Goal: Information Seeking & Learning: Compare options

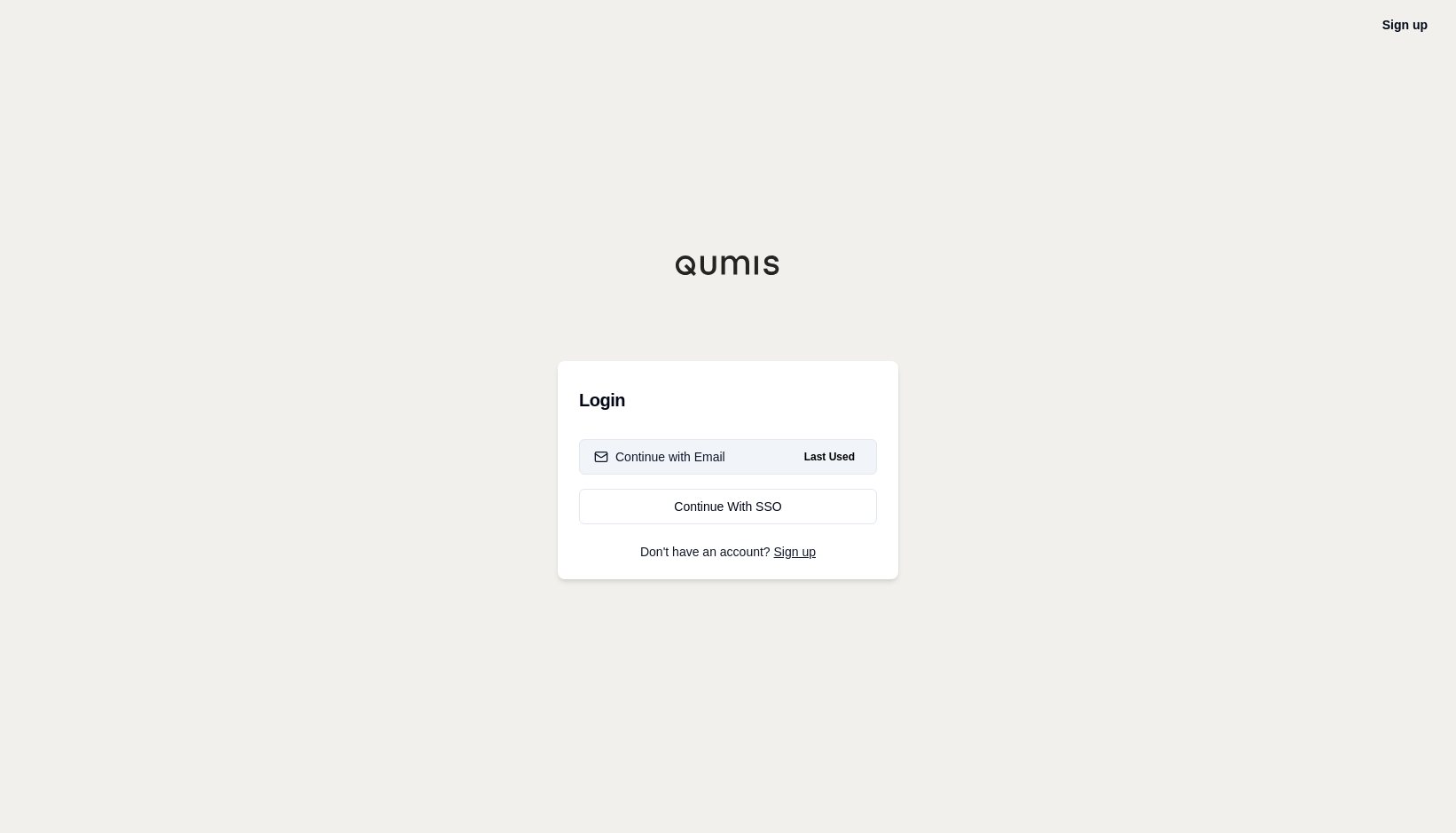
click at [821, 468] on button "Continue with Email Last Used" at bounding box center [728, 457] width 298 height 35
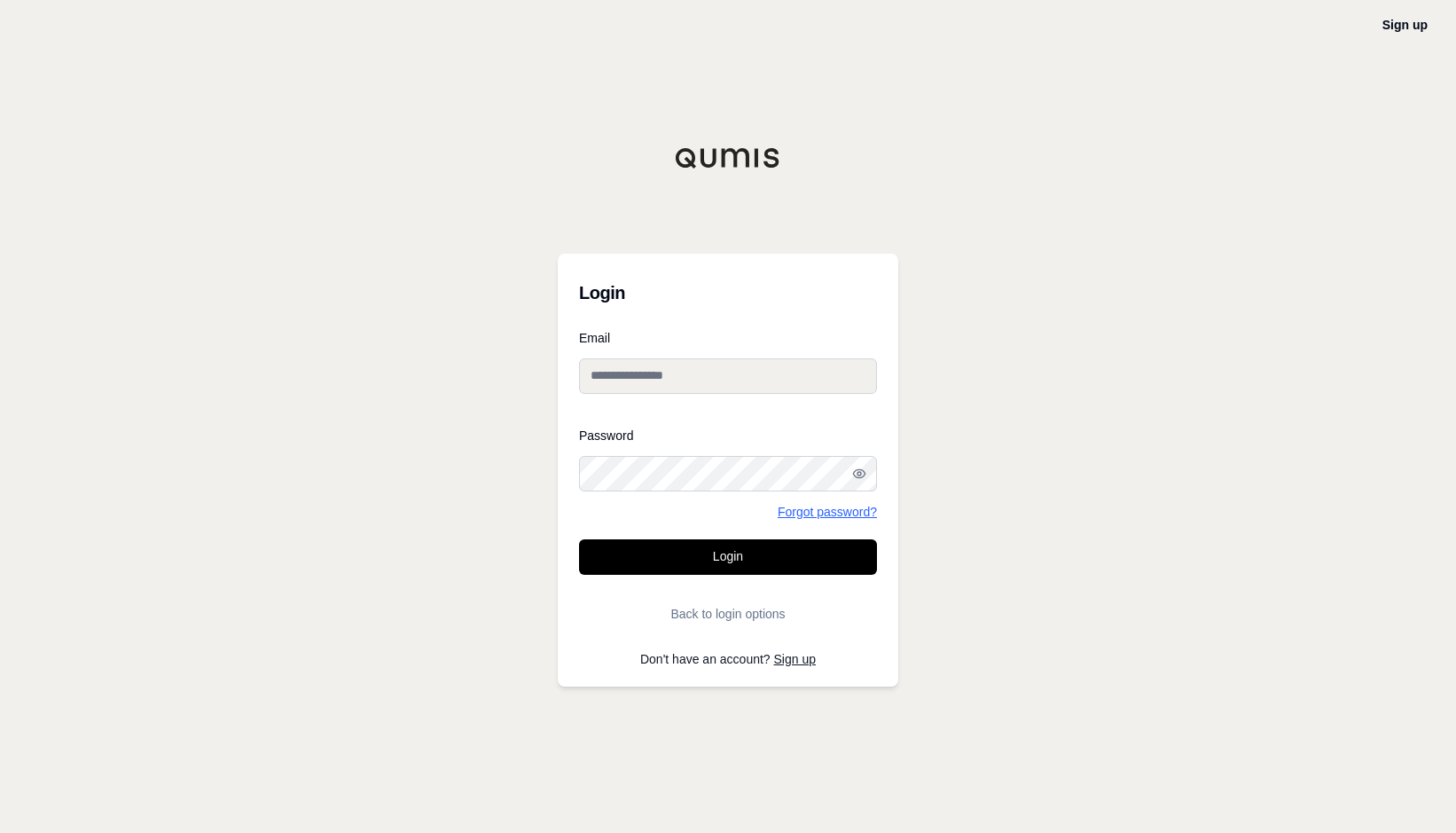
type input "**********"
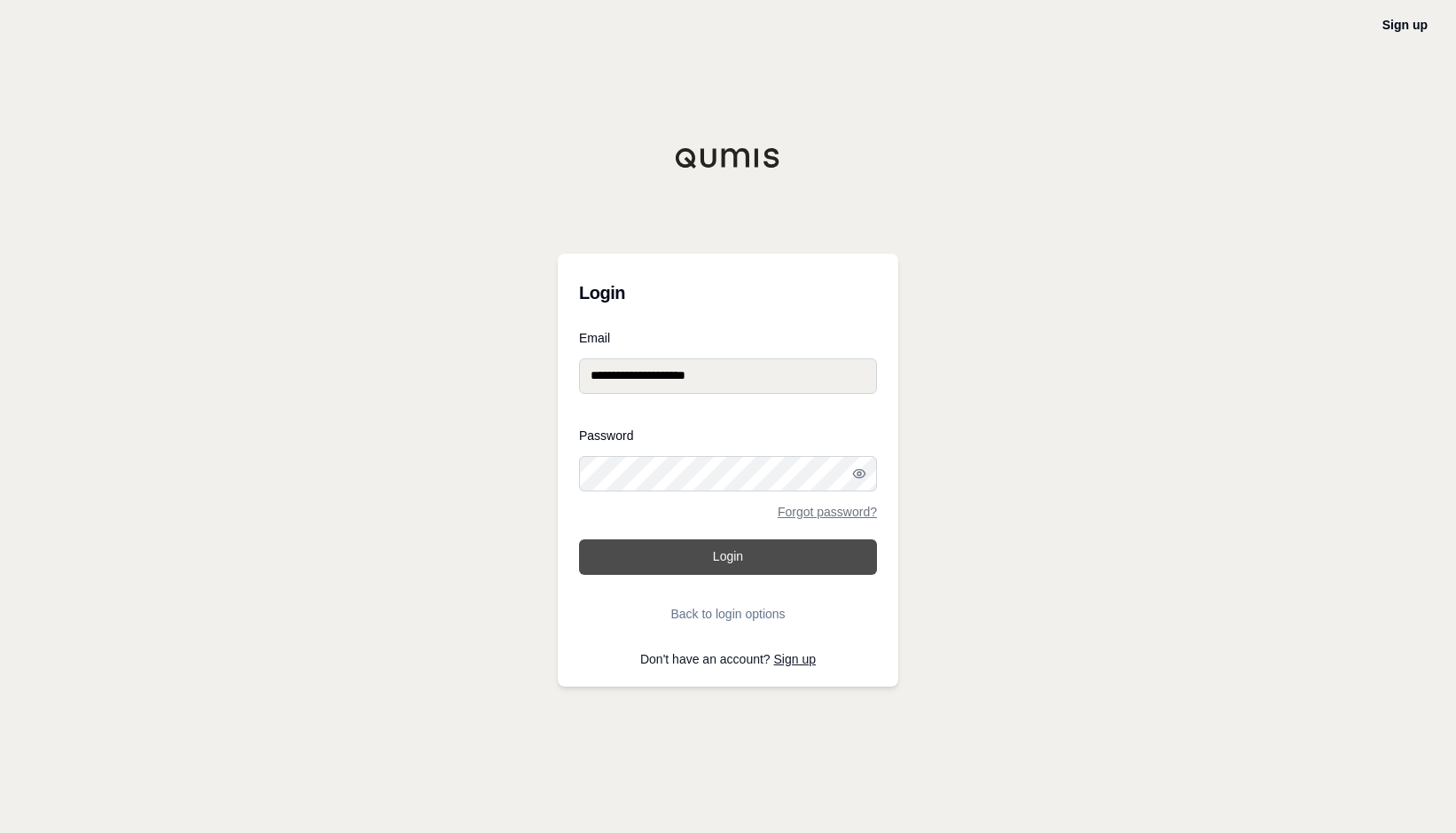
click at [755, 555] on button "Login" at bounding box center [728, 557] width 298 height 35
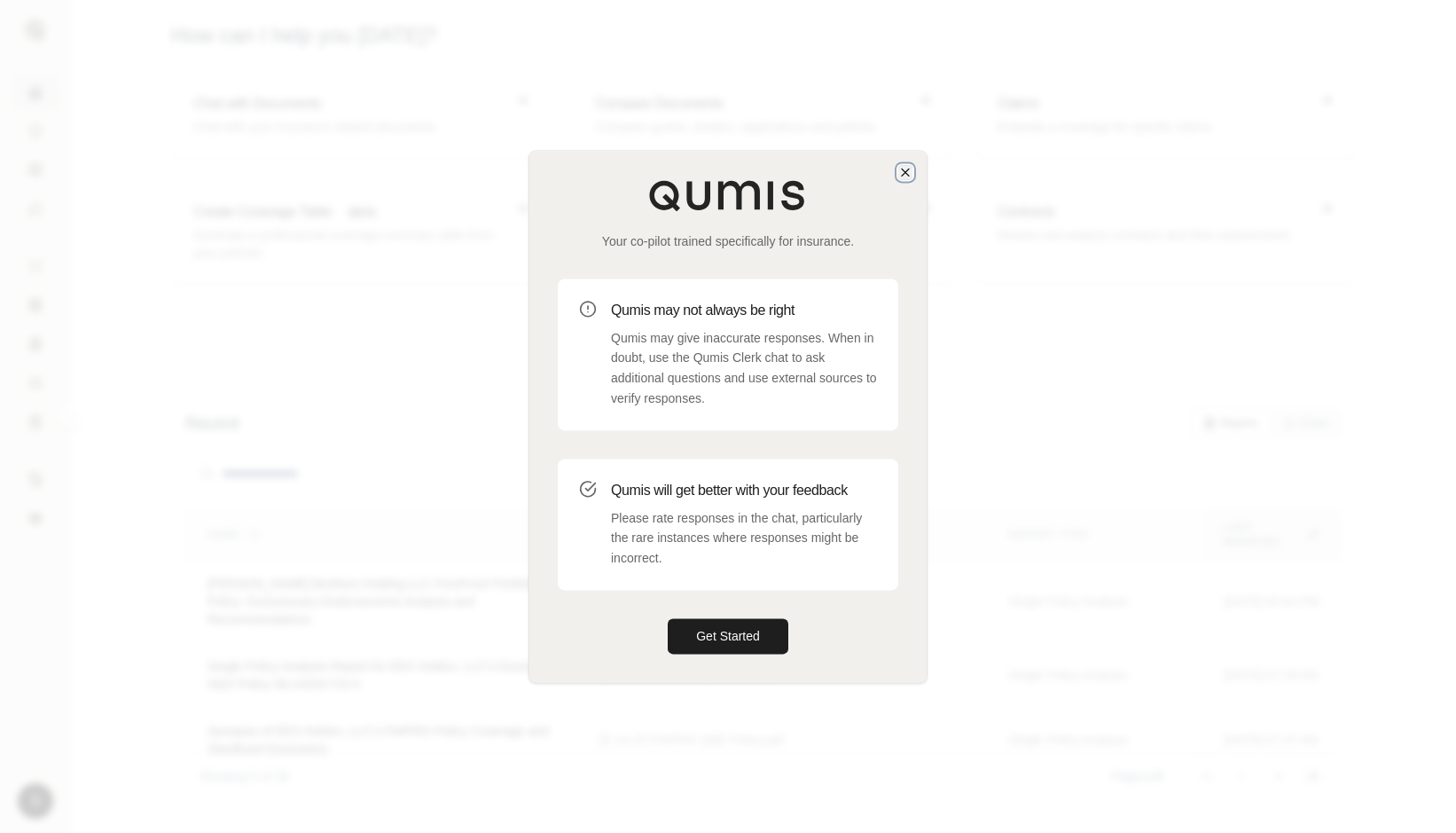
click at [904, 173] on icon "button" at bounding box center [906, 172] width 7 height 7
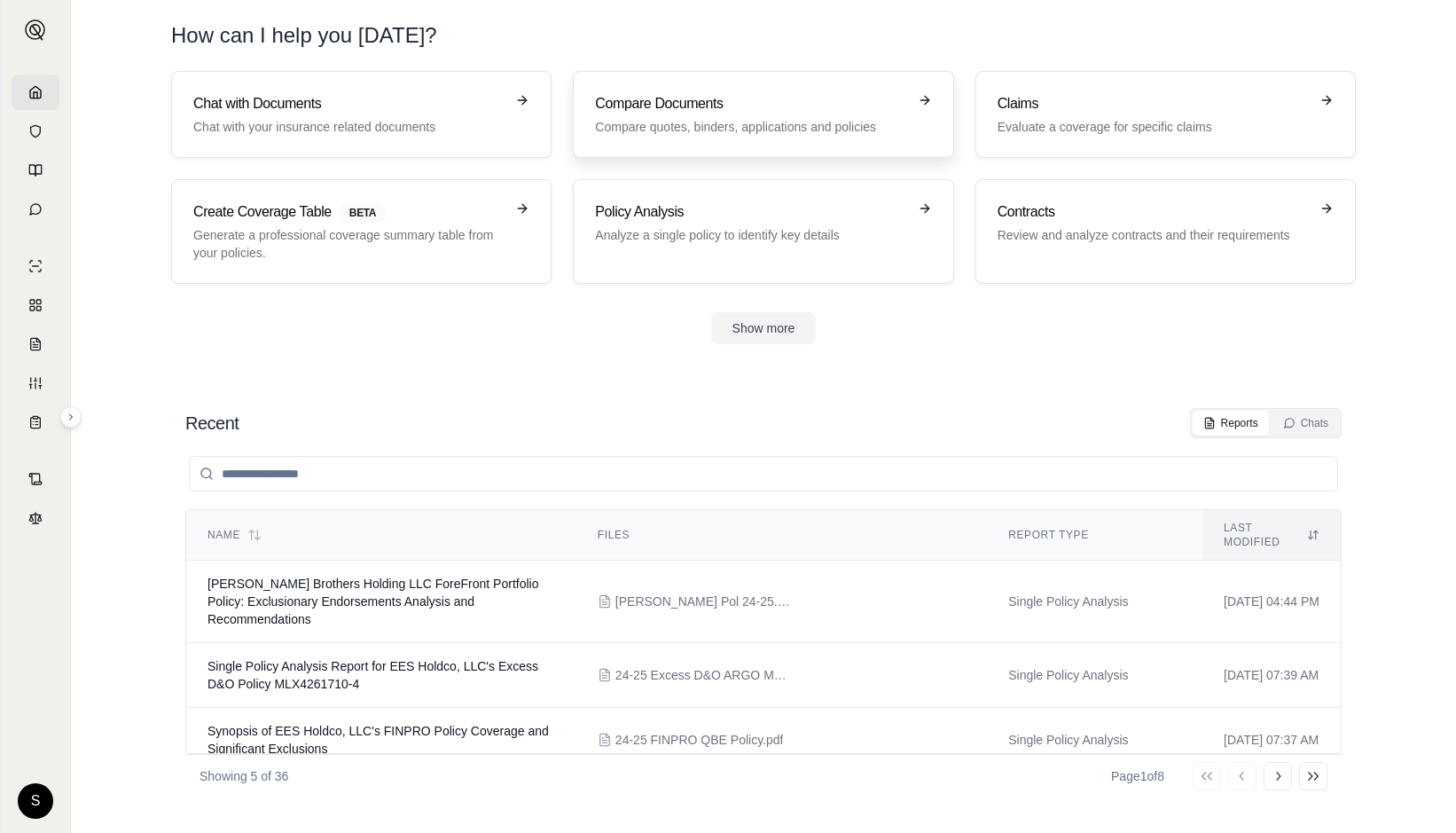
click at [656, 101] on h3 "Compare Documents" at bounding box center [751, 103] width 312 height 21
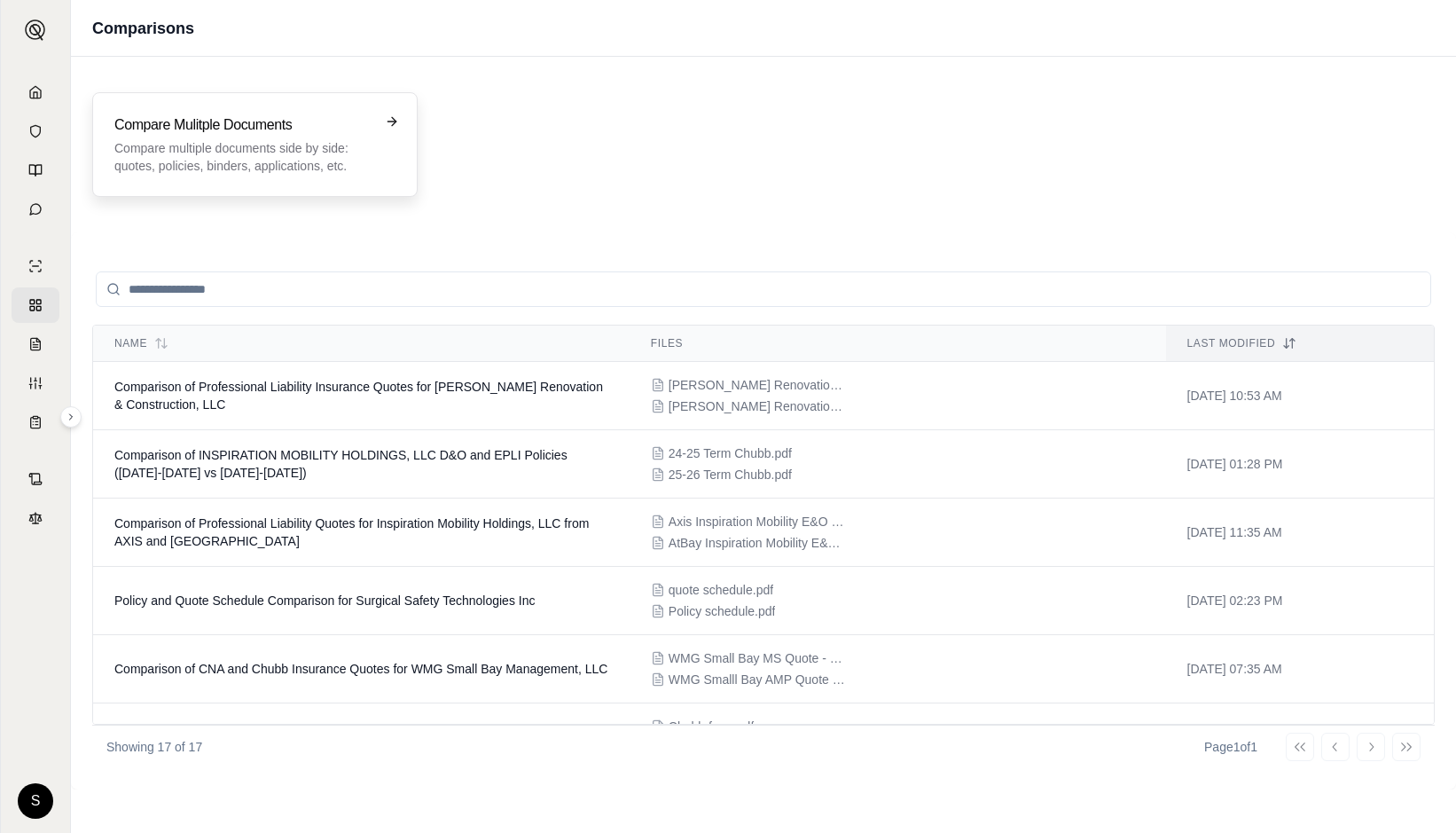
click at [268, 121] on h3 "Compare Mulitple Documents" at bounding box center [242, 124] width 256 height 21
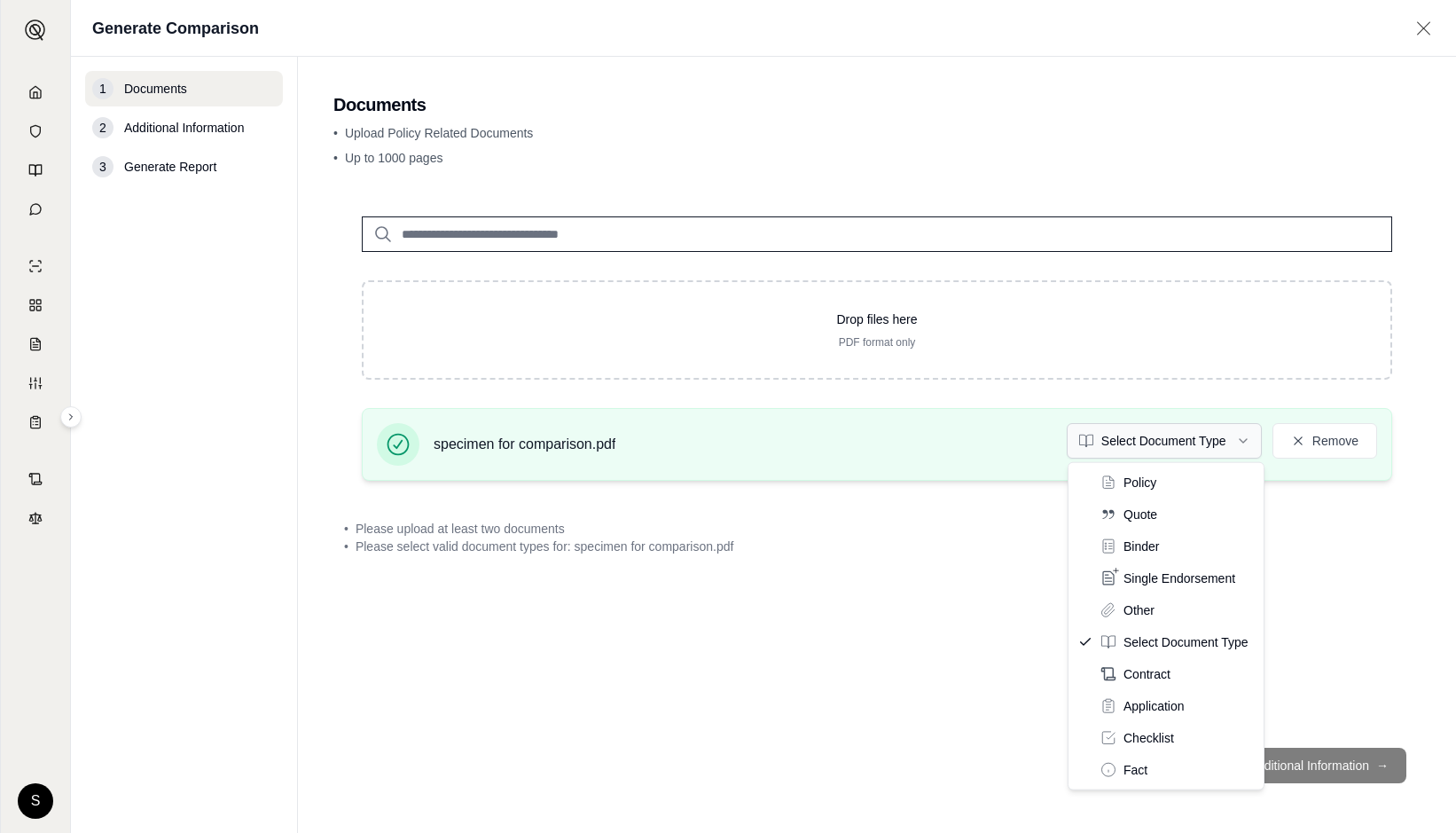
click at [1249, 438] on html "S Generate Comparison 1 Documents 2 Additional Information 3 Generate Report Do…" at bounding box center [728, 416] width 1456 height 833
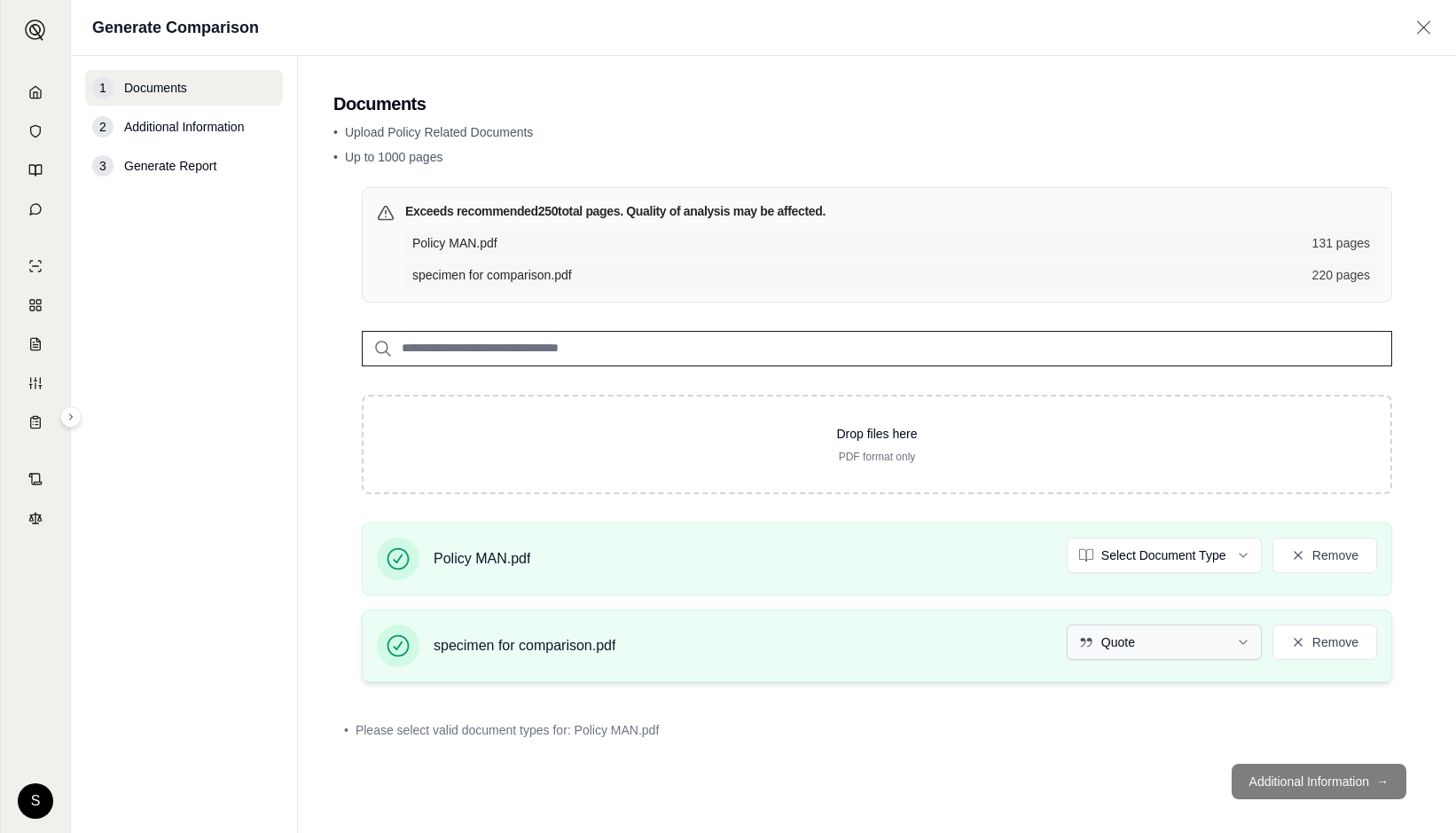
click at [1230, 640] on html "S Generate Comparison 1 Documents 2 Additional Information 3 Generate Report Do…" at bounding box center [728, 416] width 1456 height 833
click at [1272, 779] on footer "Additional Information →" at bounding box center [877, 781] width 1087 height 63
click at [1080, 768] on footer "Additional Information →" at bounding box center [877, 781] width 1087 height 63
click at [1293, 775] on footer "Additional Information →" at bounding box center [877, 781] width 1087 height 63
click at [1209, 555] on html "S Generate Comparison 1 Documents 2 Additional Information 3 Generate Report Do…" at bounding box center [728, 416] width 1456 height 833
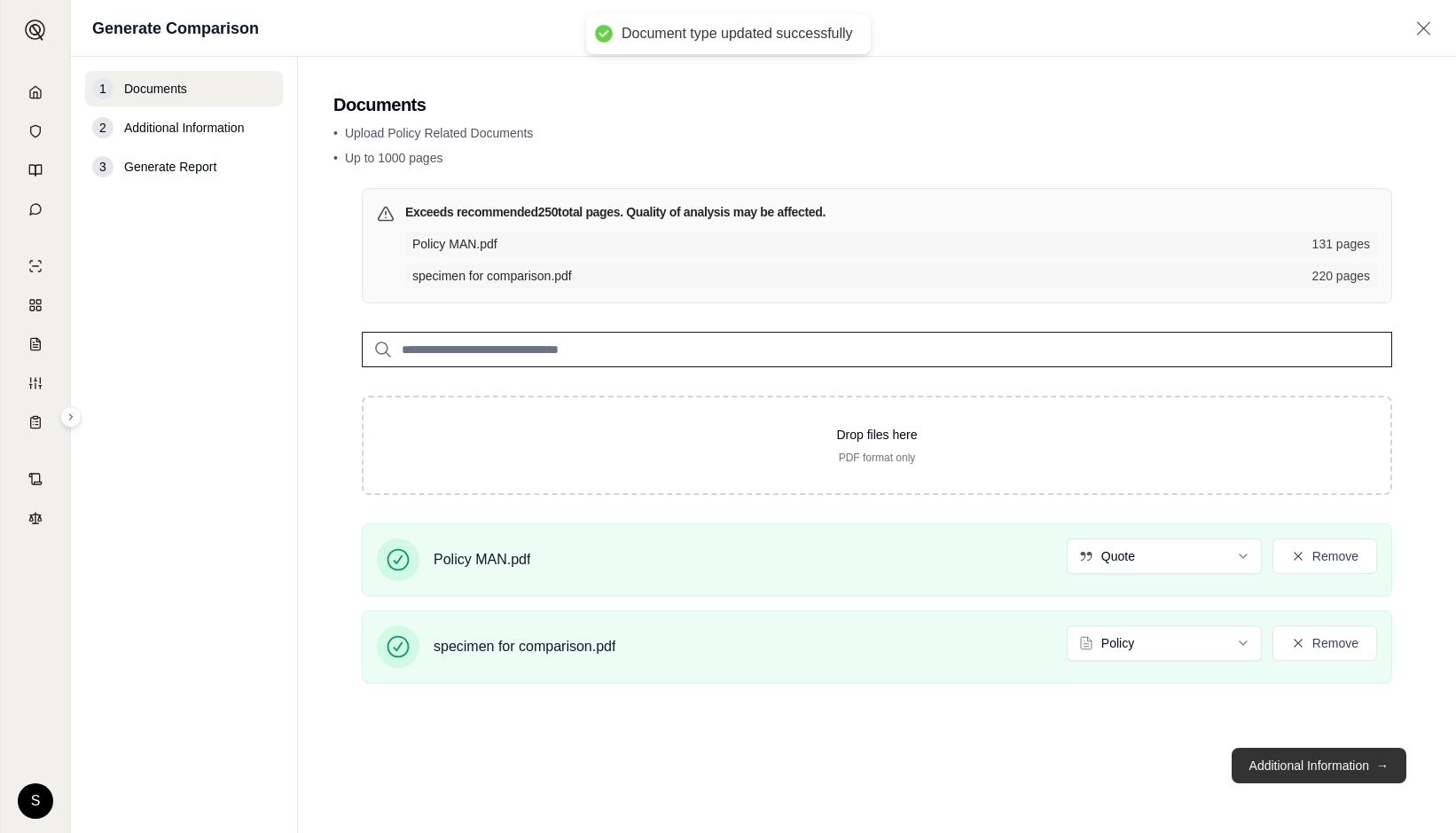
click at [1296, 778] on button "Additional Information →" at bounding box center [1319, 765] width 175 height 35
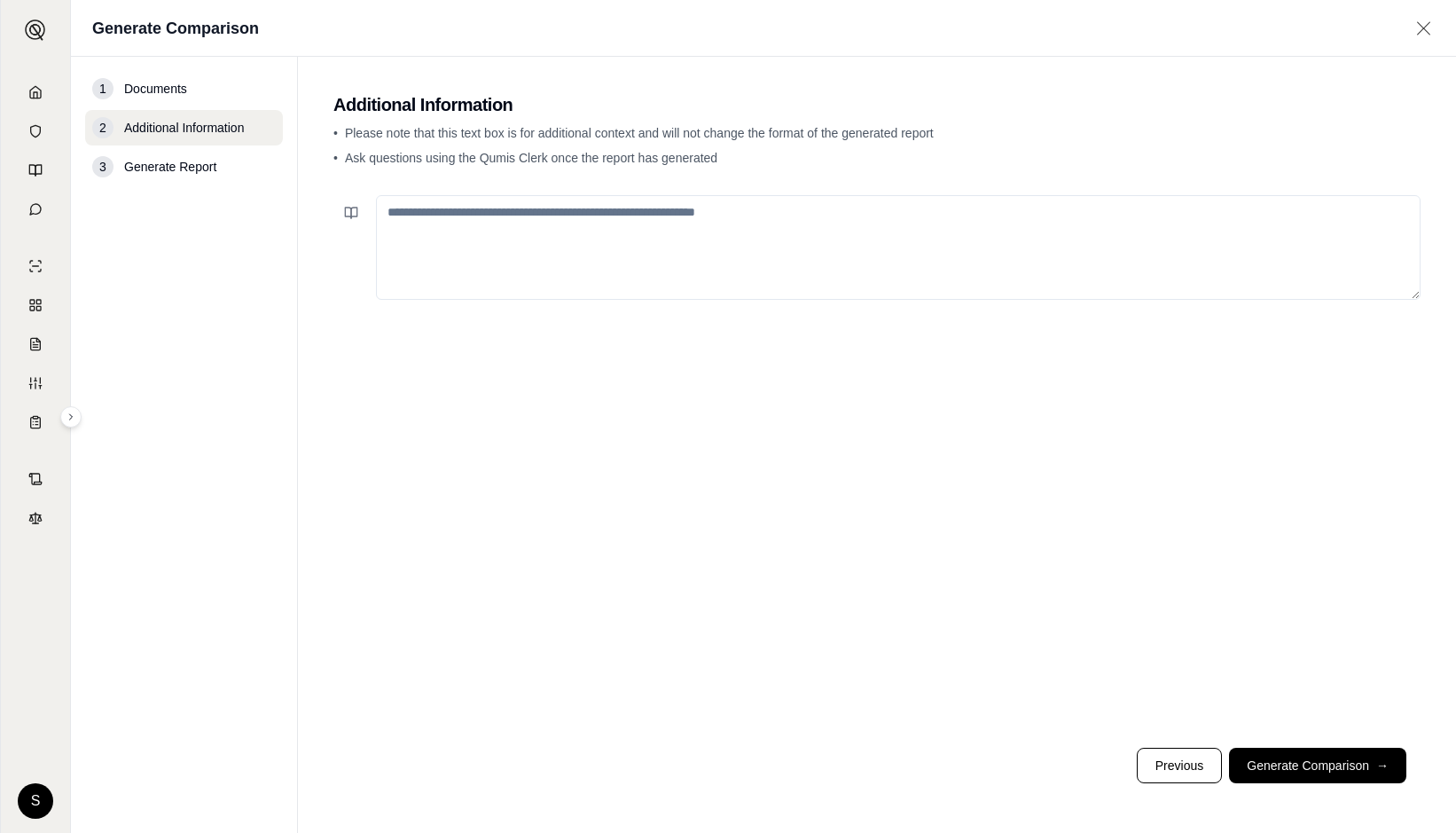
click at [468, 221] on textarea at bounding box center [898, 247] width 1045 height 105
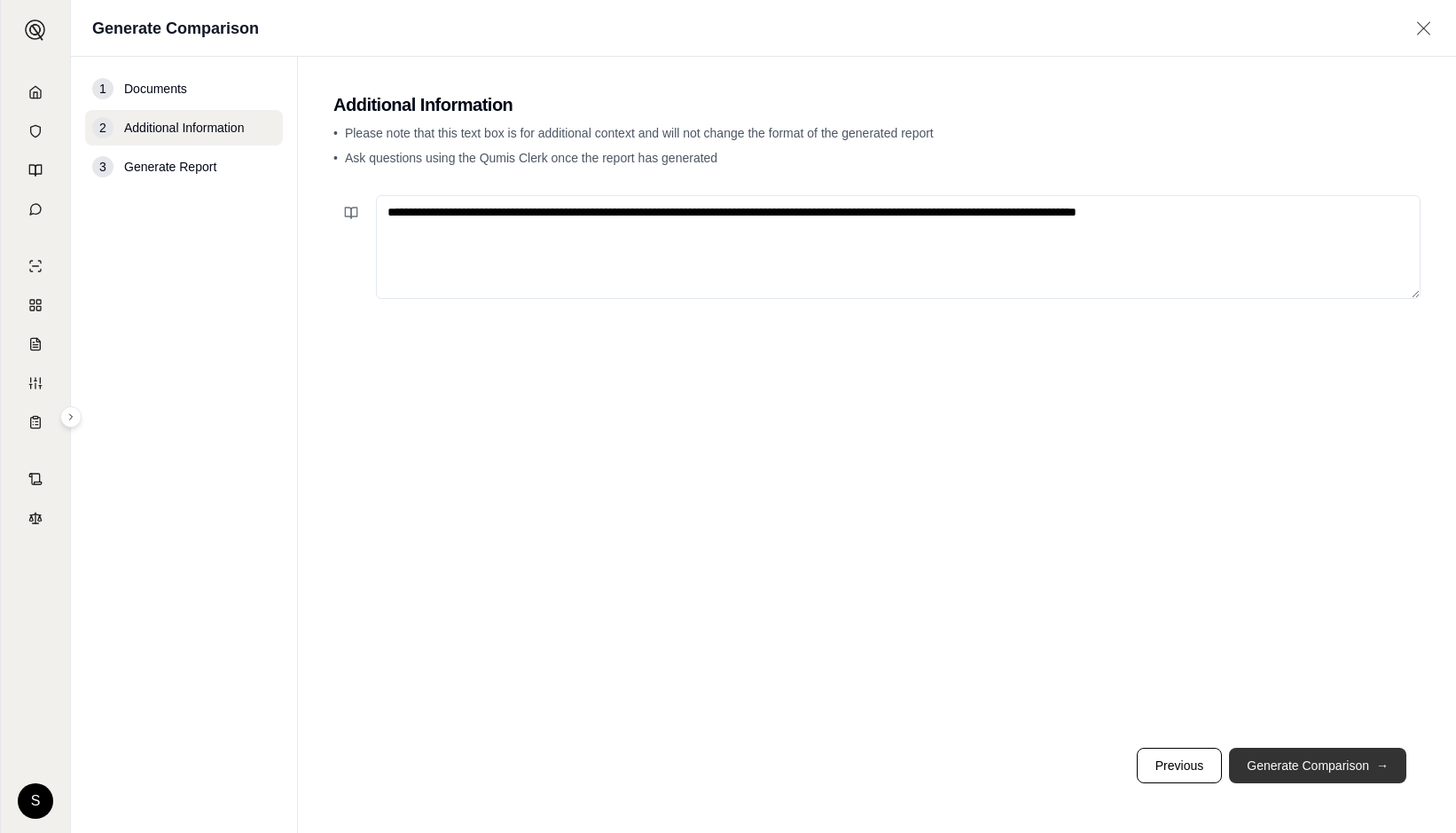
type textarea "**********"
click at [1295, 751] on button "Generate Comparison →" at bounding box center [1318, 765] width 178 height 35
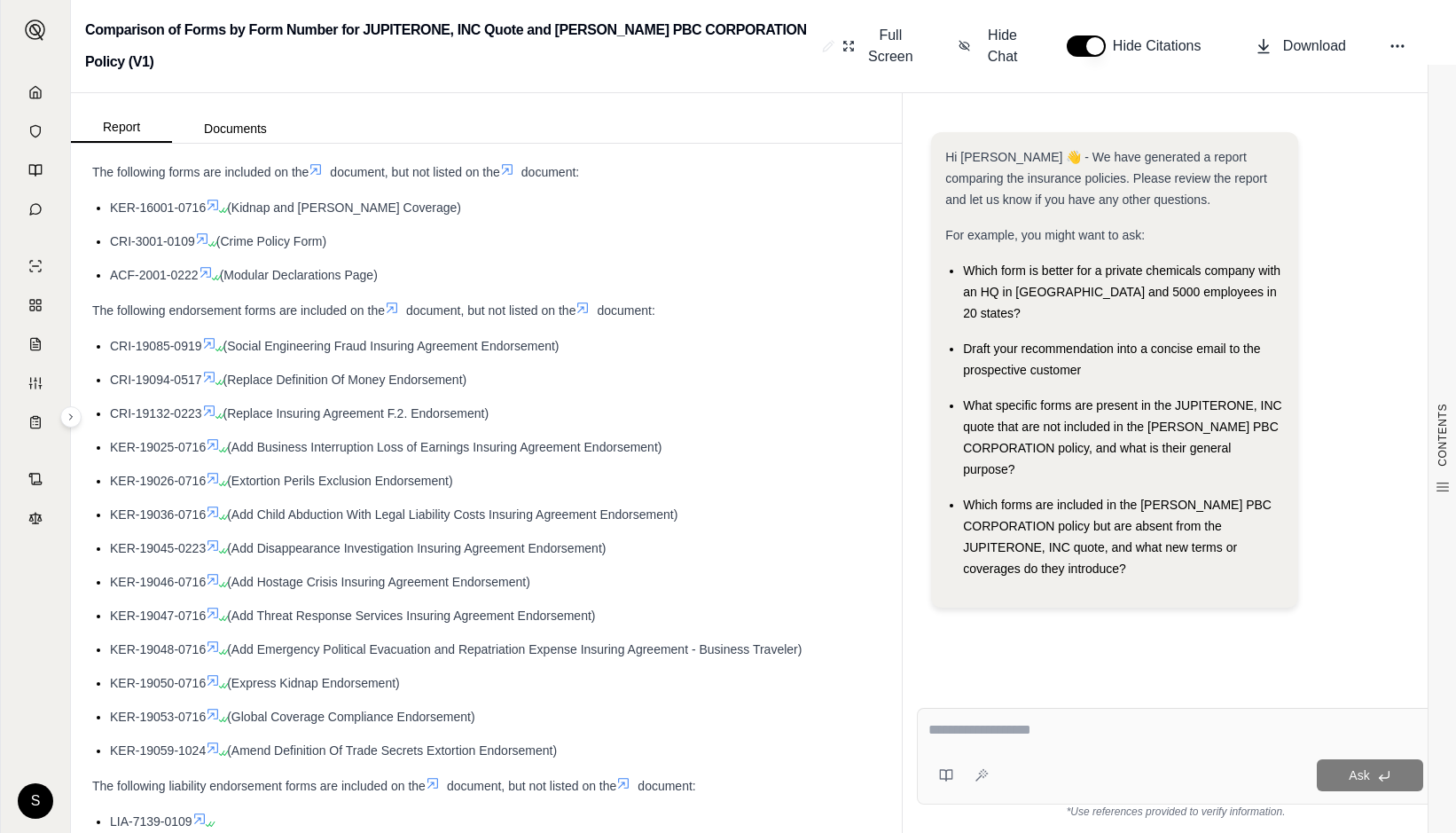
scroll to position [887, 0]
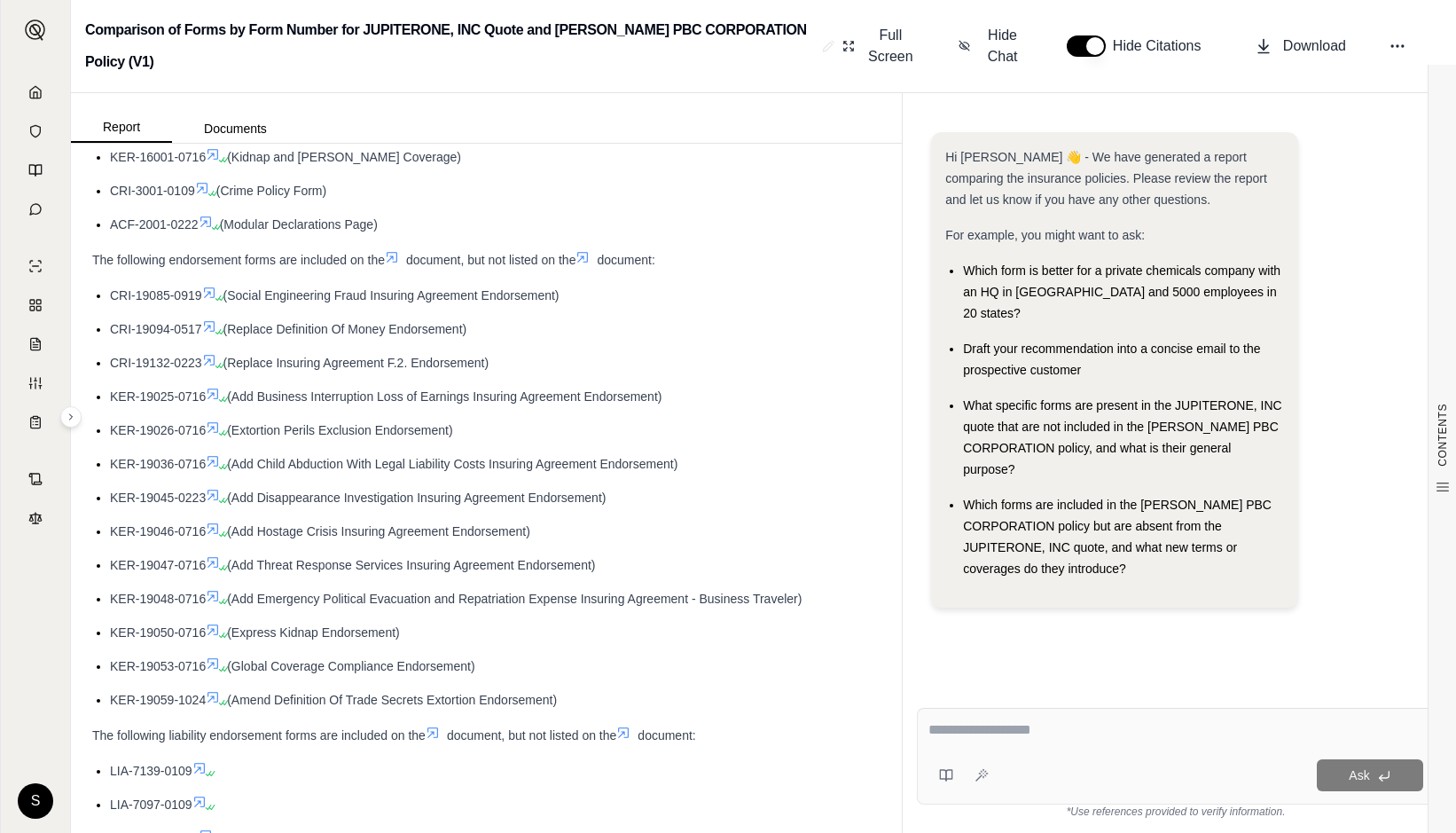
click at [398, 253] on icon at bounding box center [392, 257] width 14 height 15
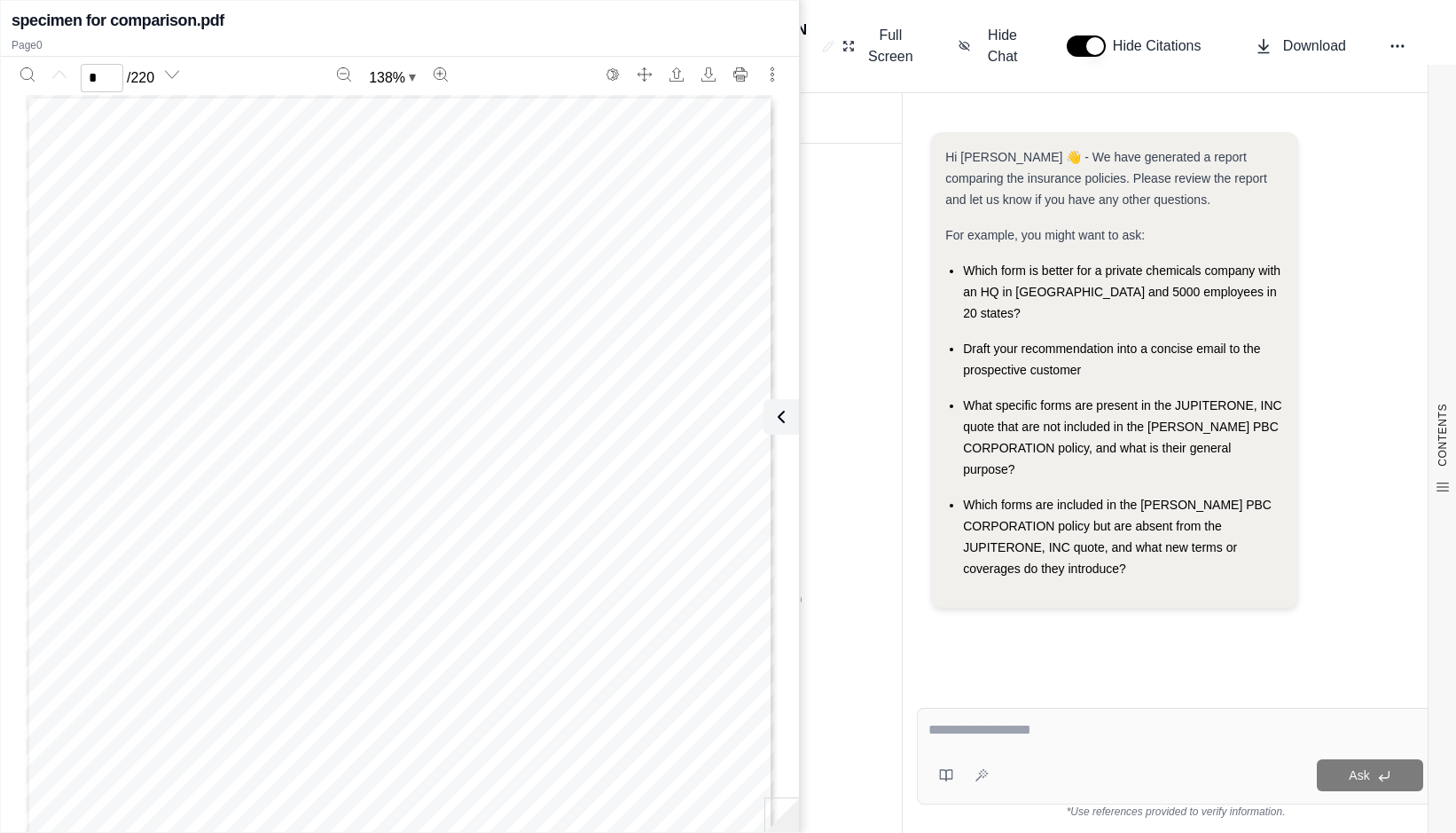
click at [841, 150] on li "KER-16001-0716 (Kidnap and [PERSON_NAME] Coverage)" at bounding box center [495, 157] width 771 height 21
click at [830, 189] on li "CRI-3001-0109 (Crime Policy Form)" at bounding box center [495, 190] width 771 height 21
drag, startPoint x: 707, startPoint y: 9, endPoint x: 737, endPoint y: 66, distance: 64.4
click at [737, 66] on div "specimen for comparison.pdf Page 0 * / 220 138 % Print LTR-4000 Rev. 07-16 © 20…" at bounding box center [400, 416] width 798 height 824
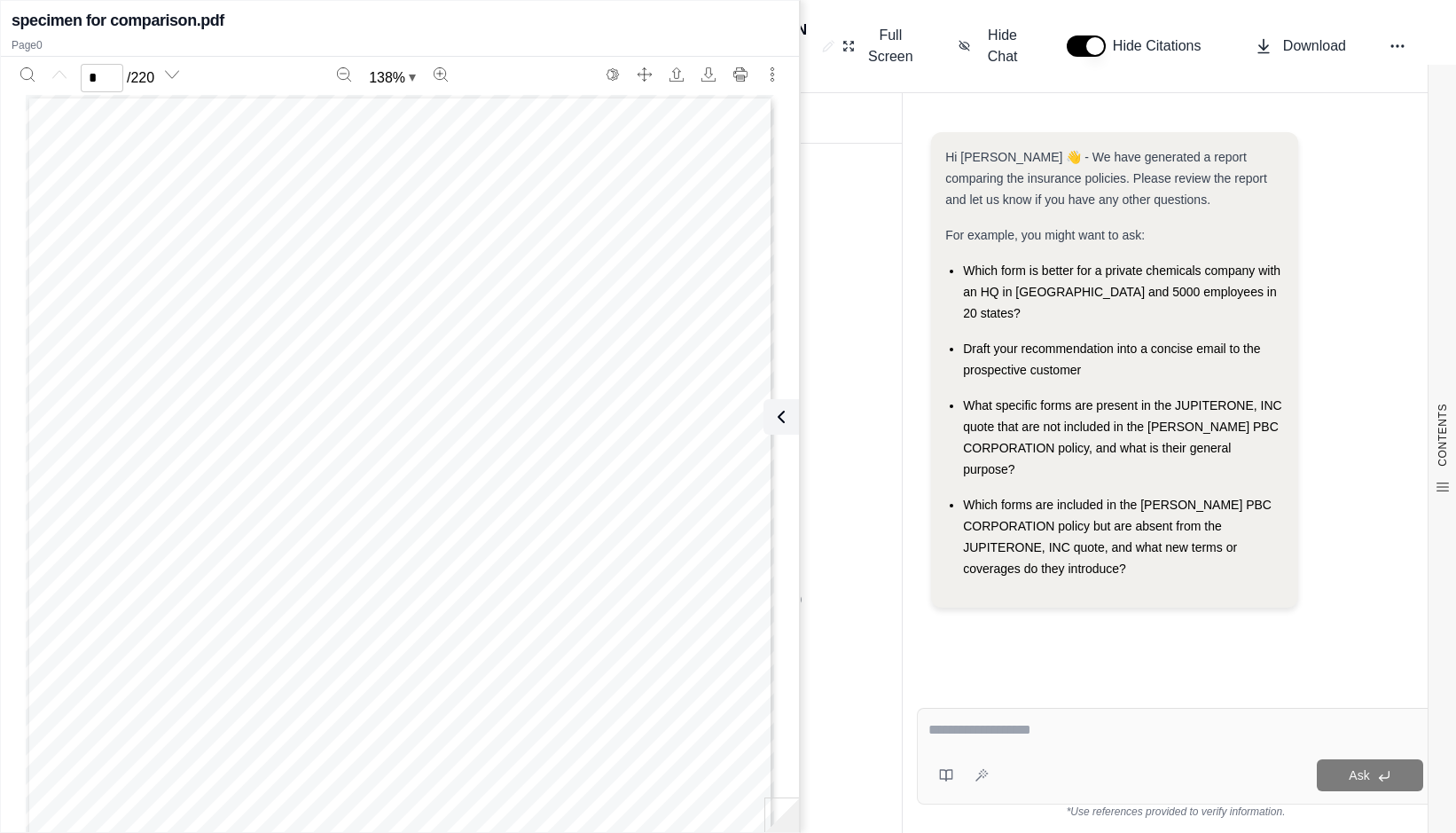
drag, startPoint x: 661, startPoint y: 344, endPoint x: 583, endPoint y: 253, distance: 119.9
click at [661, 340] on div "LTR-4000 Rev. 07-16 © 2016 The Travelers Indemnity Company. All rights reserved…" at bounding box center [400, 579] width 748 height 969
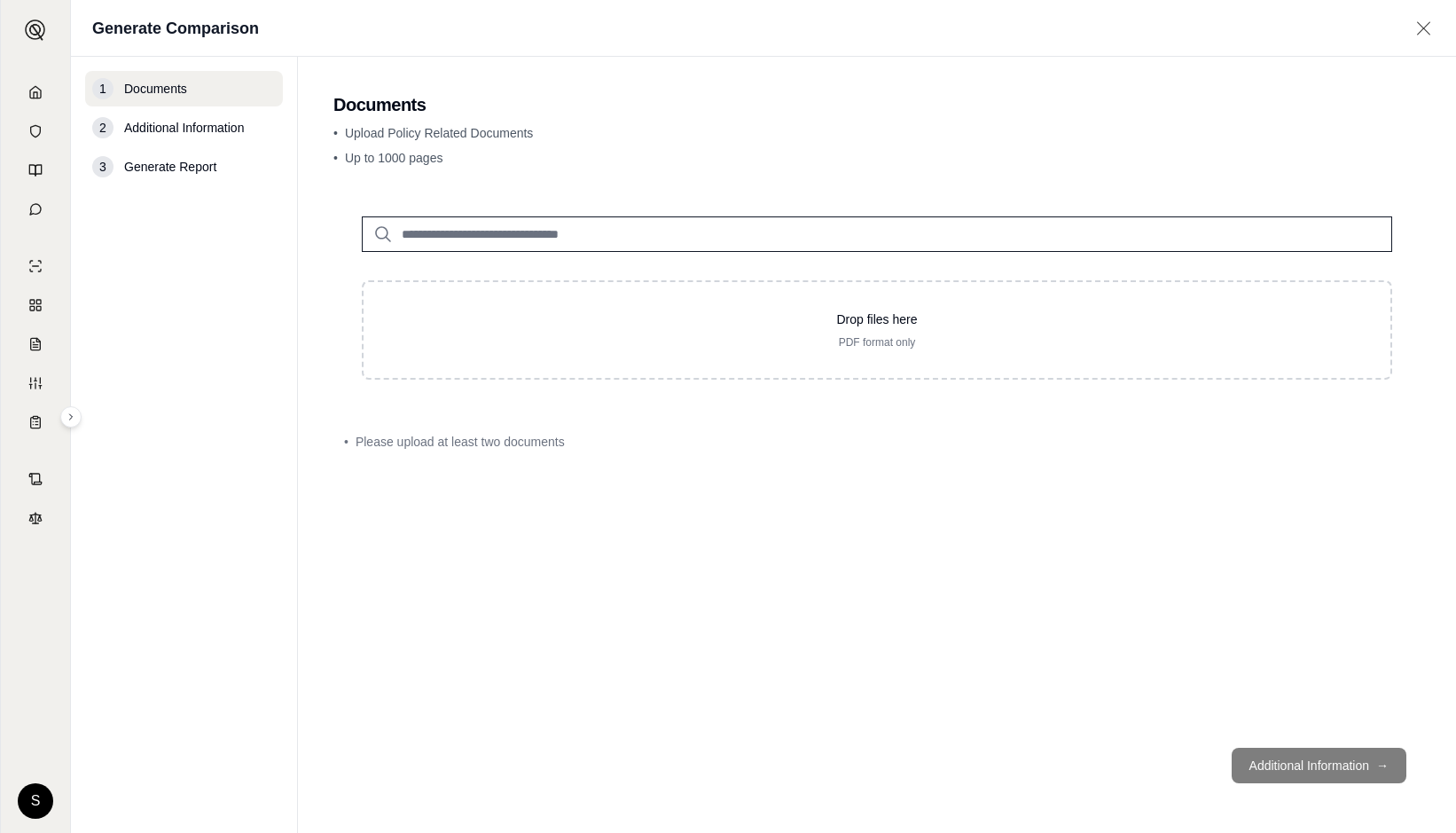
click at [172, 166] on span "Generate Report" at bounding box center [170, 167] width 92 height 18
click at [38, 92] on icon at bounding box center [35, 92] width 14 height 15
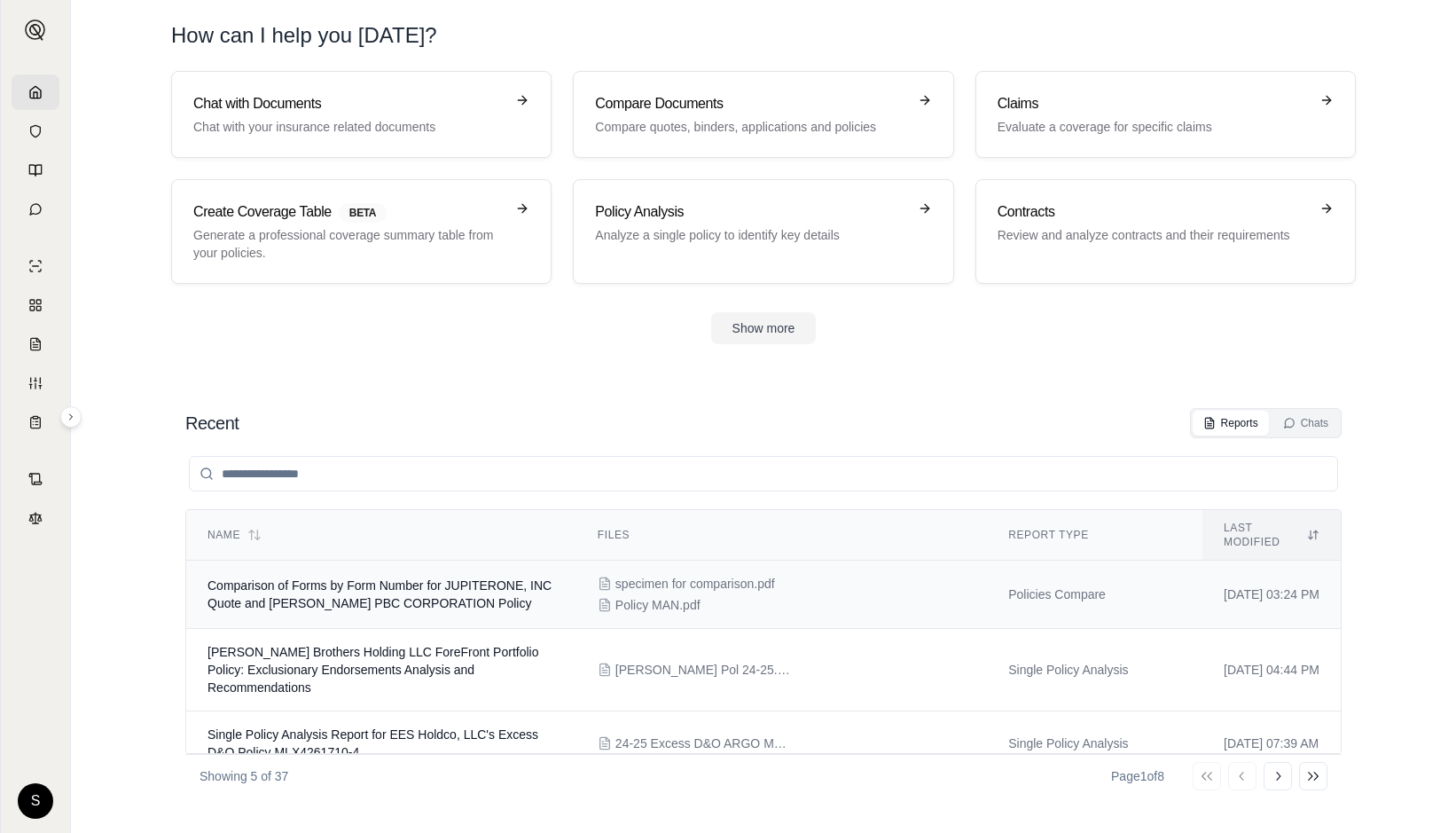
click at [367, 578] on span "Comparison of Forms by Form Number for JUPITERONE, INC Quote and [PERSON_NAME] …" at bounding box center [380, 594] width 344 height 32
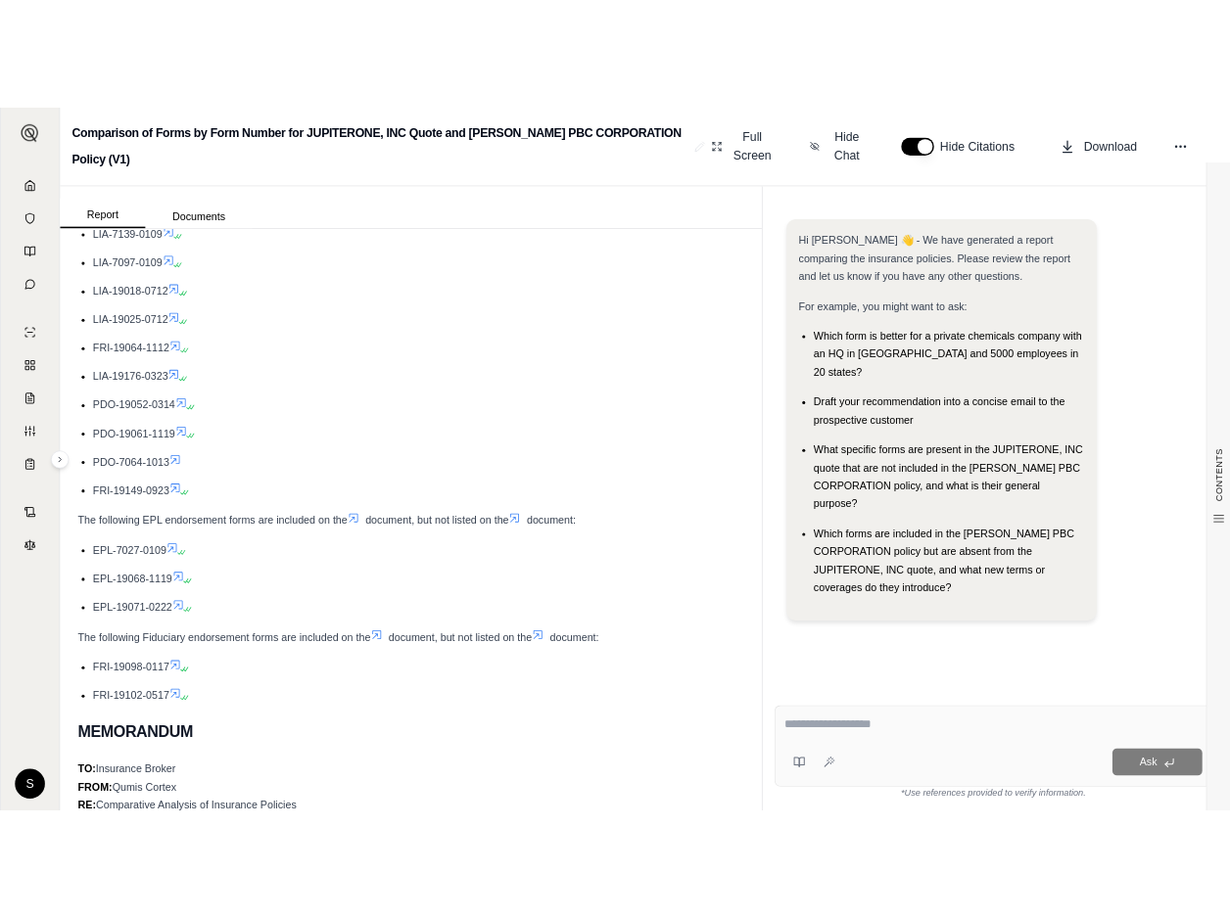
scroll to position [1468, 0]
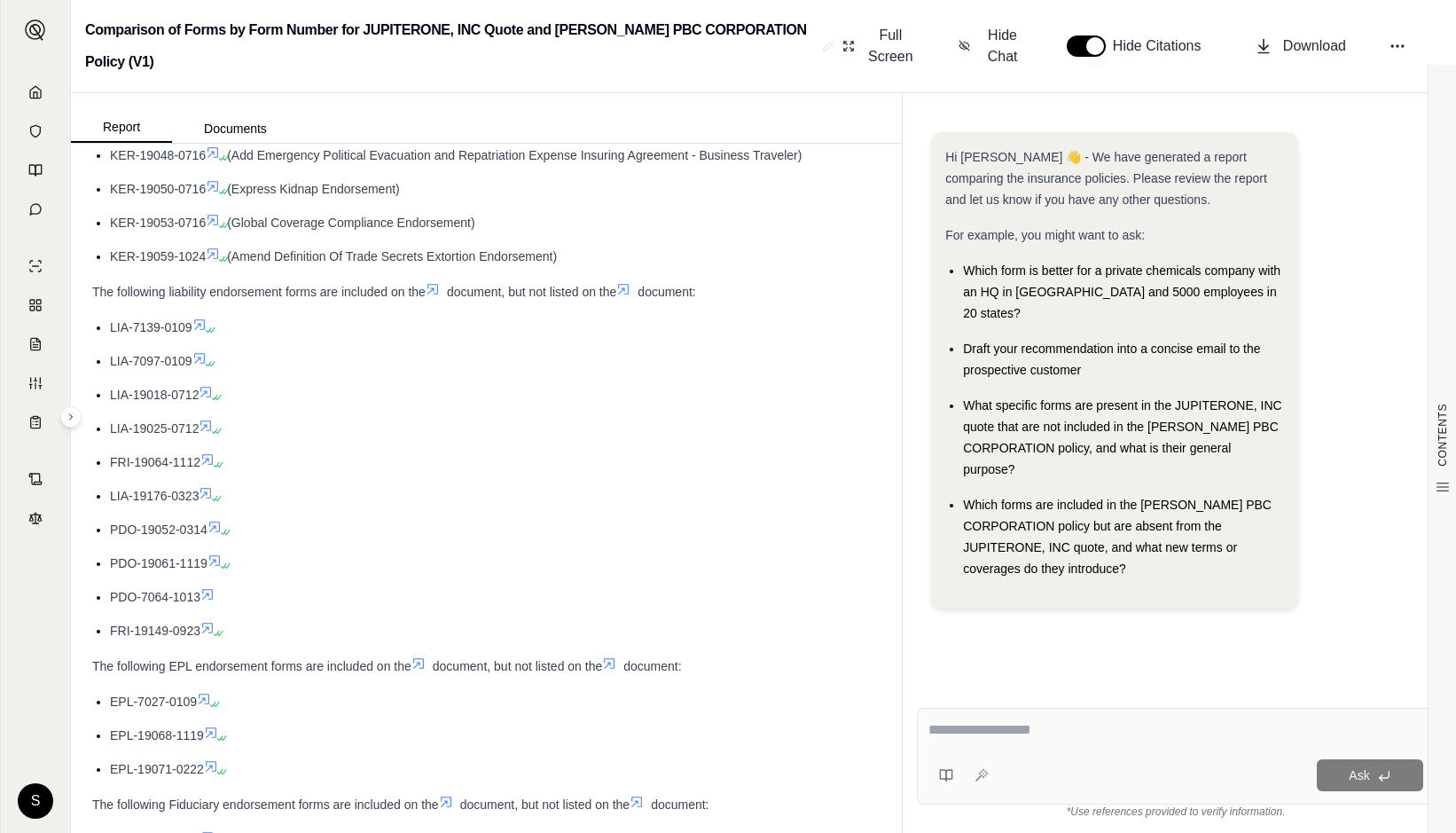
drag, startPoint x: 94, startPoint y: 294, endPoint x: 226, endPoint y: 618, distance: 349.9
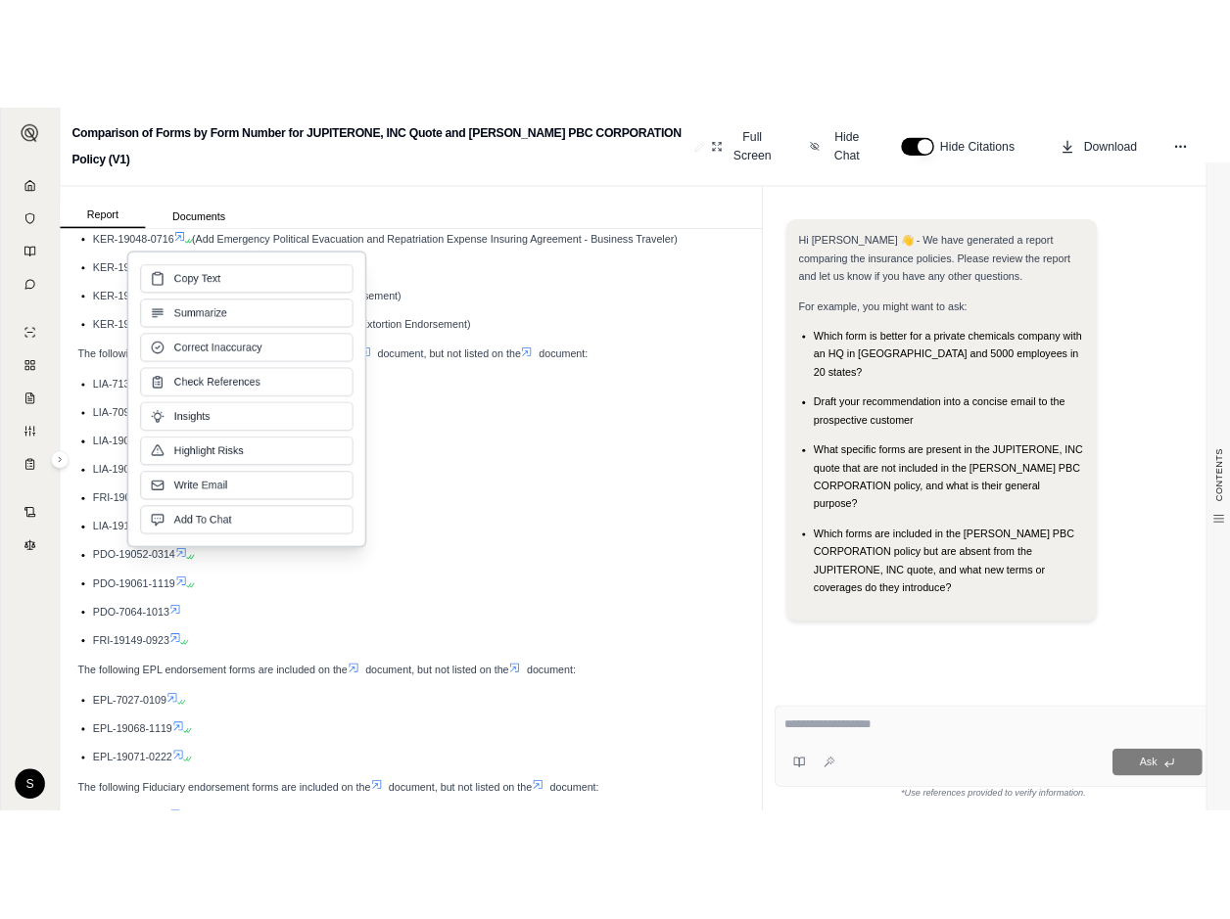
scroll to position [1586, 0]
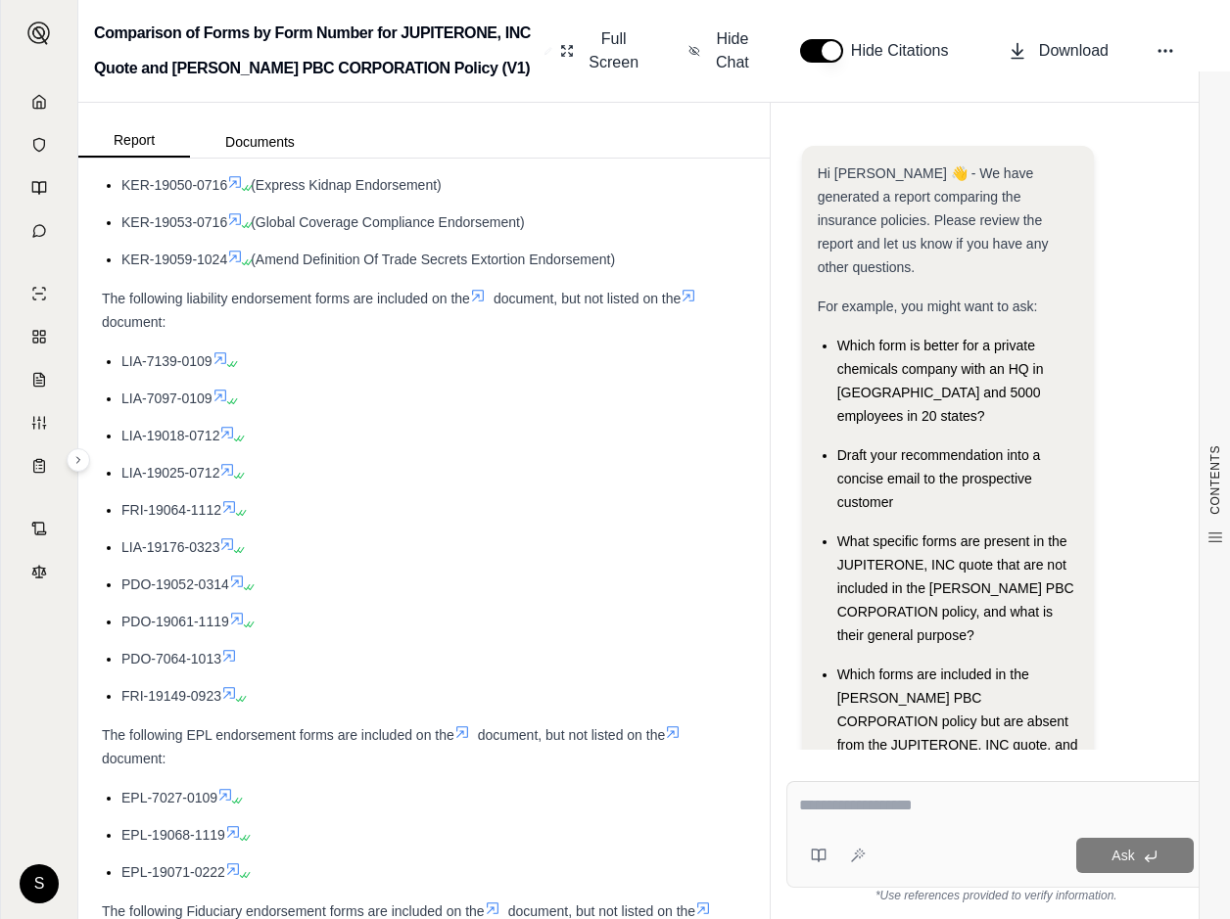
click at [462, 596] on li "PDO-19052-0314" at bounding box center [433, 584] width 625 height 23
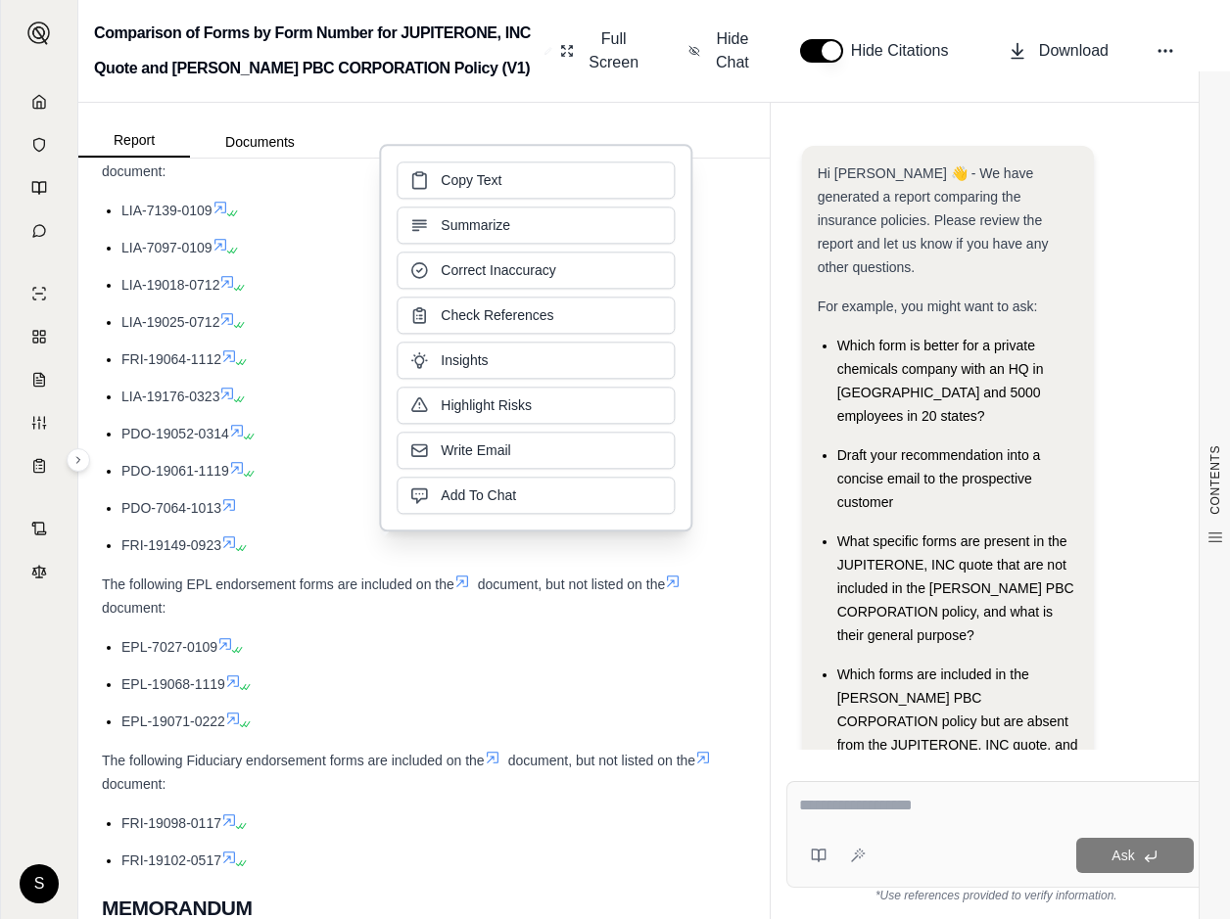
scroll to position [1977, 0]
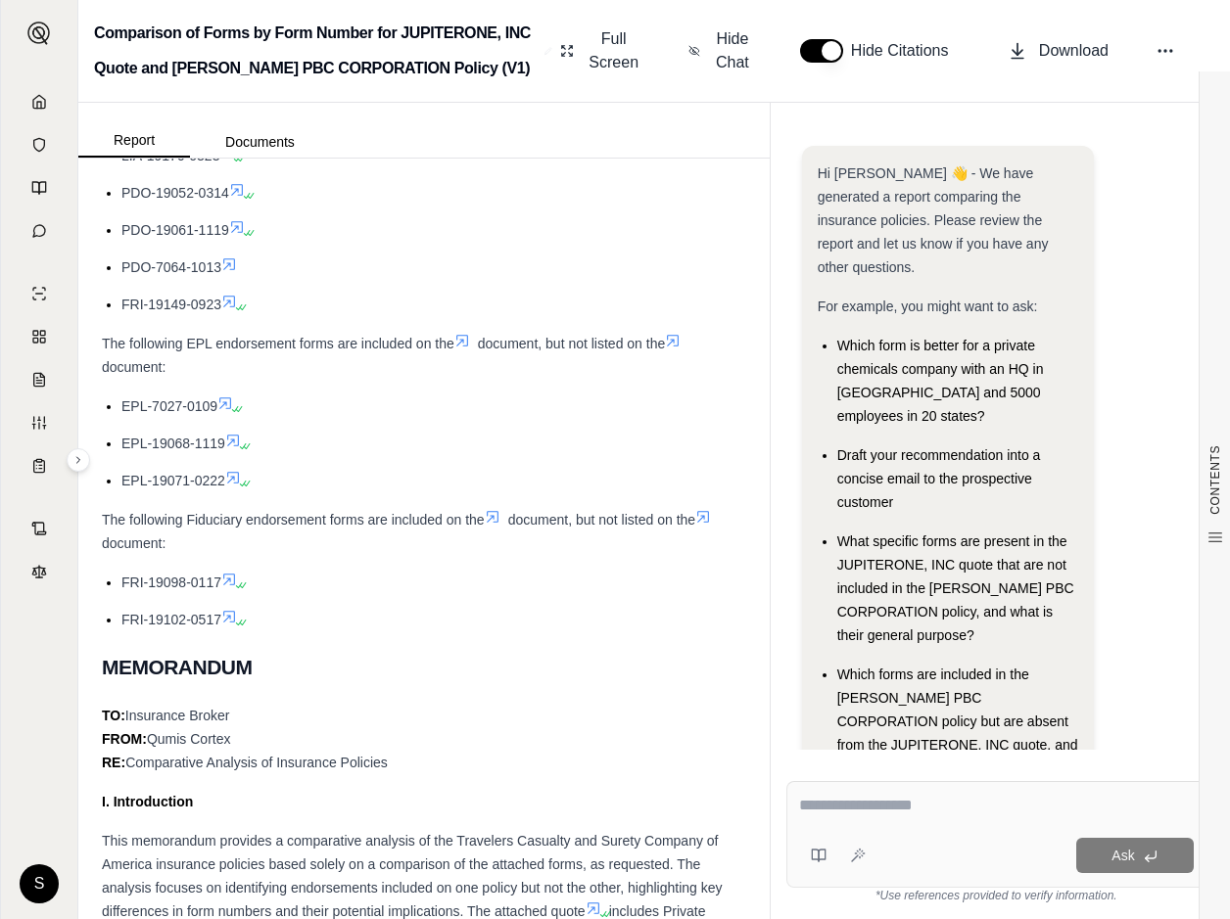
click at [412, 594] on li "FRI-19098-0117" at bounding box center [433, 582] width 625 height 23
click at [462, 348] on icon at bounding box center [462, 341] width 16 height 16
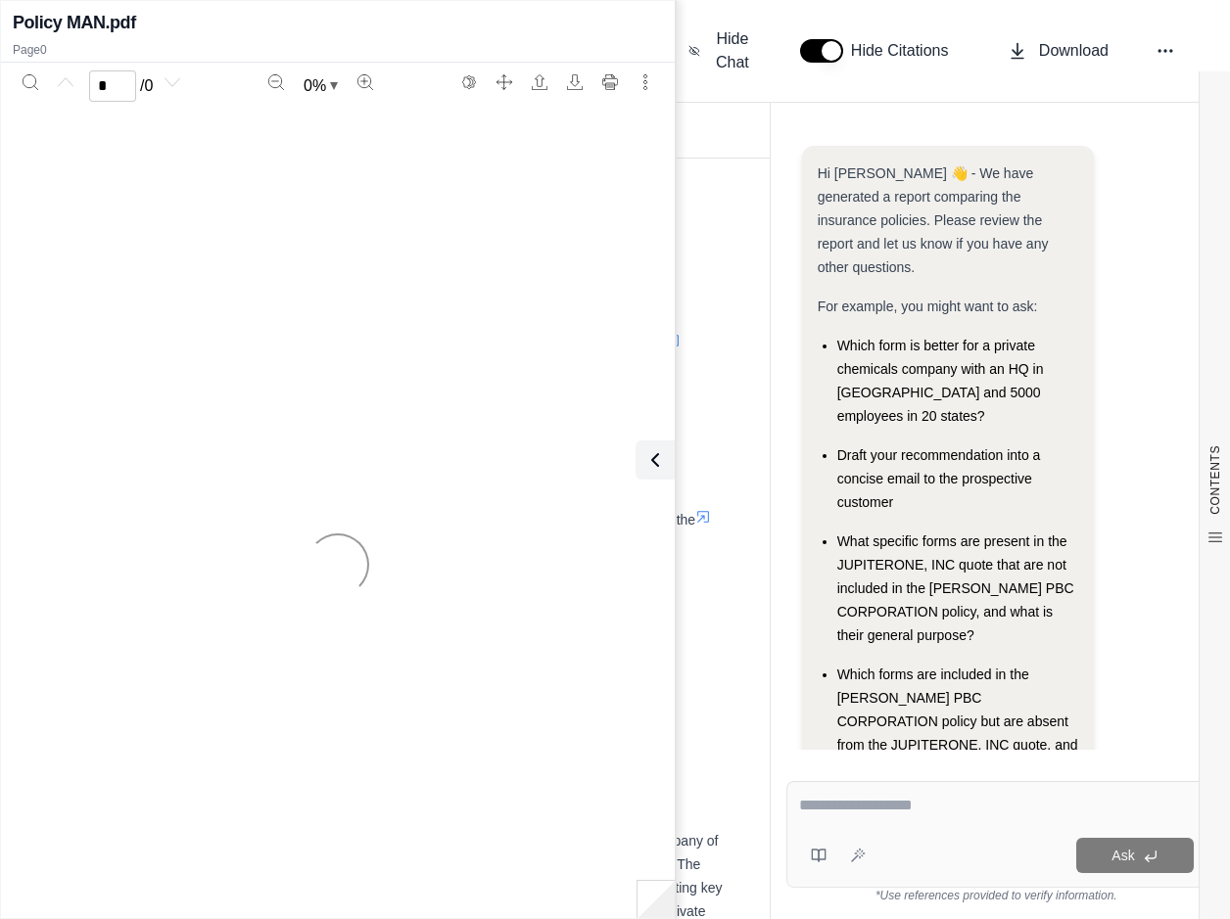
scroll to position [44, 0]
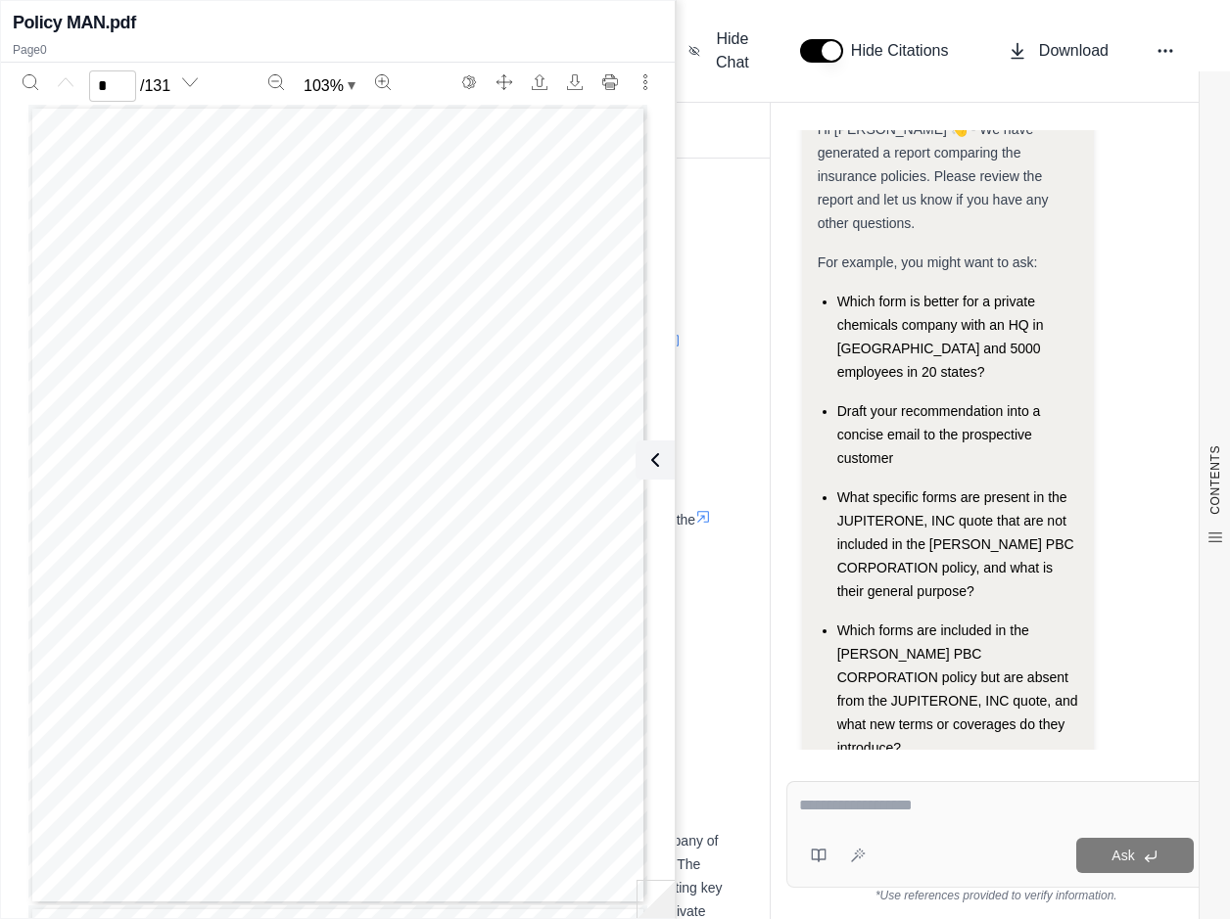
click at [719, 205] on li "PDO-19052-0314" at bounding box center [433, 192] width 625 height 23
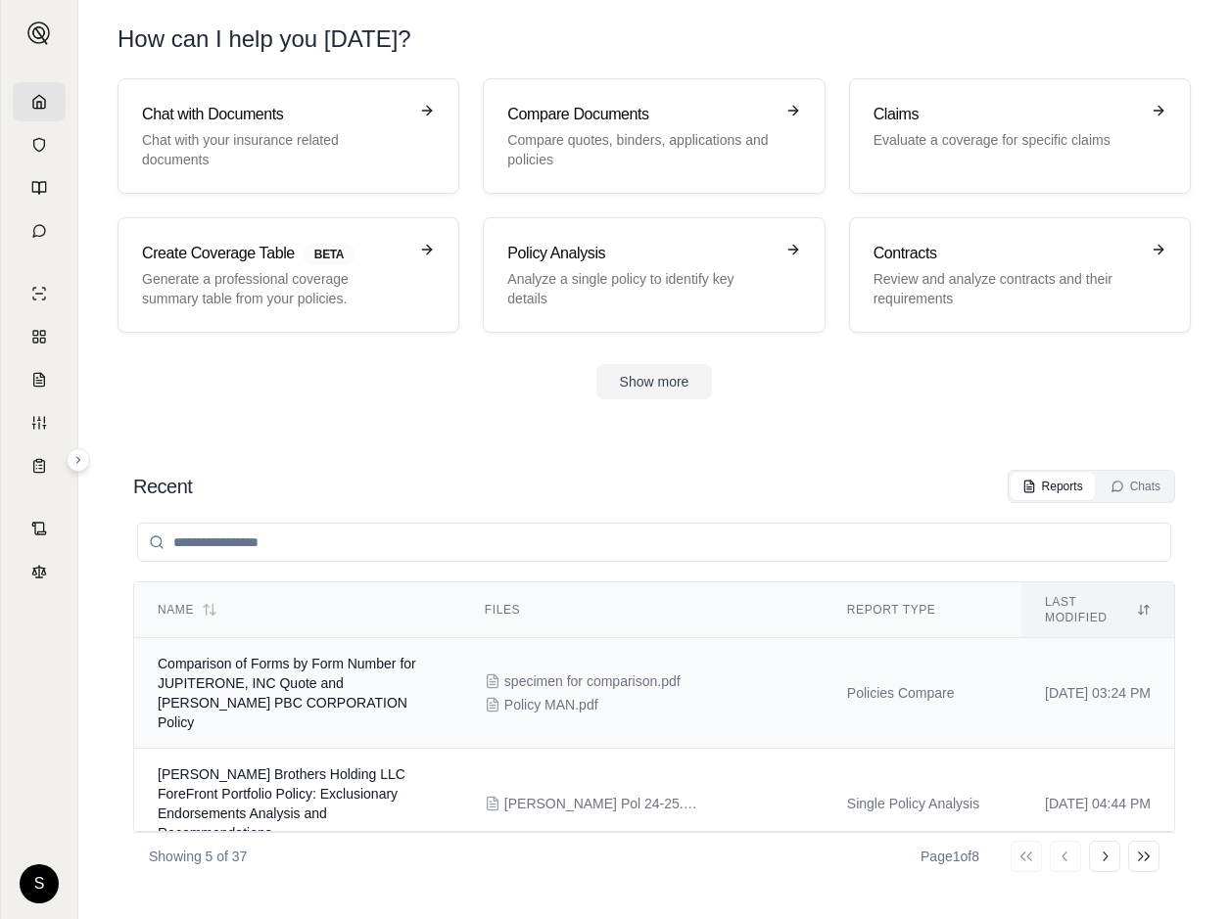
click at [260, 656] on td "Comparison of Forms by Form Number for JUPITERONE, INC Quote and [PERSON_NAME] …" at bounding box center [297, 693] width 327 height 111
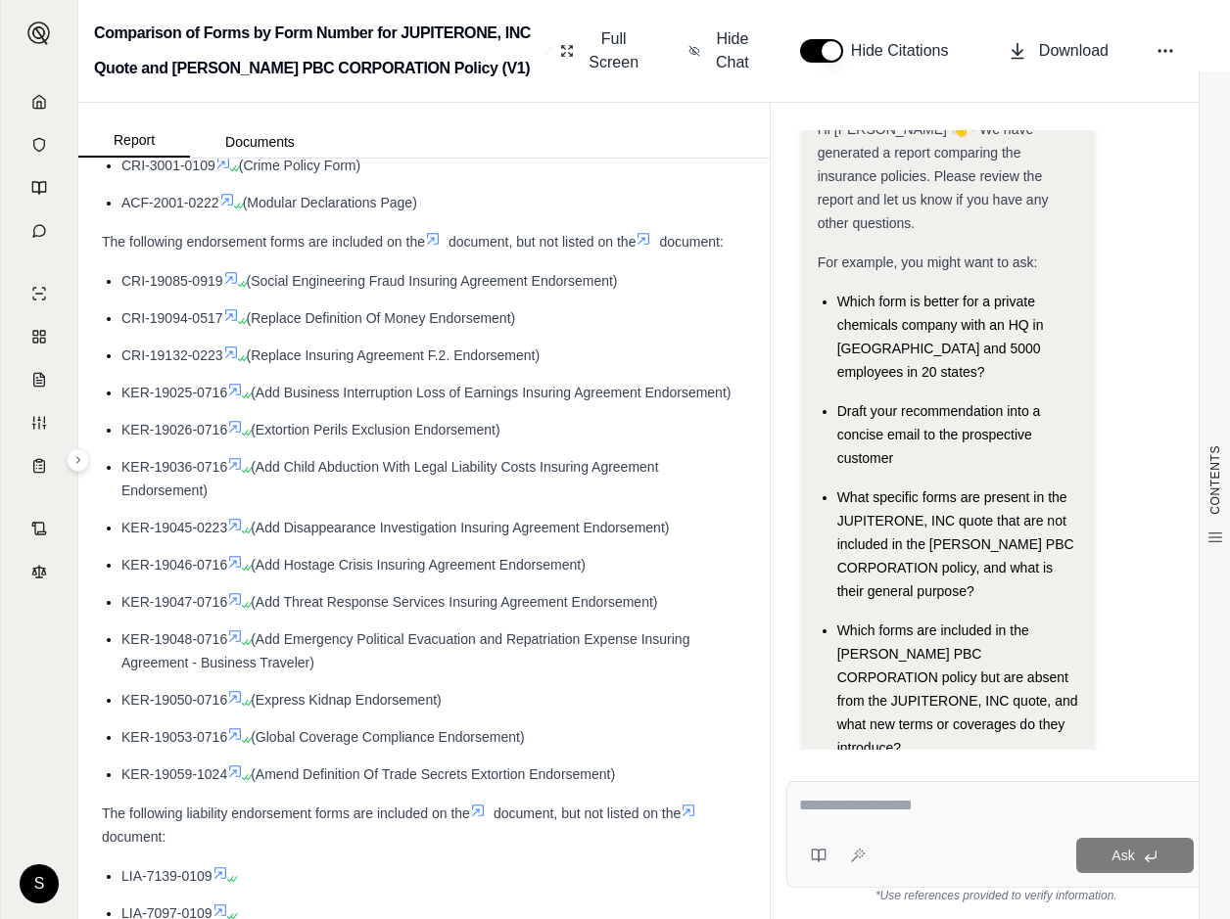
scroll to position [1370, 0]
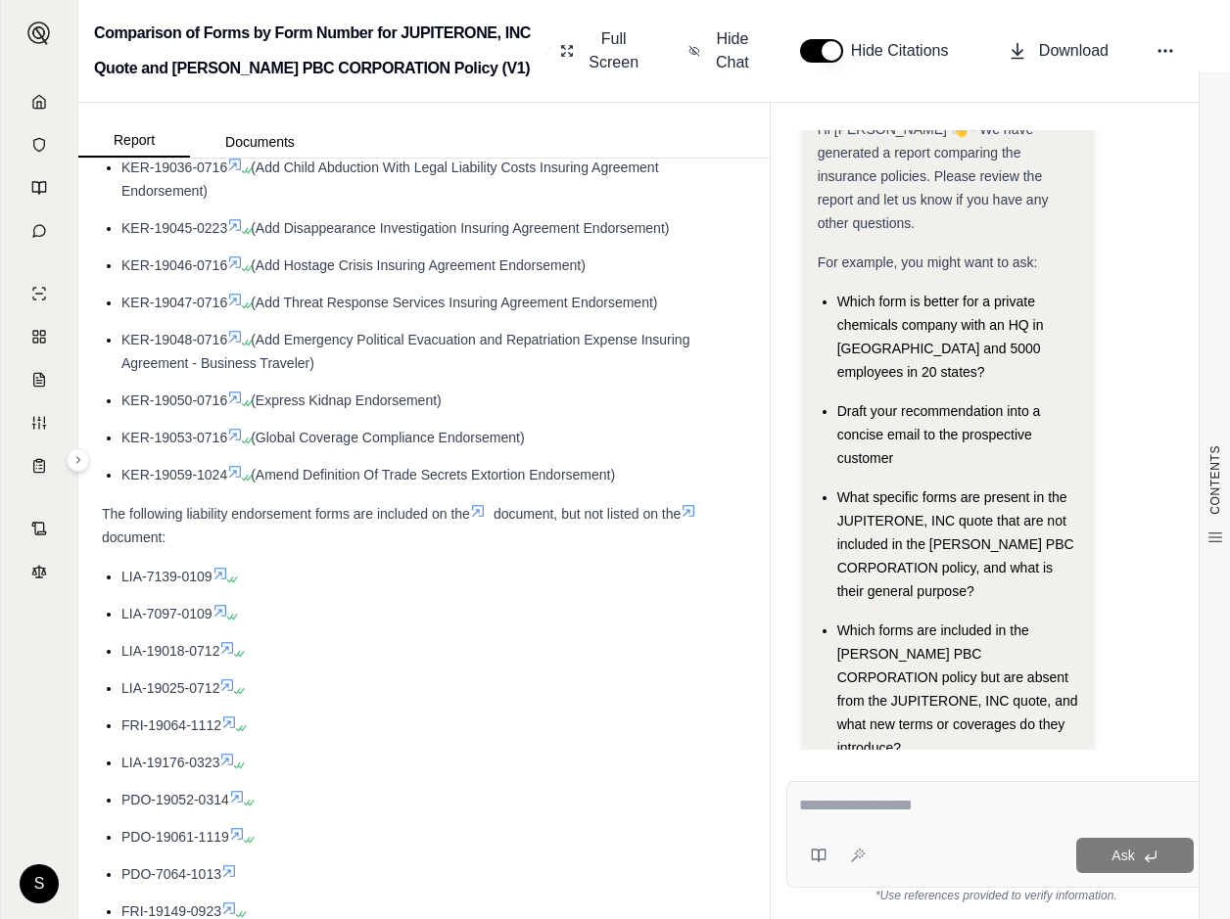
click at [850, 808] on textarea at bounding box center [996, 805] width 395 height 23
type textarea "*"
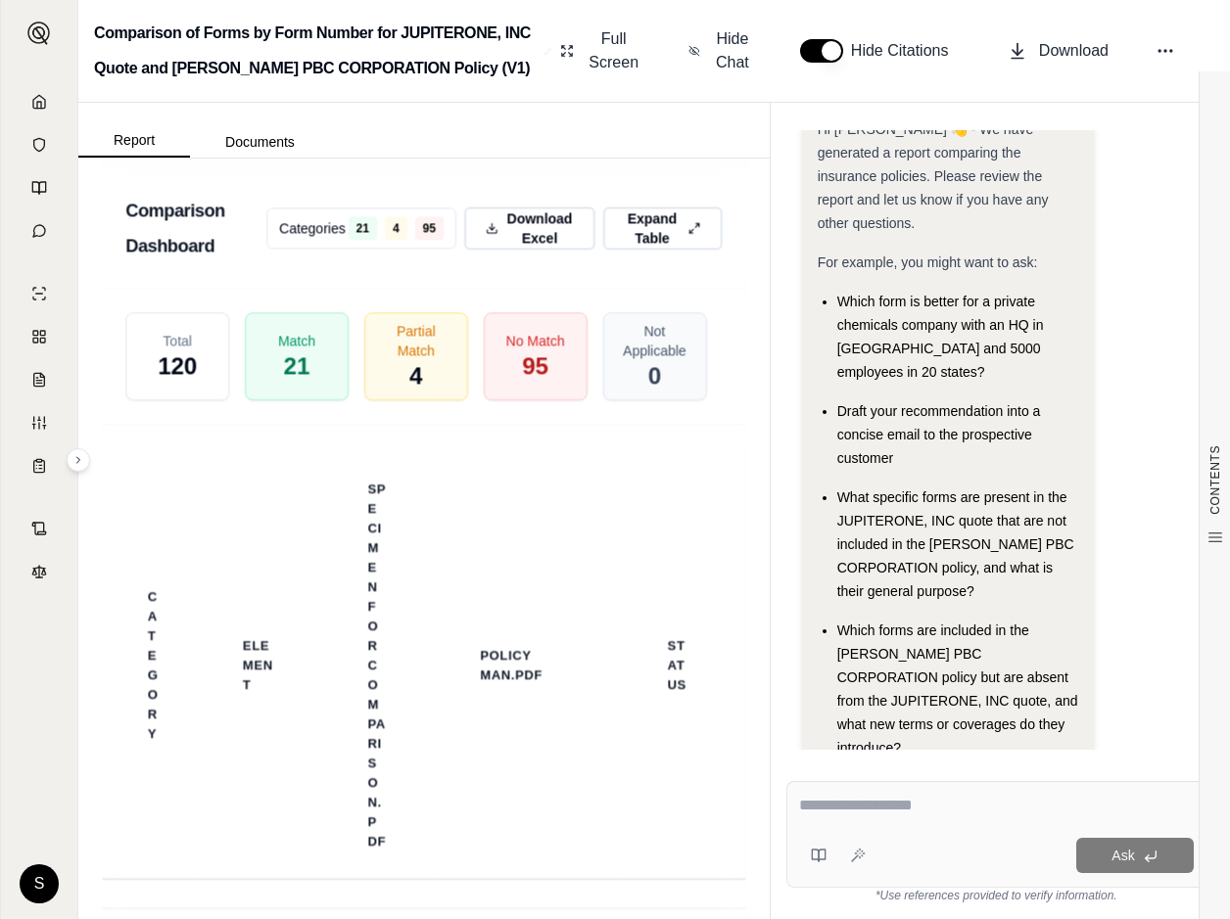
scroll to position [5443, 0]
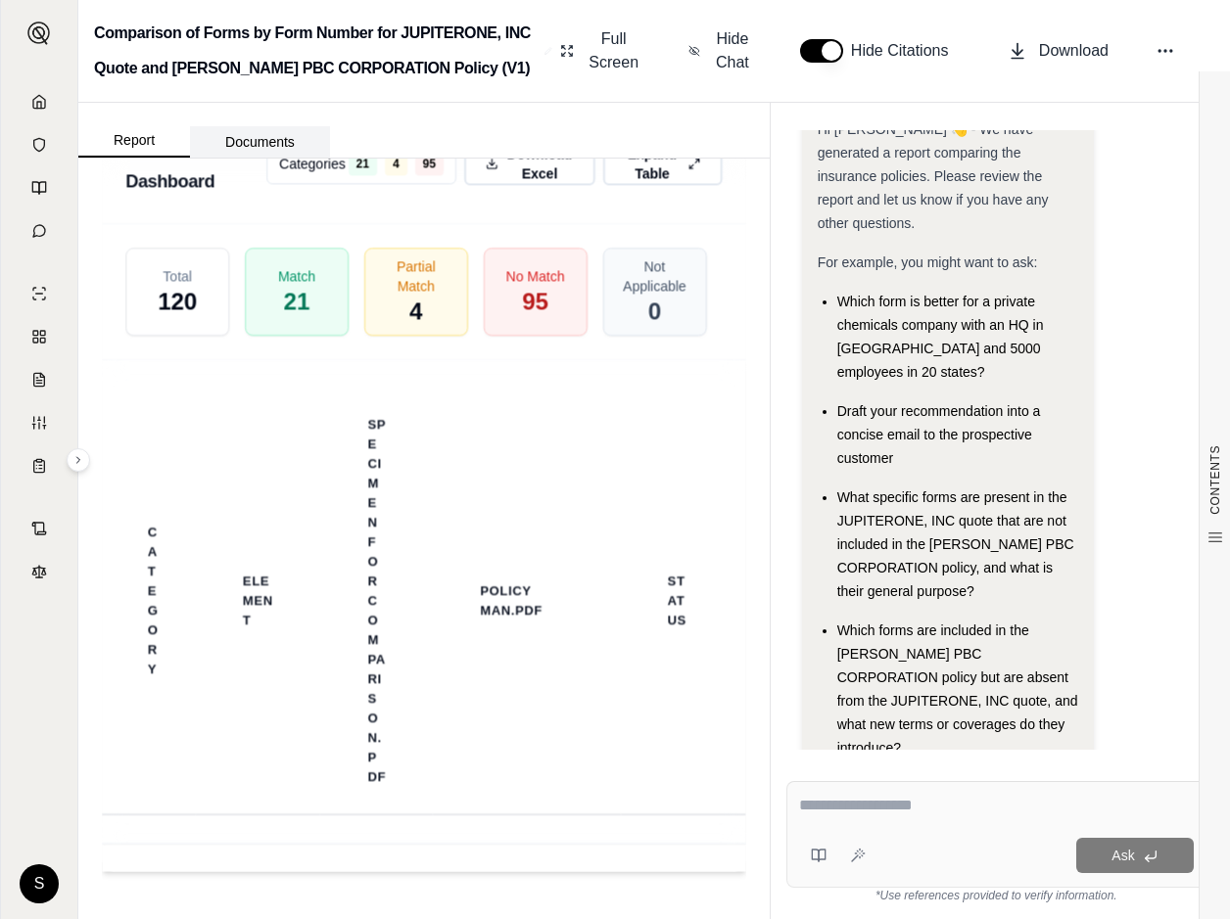
click at [250, 142] on button "Documents" at bounding box center [260, 141] width 140 height 31
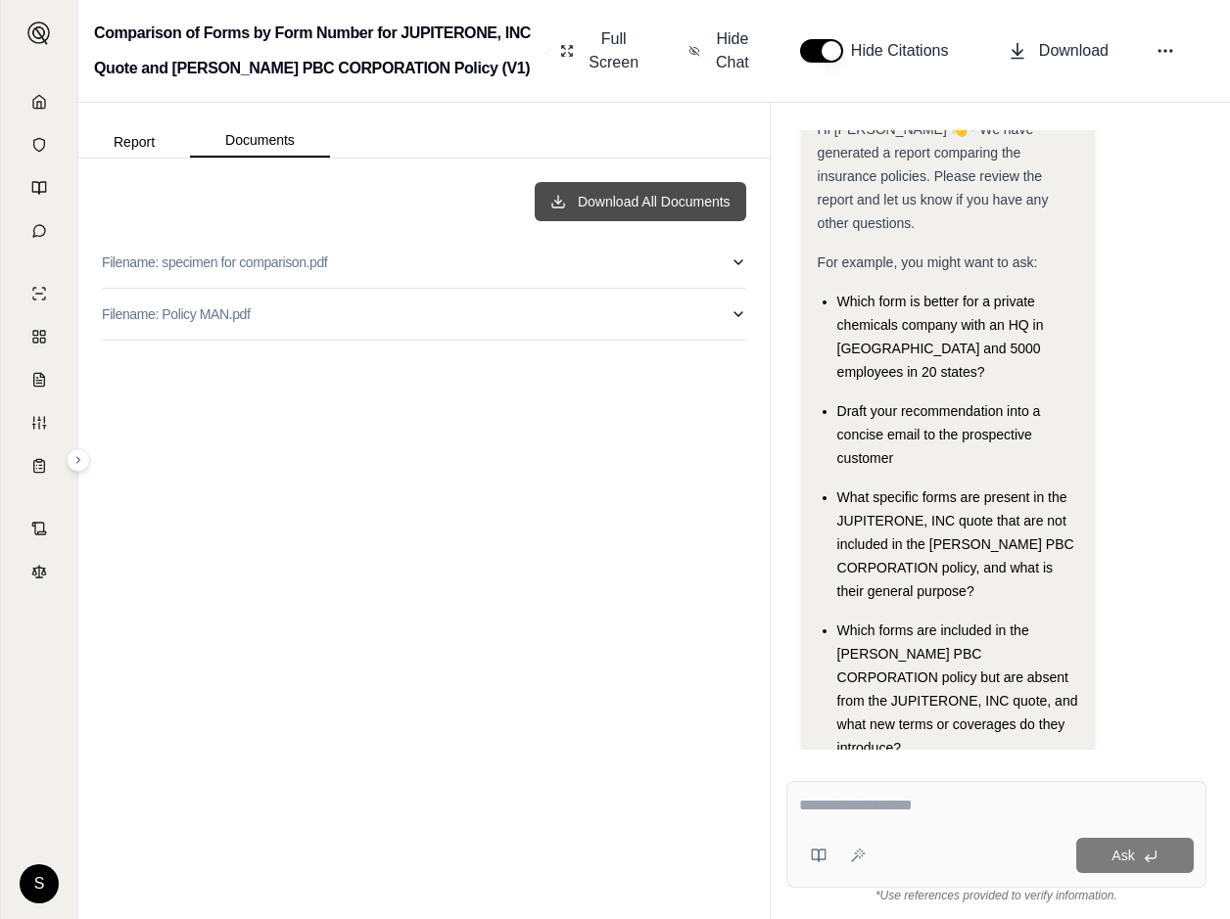
click at [602, 199] on button "Download All Documents" at bounding box center [639, 201] width 211 height 39
click at [47, 104] on link at bounding box center [39, 101] width 53 height 39
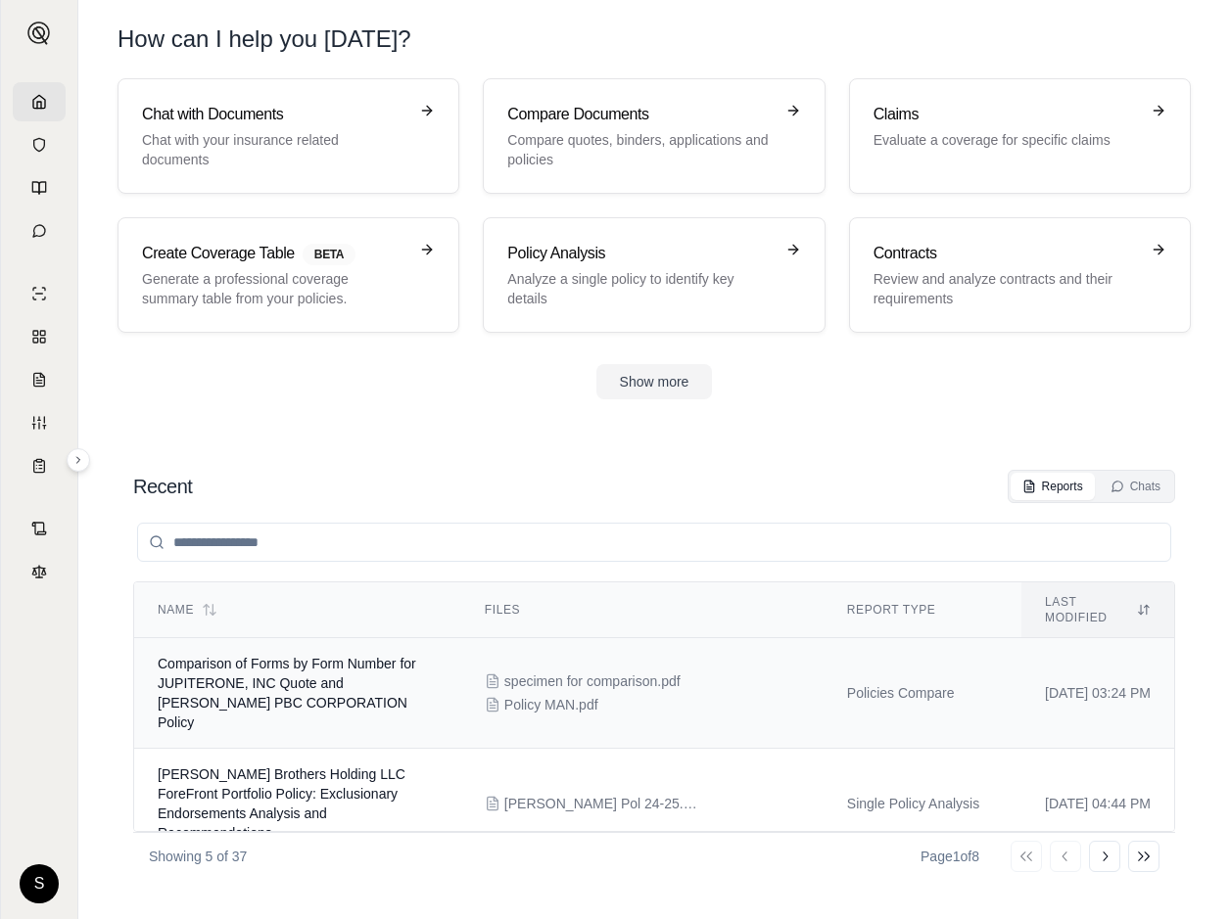
click at [278, 669] on span "Comparison of Forms by Form Number for JUPITERONE, INC Quote and [PERSON_NAME] …" at bounding box center [287, 693] width 258 height 74
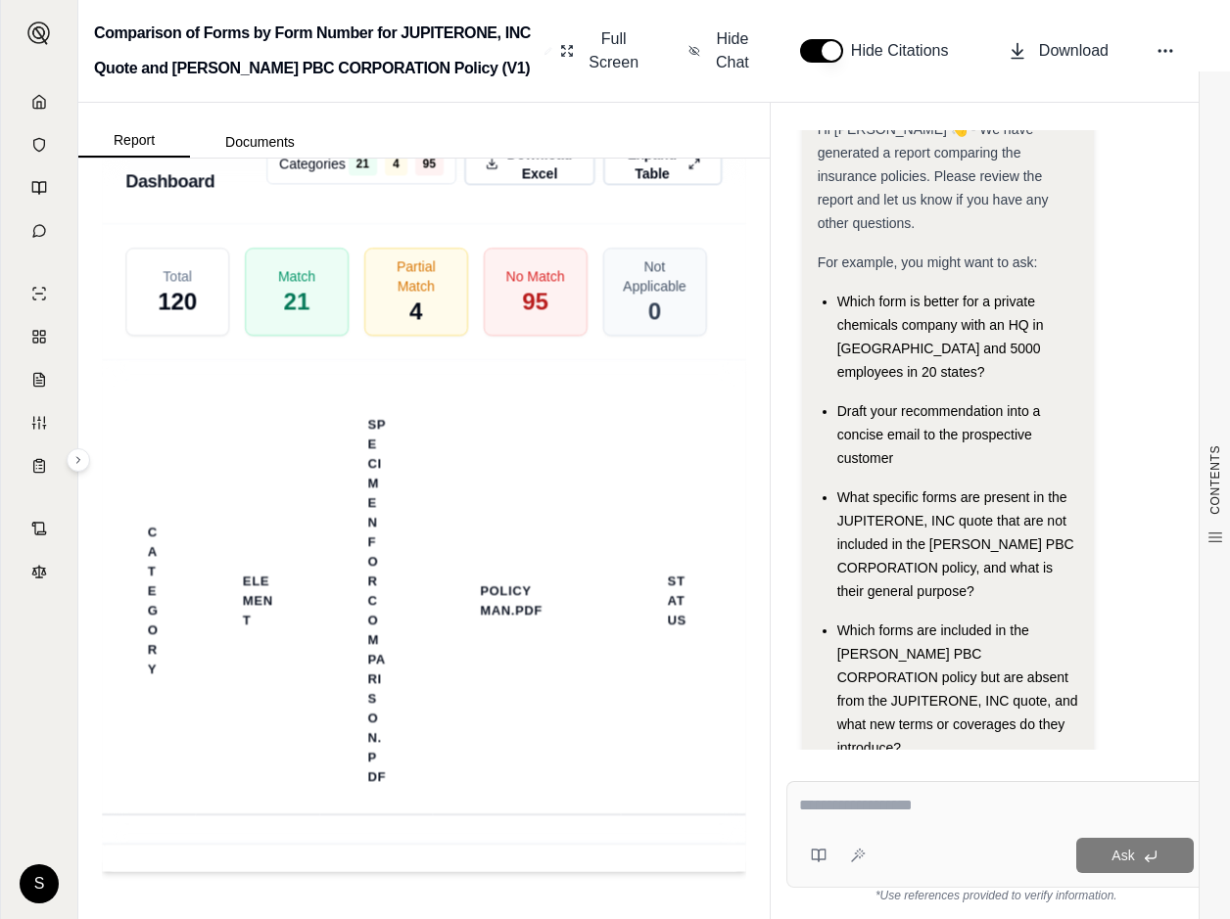
scroll to position [5443, 0]
click at [850, 808] on textarea at bounding box center [996, 805] width 395 height 23
type textarea "**********"
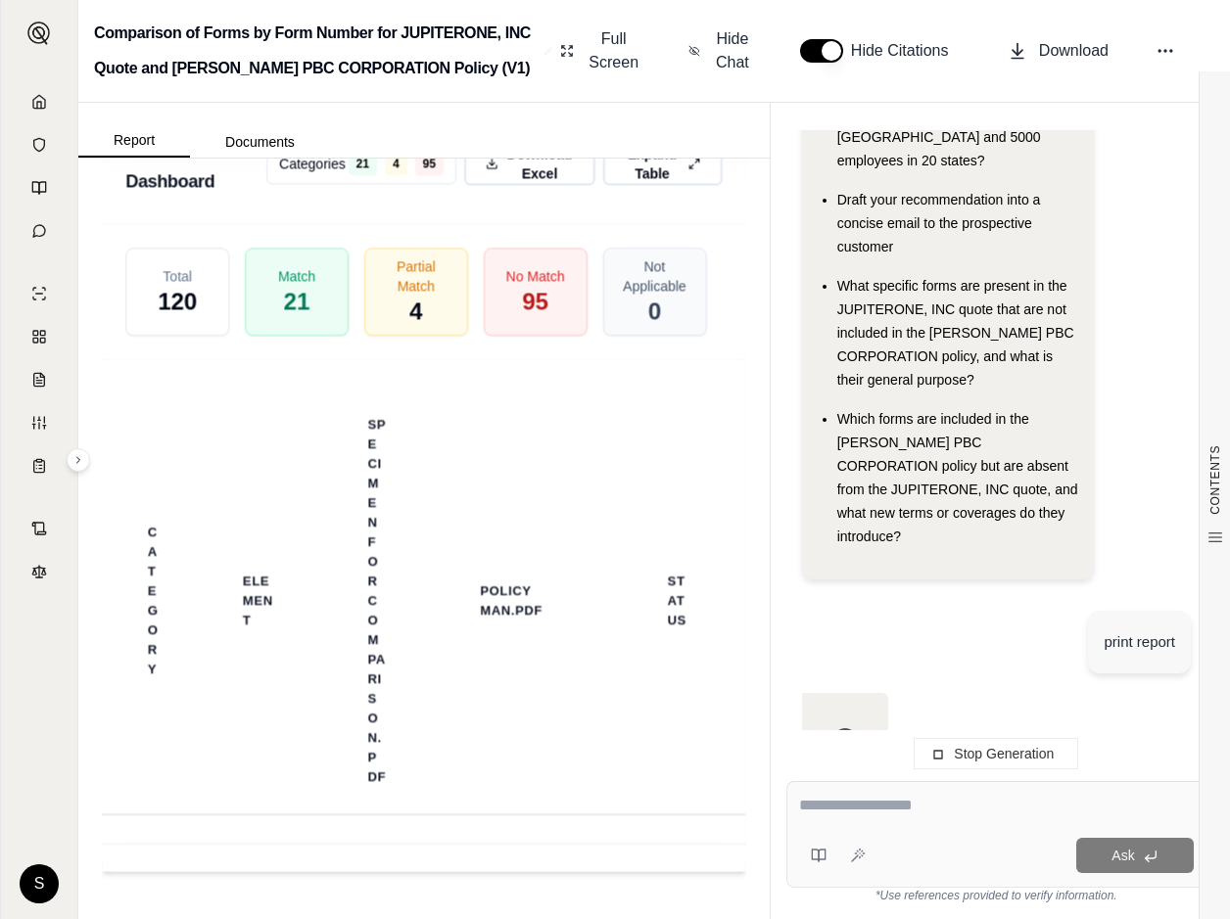
scroll to position [255, 0]
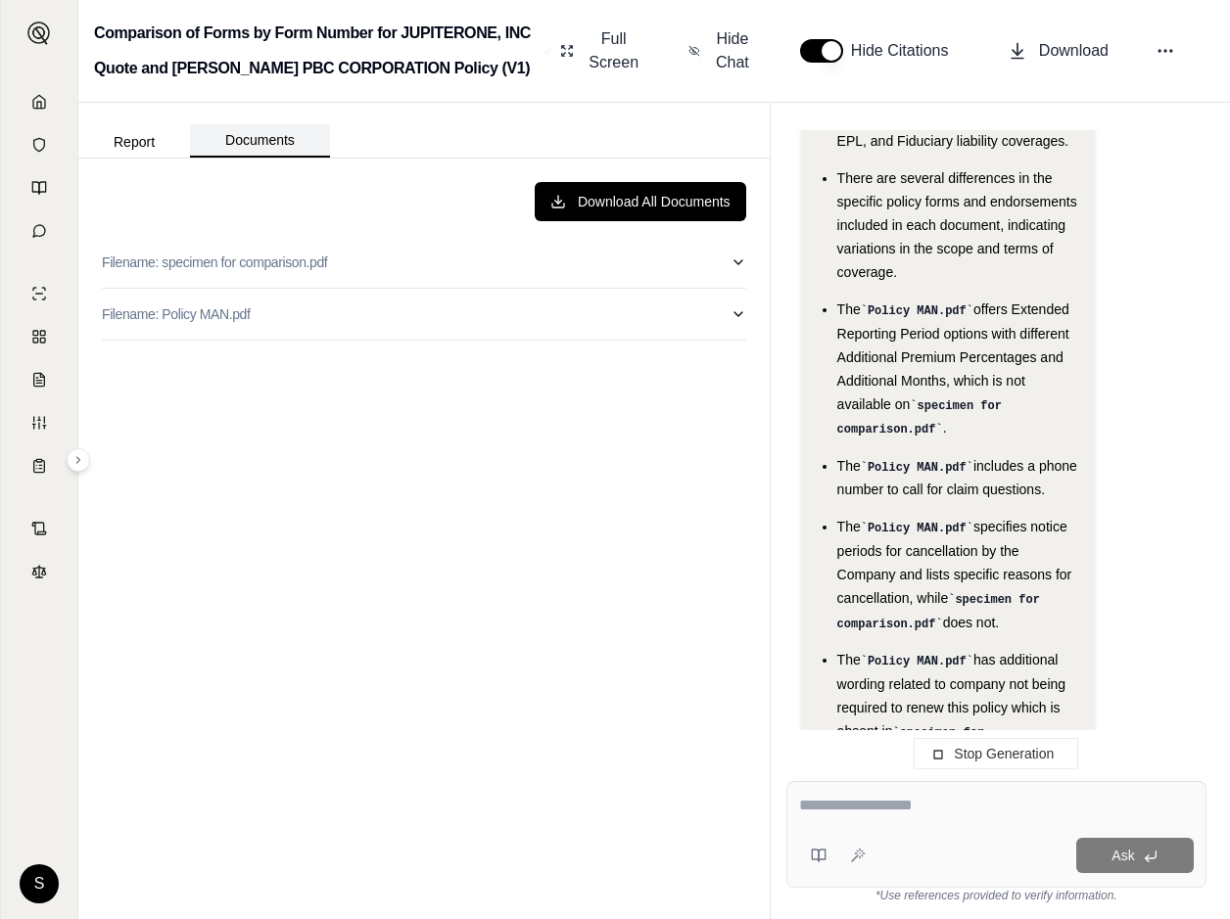
click at [256, 144] on button "Documents" at bounding box center [260, 140] width 140 height 33
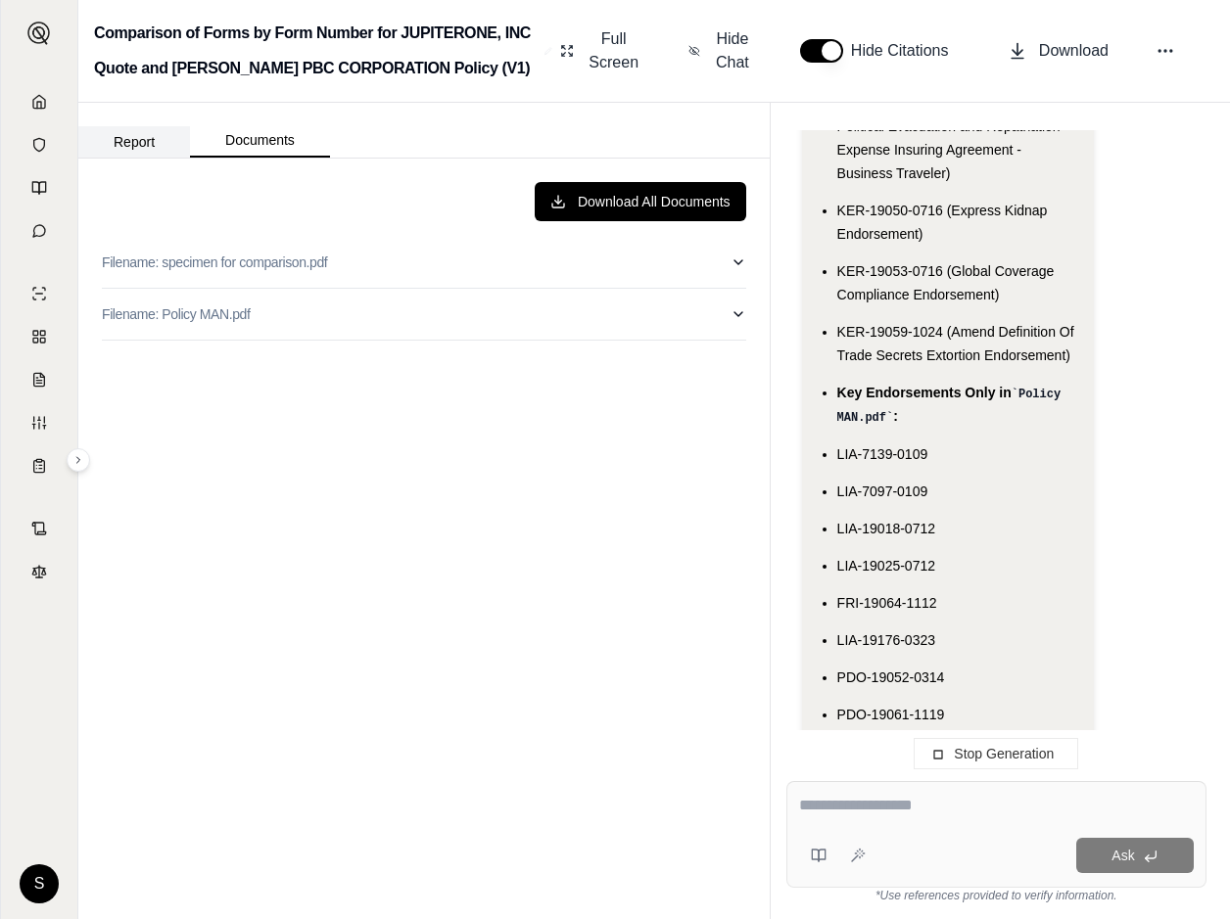
scroll to position [7161, 0]
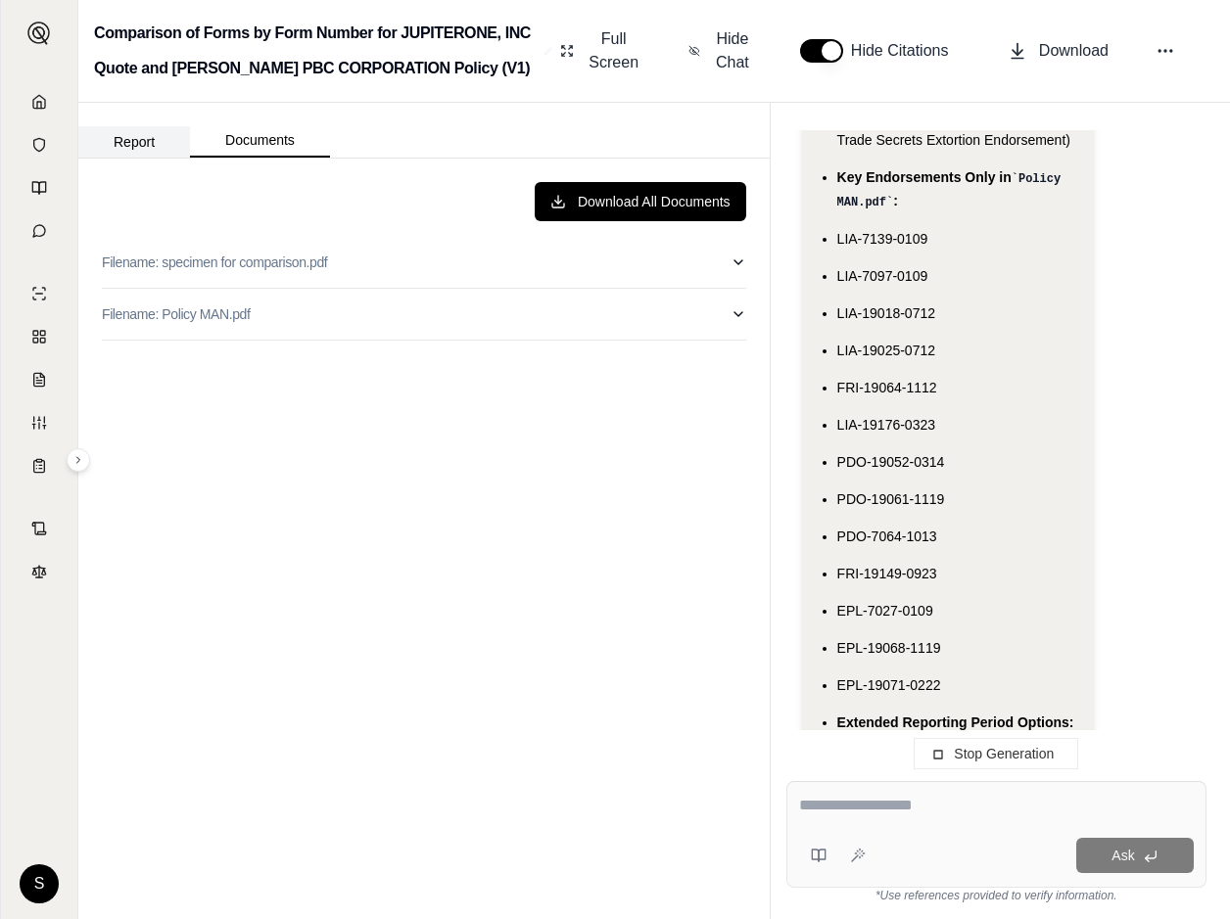
click at [137, 142] on button "Report" at bounding box center [134, 141] width 112 height 31
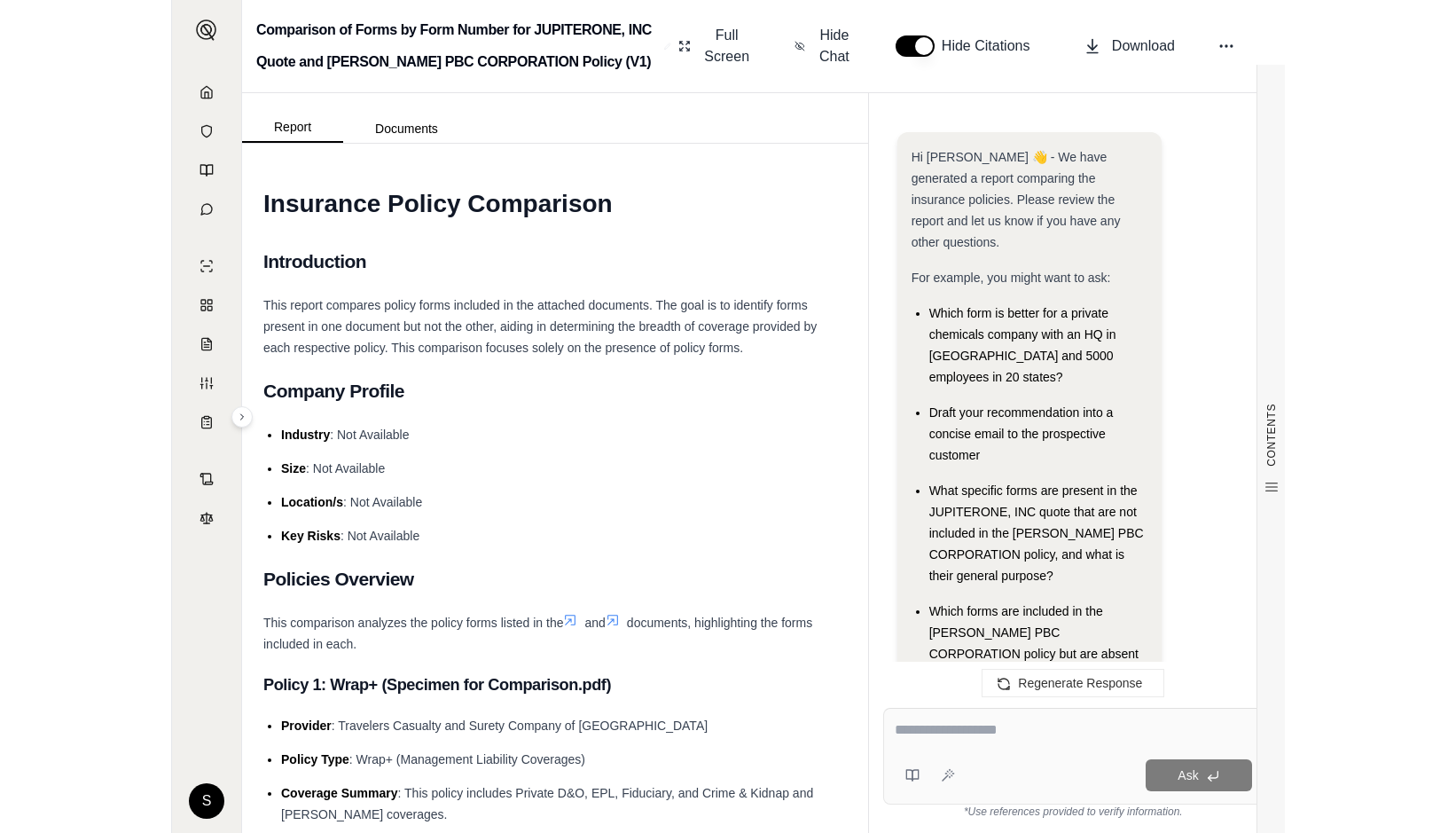
scroll to position [7157, 0]
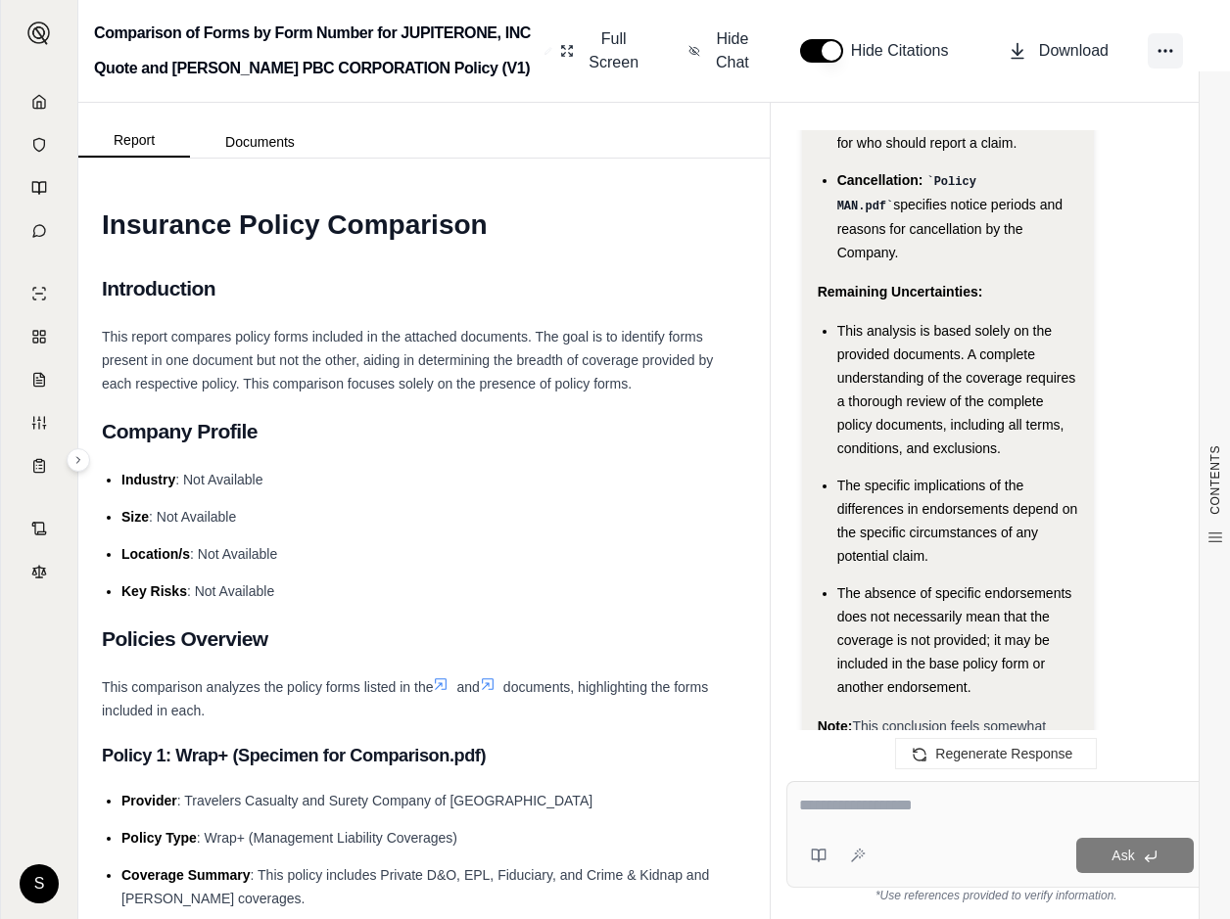
click at [1163, 50] on icon at bounding box center [1165, 51] width 20 height 20
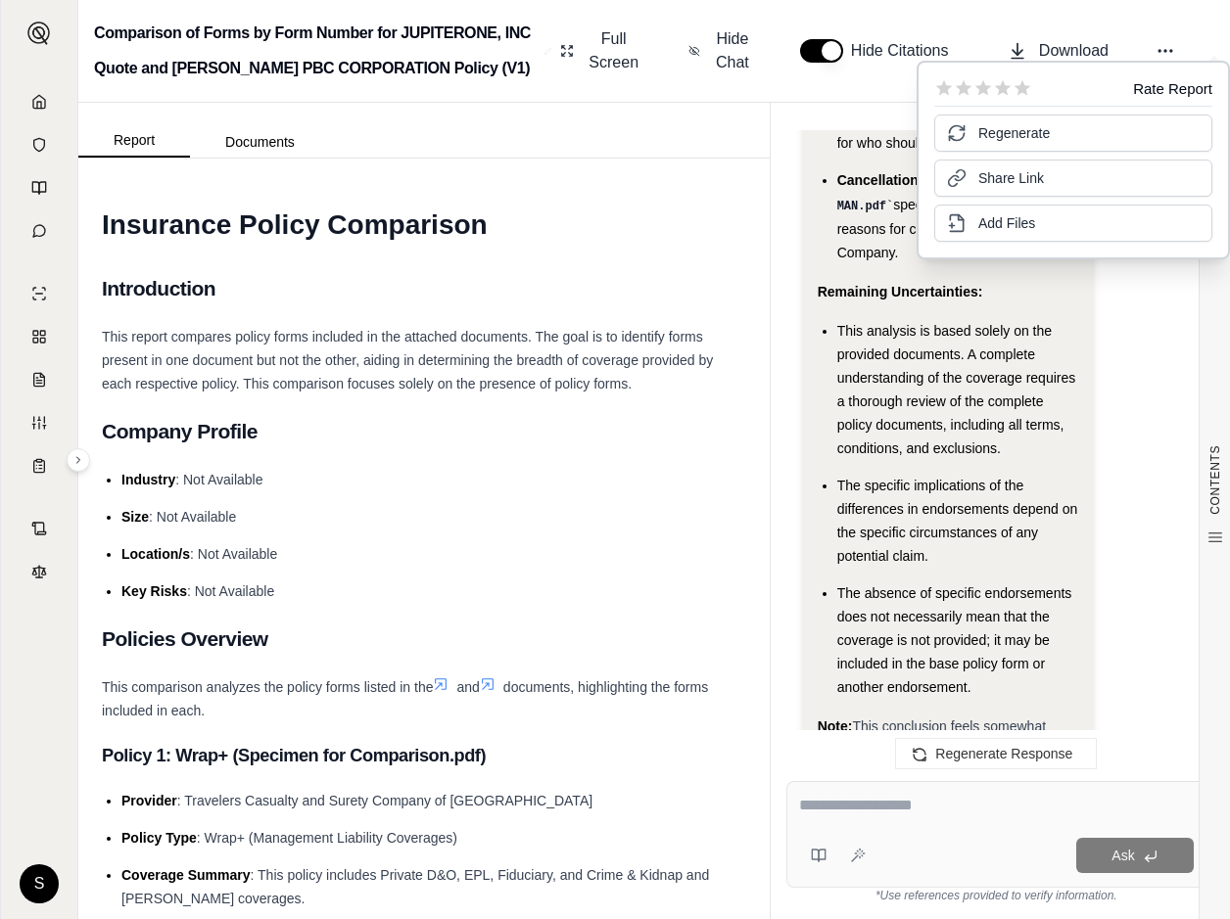
click at [495, 329] on span "This report compares policy forms included in the attached documents. The goal …" at bounding box center [407, 360] width 611 height 63
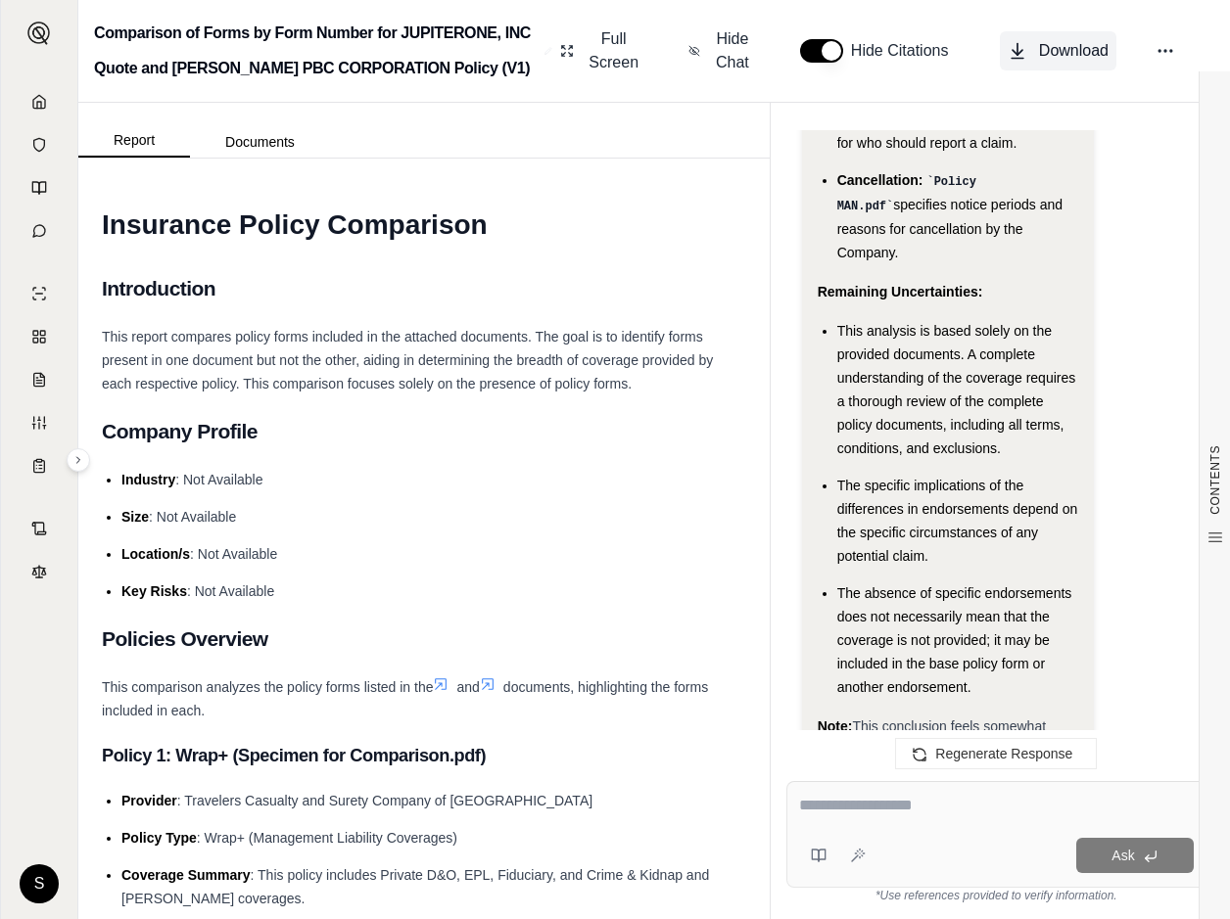
click at [1014, 56] on icon at bounding box center [1017, 51] width 20 height 20
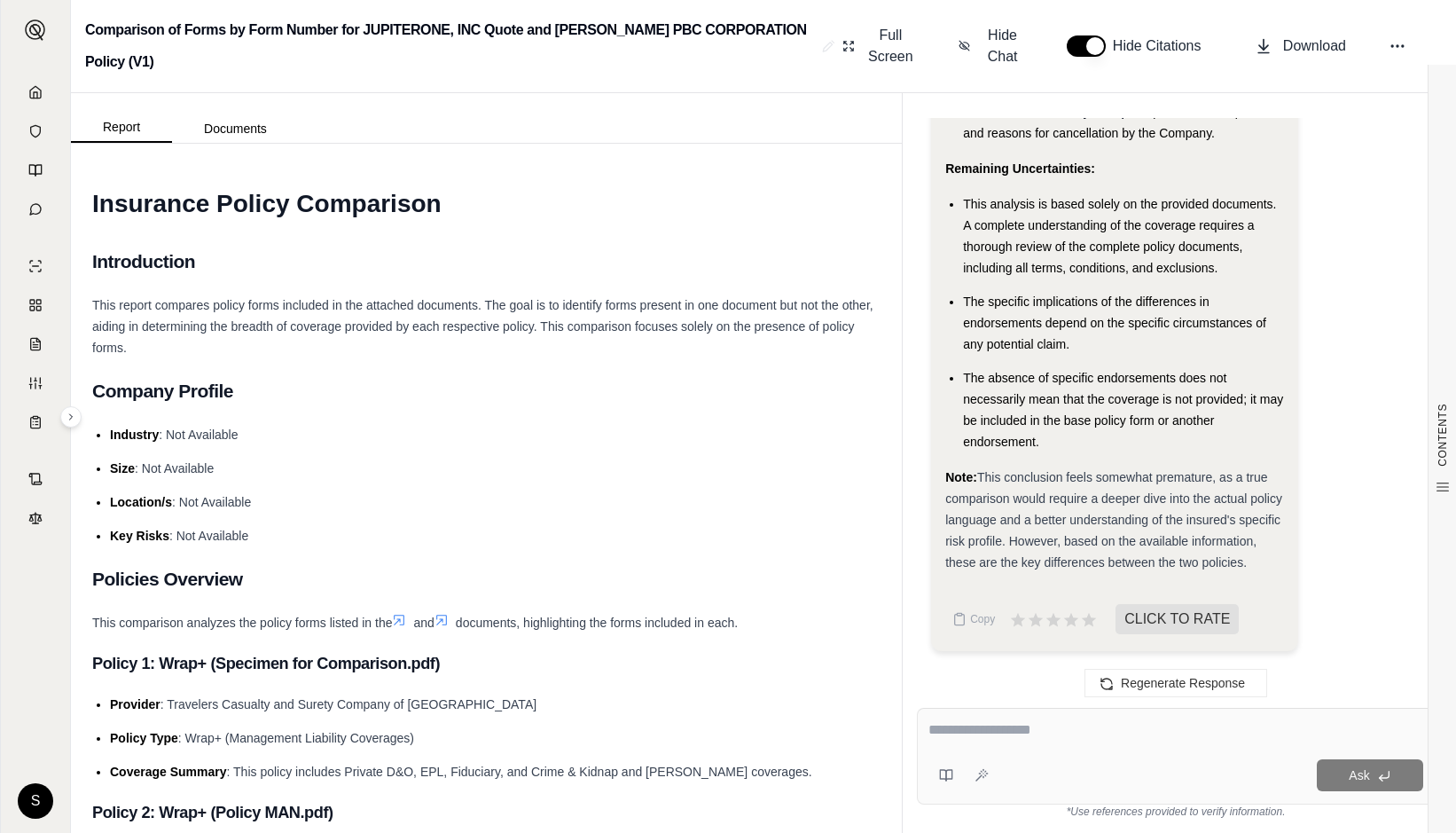
scroll to position [5713, 0]
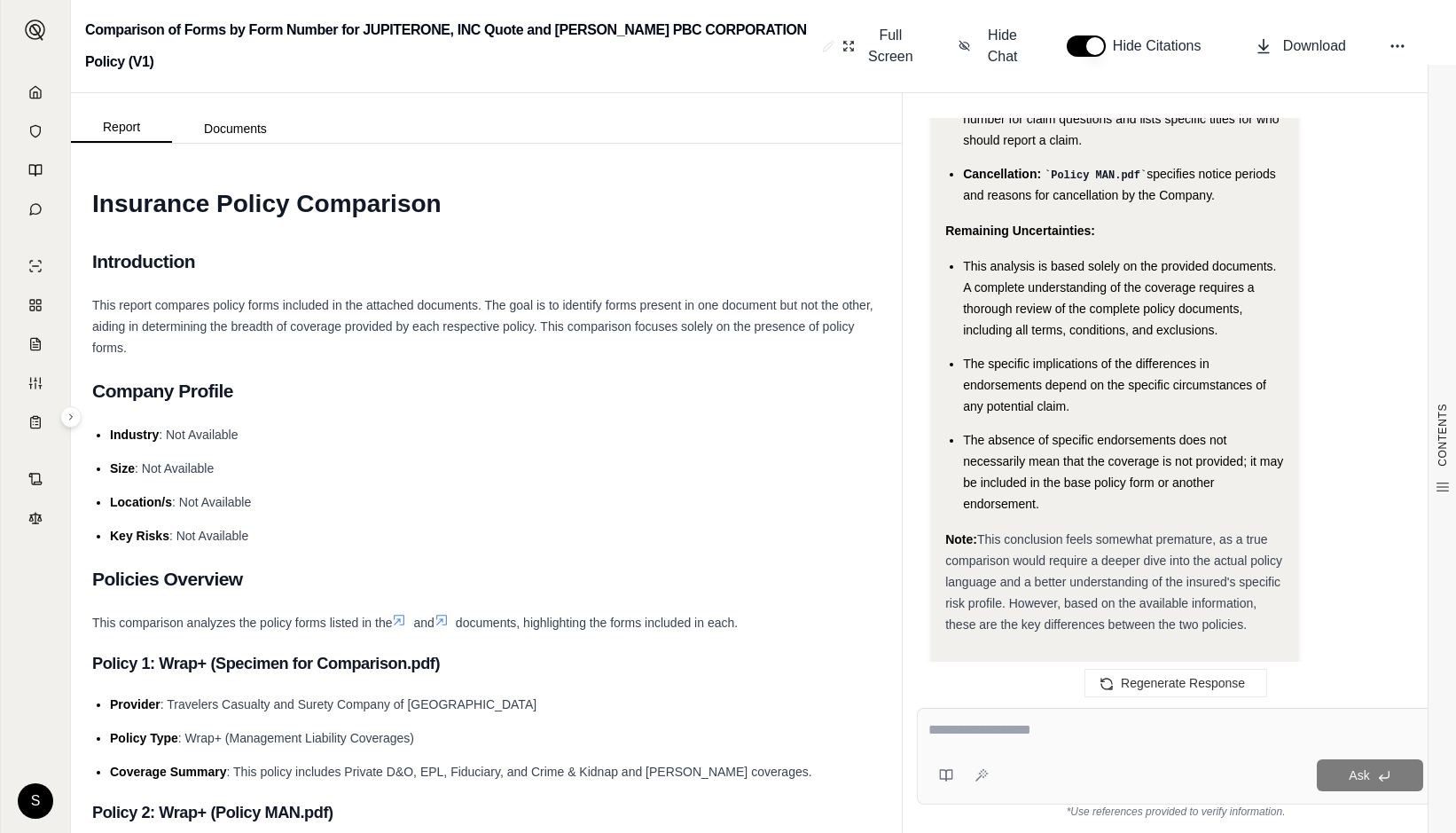
click at [957, 723] on textarea at bounding box center [1176, 730] width 495 height 21
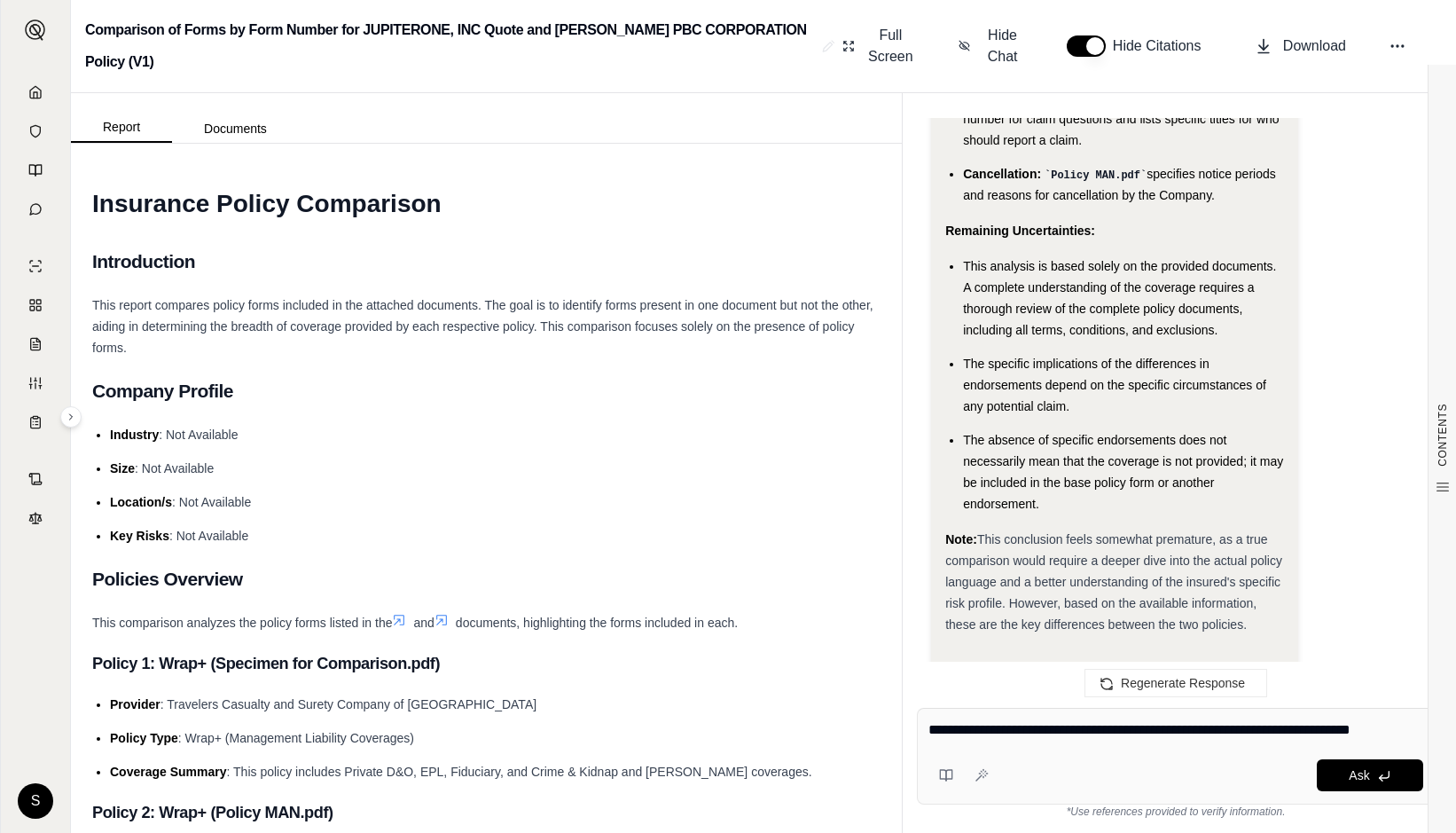
scroll to position [5735, 0]
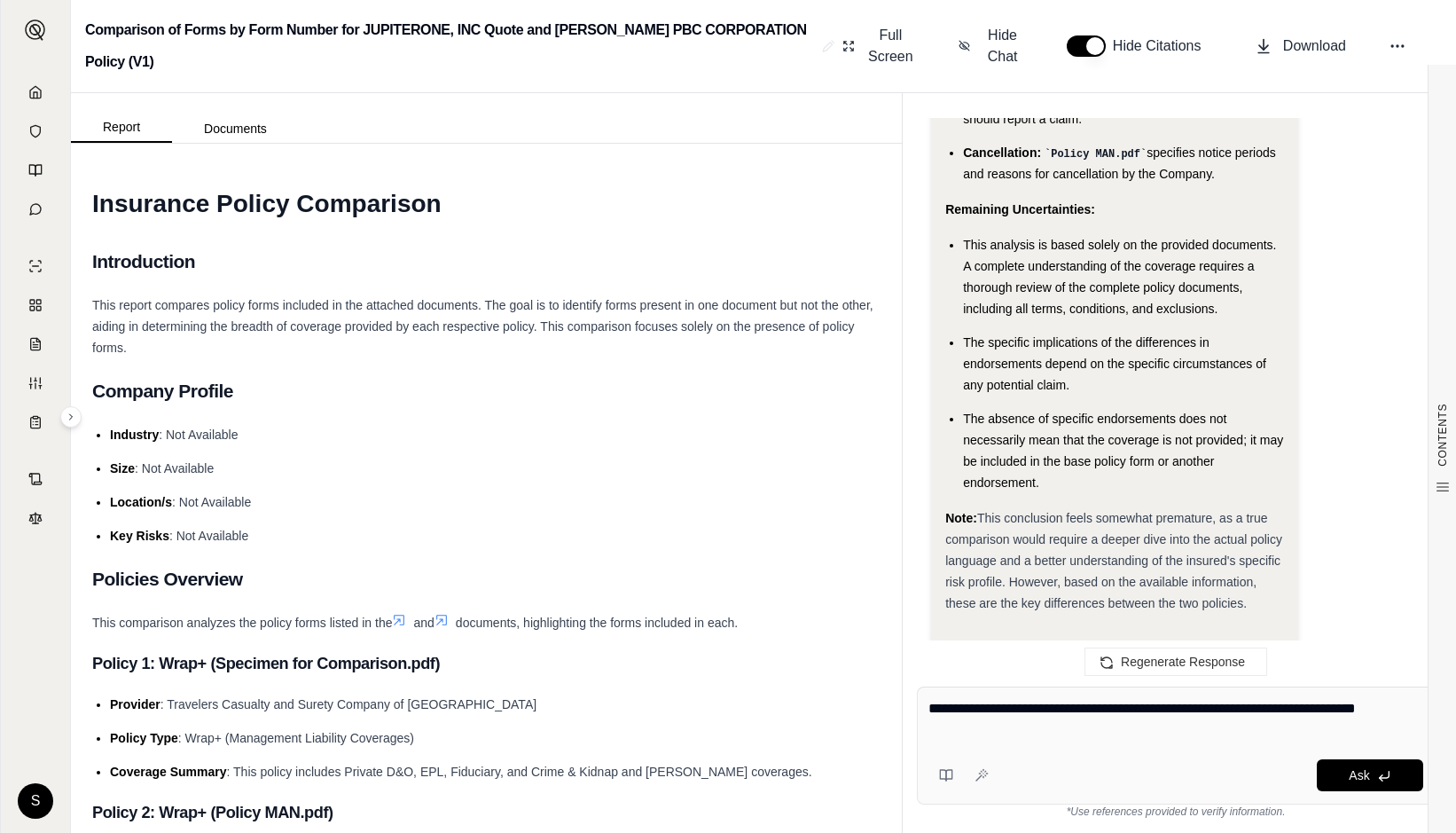
type textarea "**********"
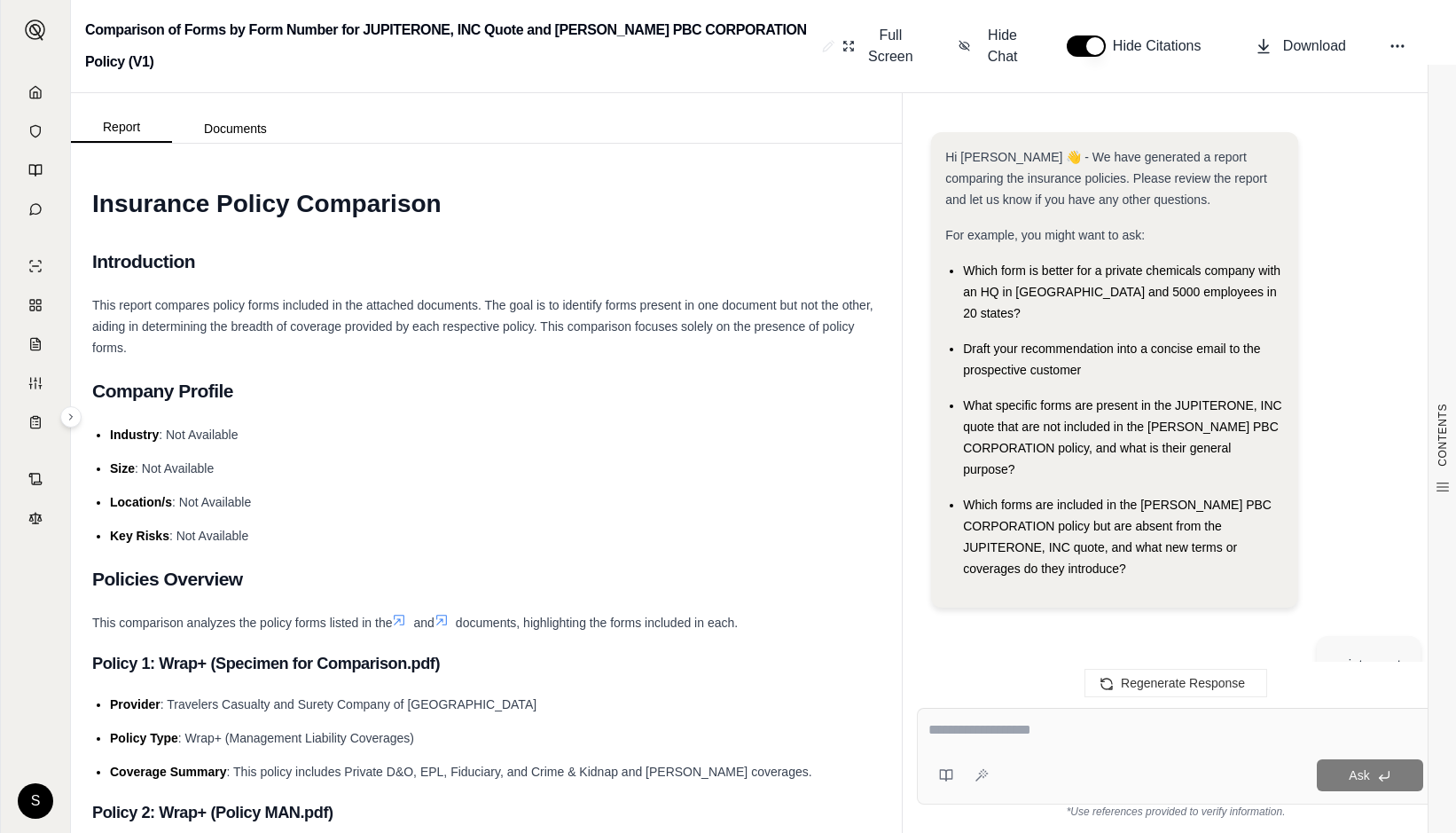
scroll to position [11384, 0]
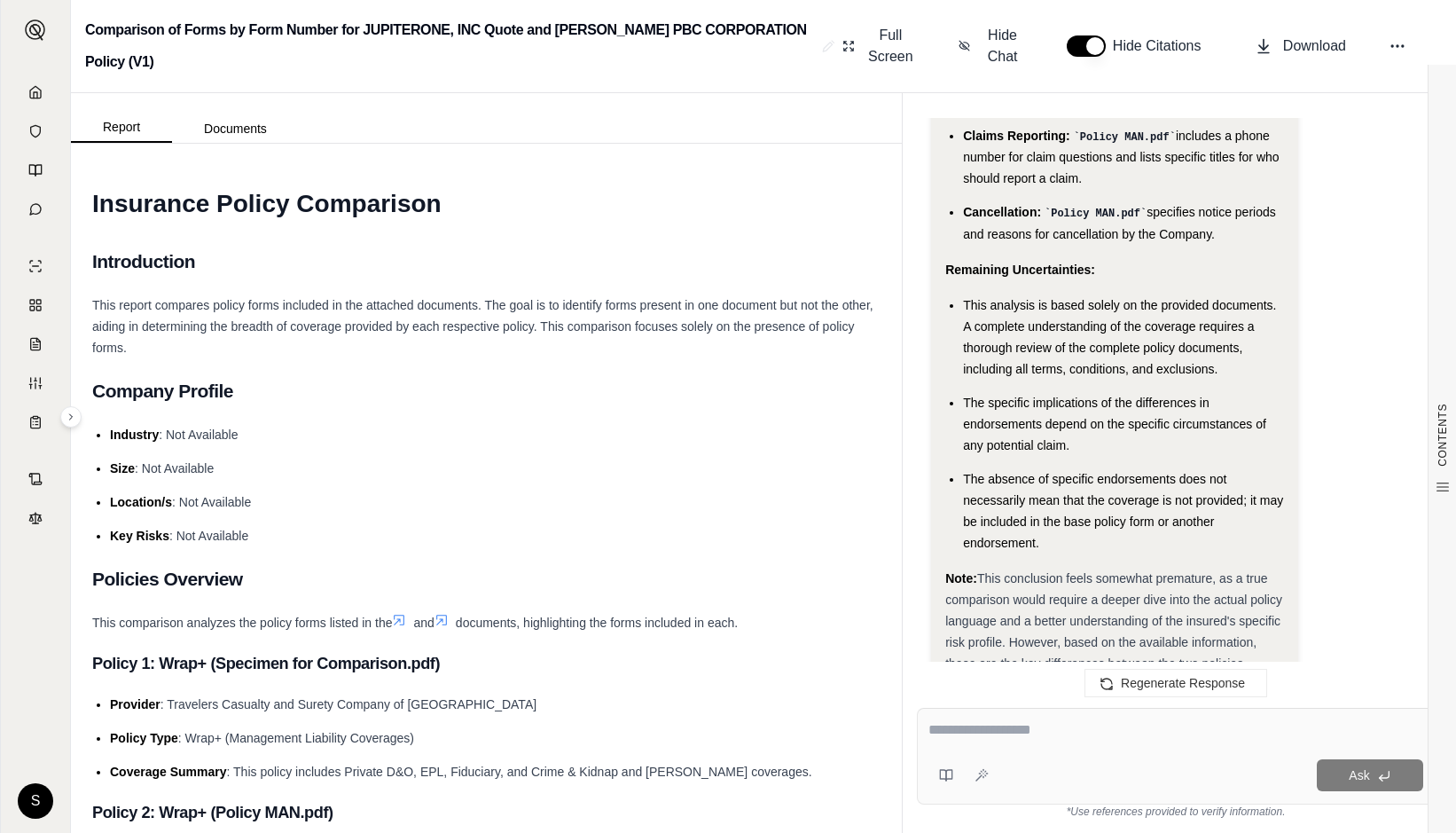
click at [975, 713] on span "Copy" at bounding box center [982, 721] width 24 height 15
click at [30, 89] on icon at bounding box center [35, 92] width 14 height 15
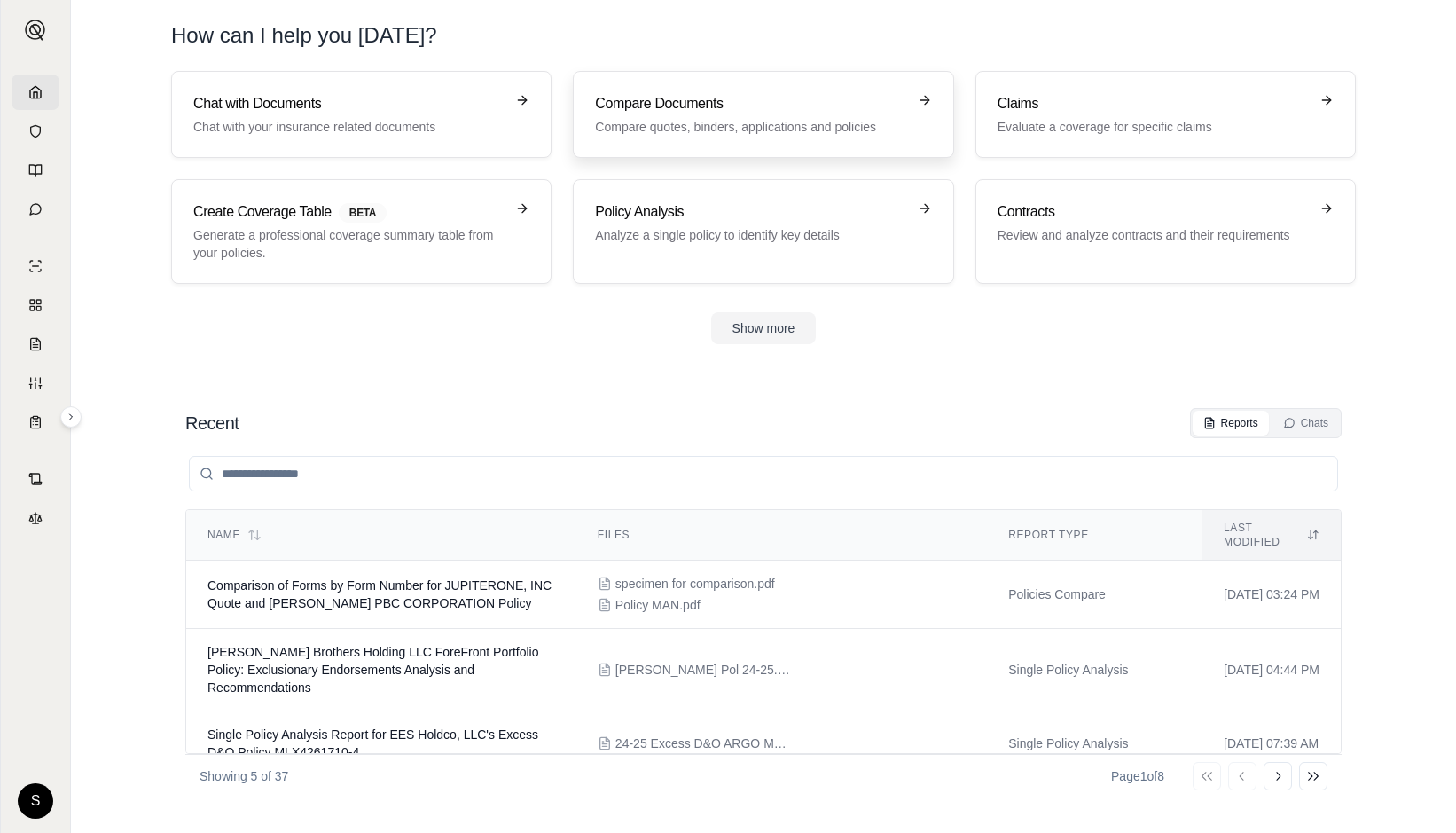
click at [764, 115] on div "Compare Documents Compare quotes, binders, applications and policies" at bounding box center [751, 114] width 312 height 43
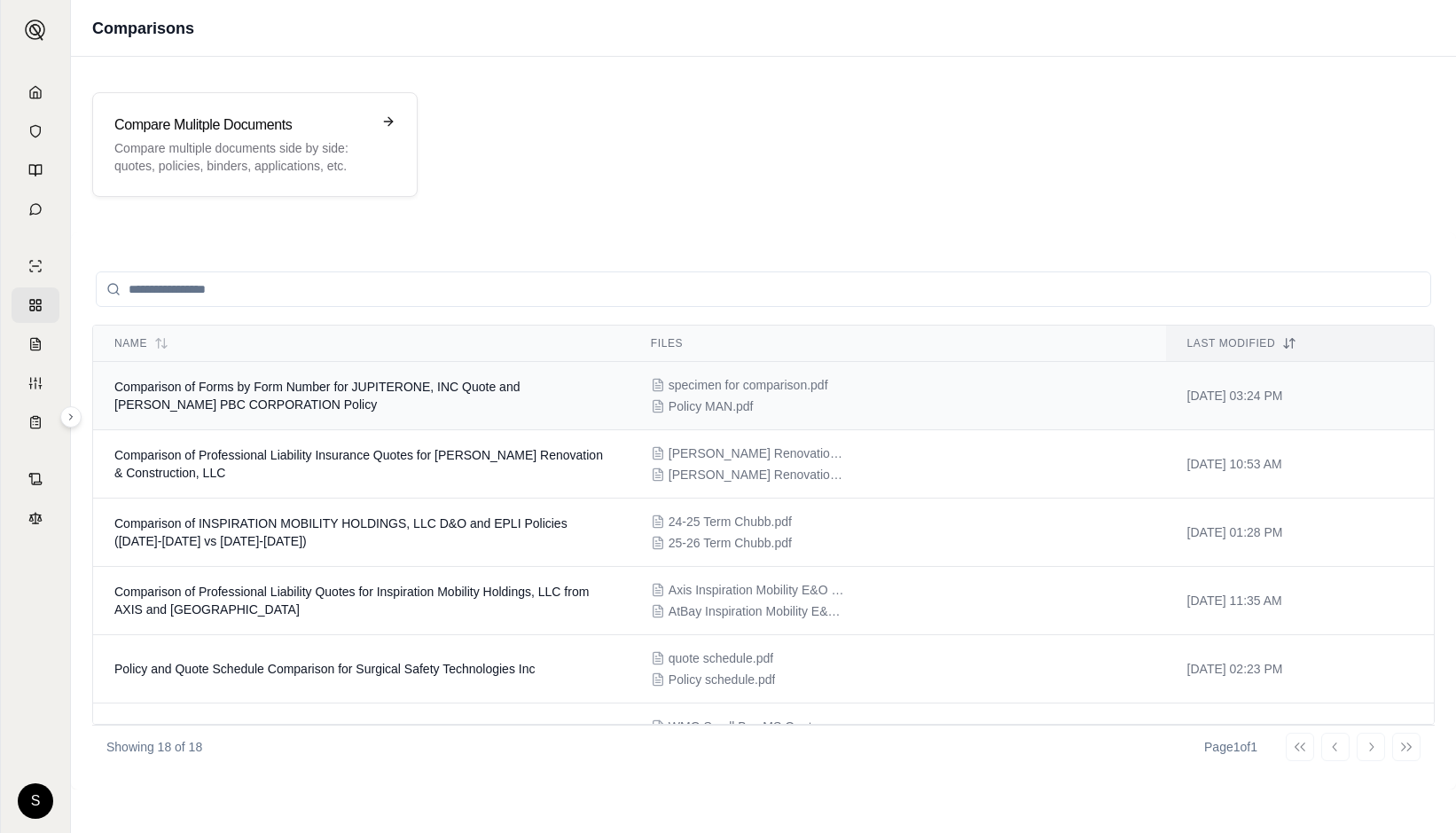
click at [747, 388] on span "specimen for comparison.pdf" at bounding box center [748, 385] width 159 height 18
click at [259, 144] on p "Compare multiple documents side by side: quotes, policies, binders, application…" at bounding box center [242, 157] width 256 height 35
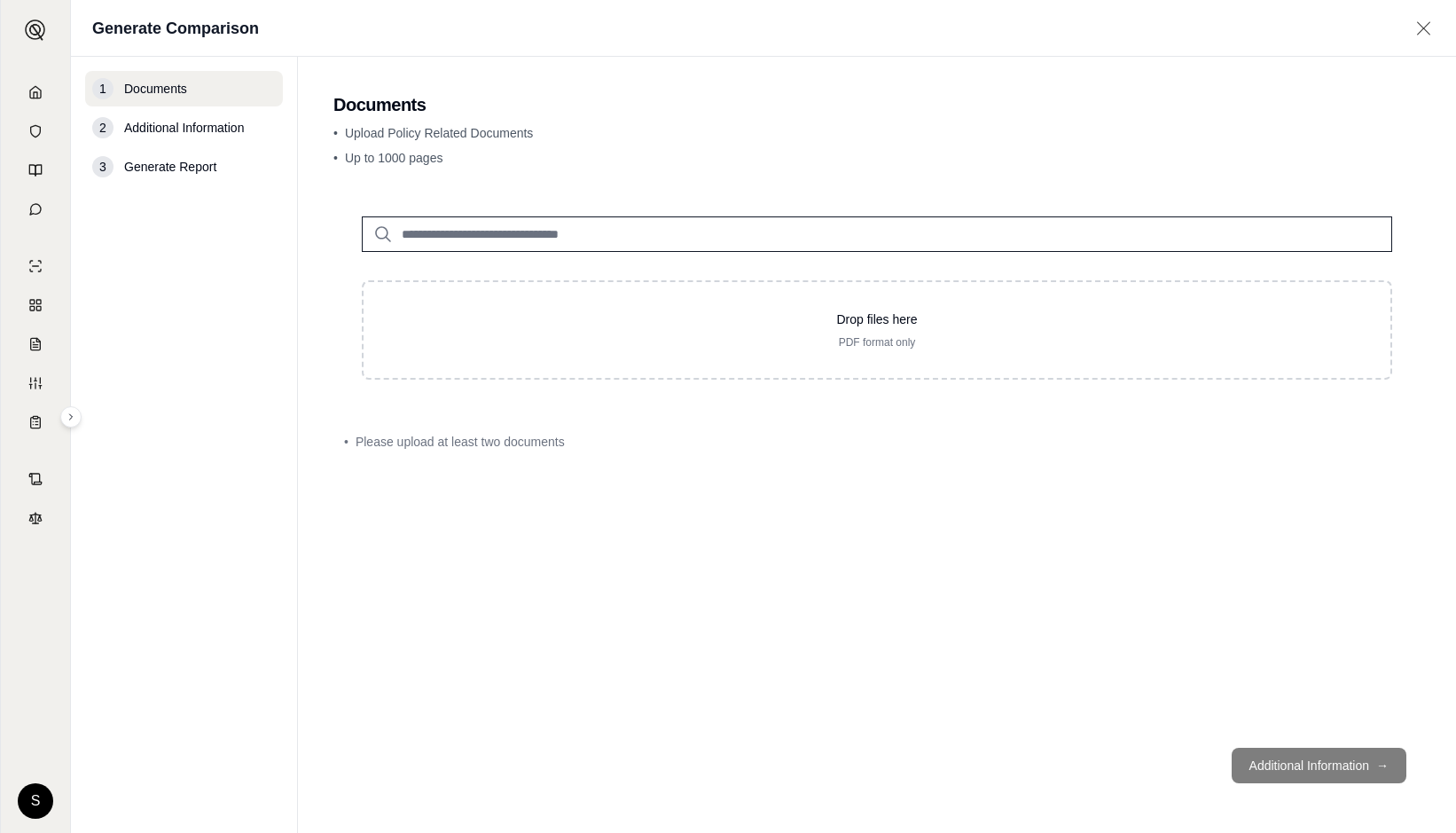
click at [603, 232] on input "search" at bounding box center [877, 234] width 1031 height 35
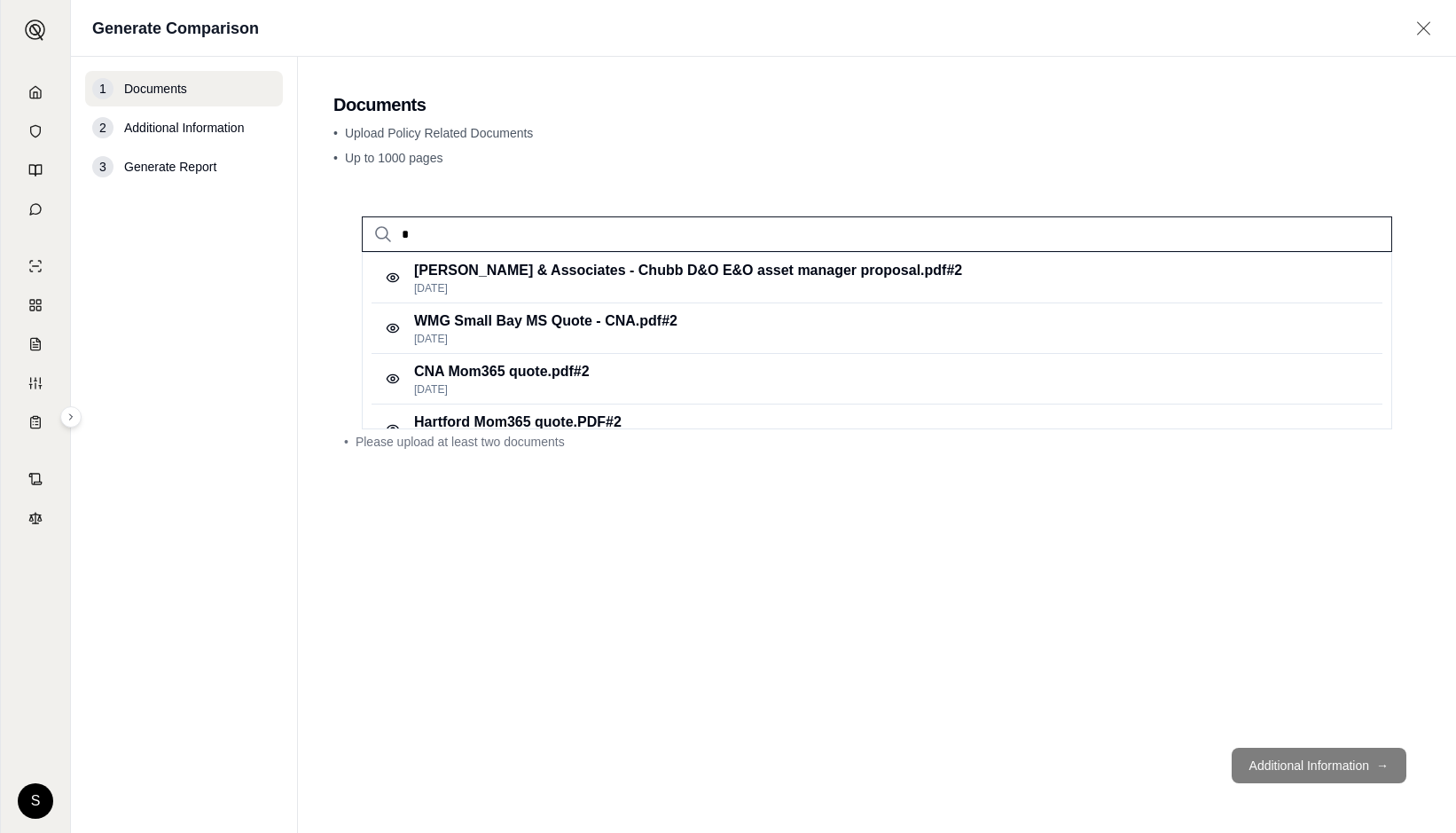
drag, startPoint x: 420, startPoint y: 235, endPoint x: 400, endPoint y: 231, distance: 20.4
click at [400, 231] on input "*" at bounding box center [877, 234] width 1031 height 35
click at [408, 222] on input "*" at bounding box center [877, 234] width 1031 height 35
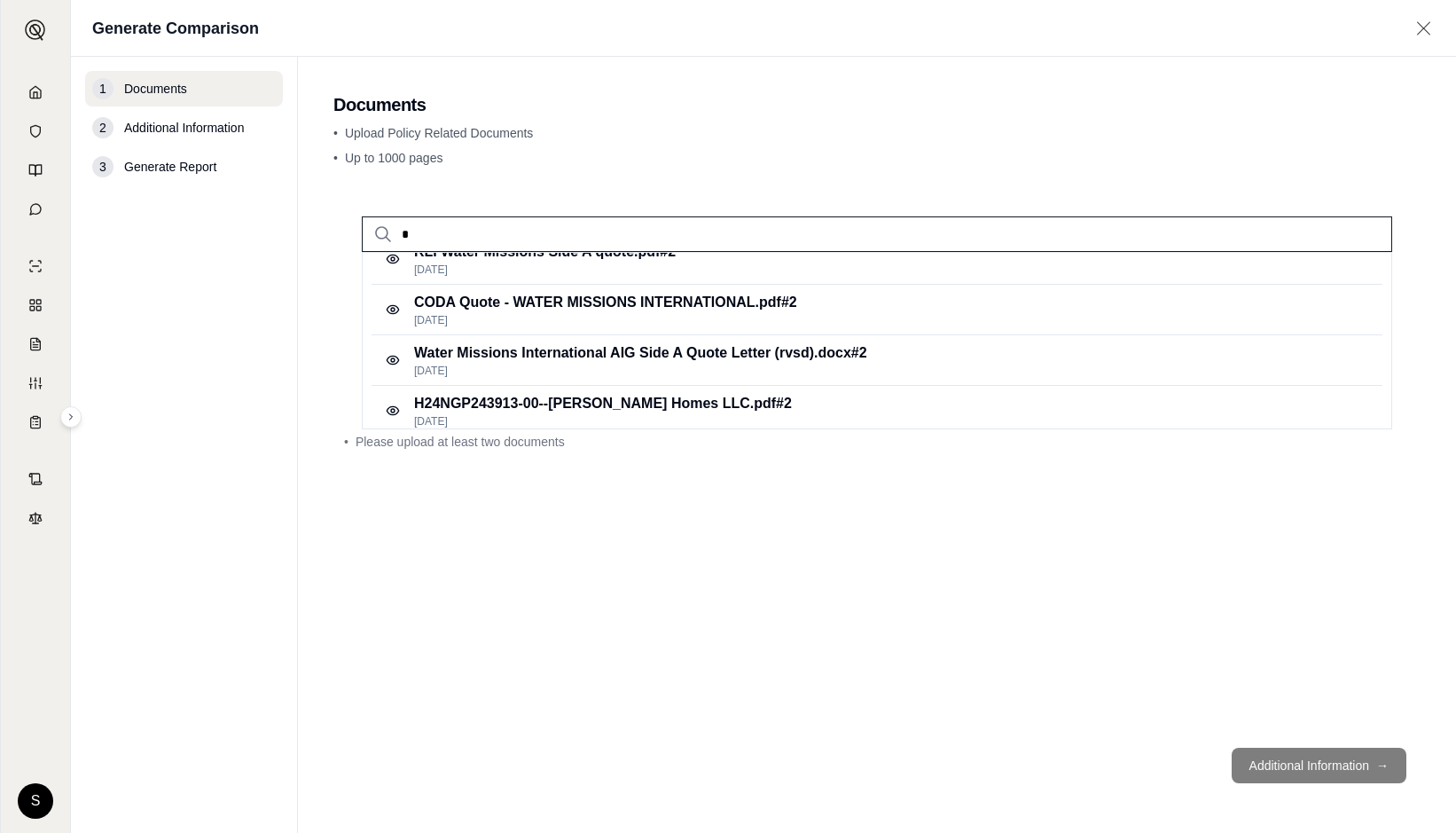
scroll to position [326, 0]
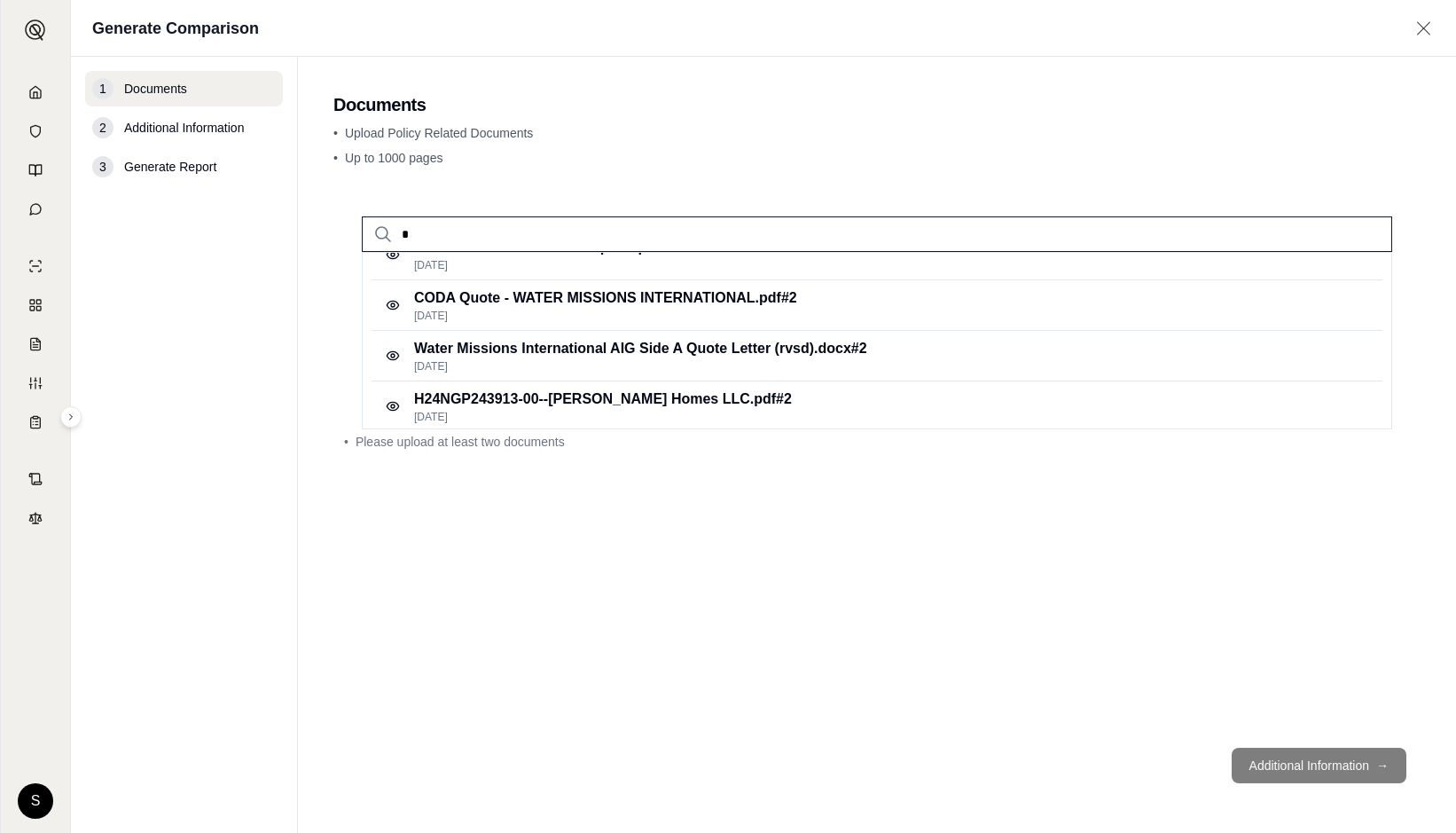
type input "*"
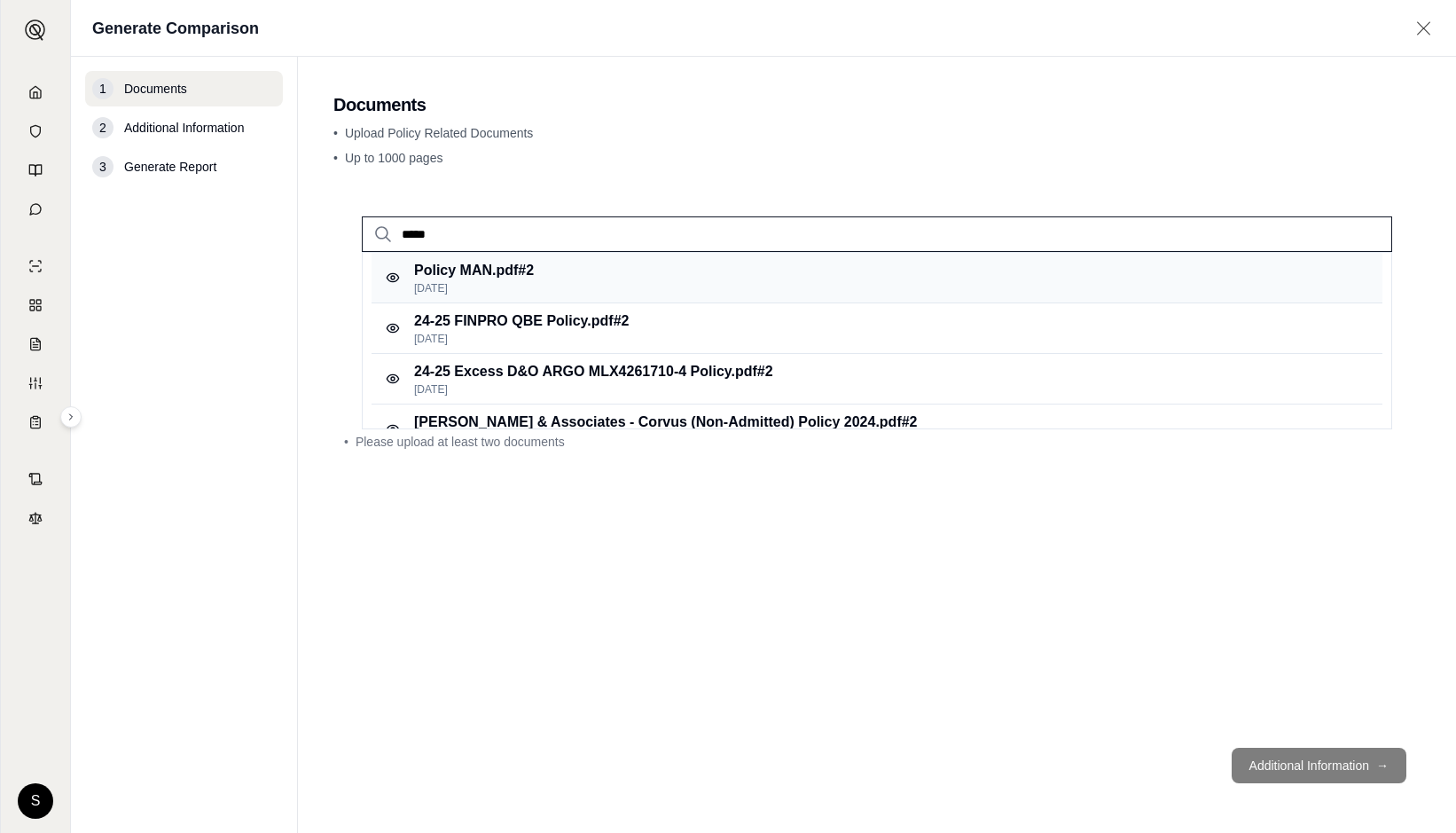
click at [478, 275] on p "Policy MAN.pdf #2" at bounding box center [474, 270] width 120 height 21
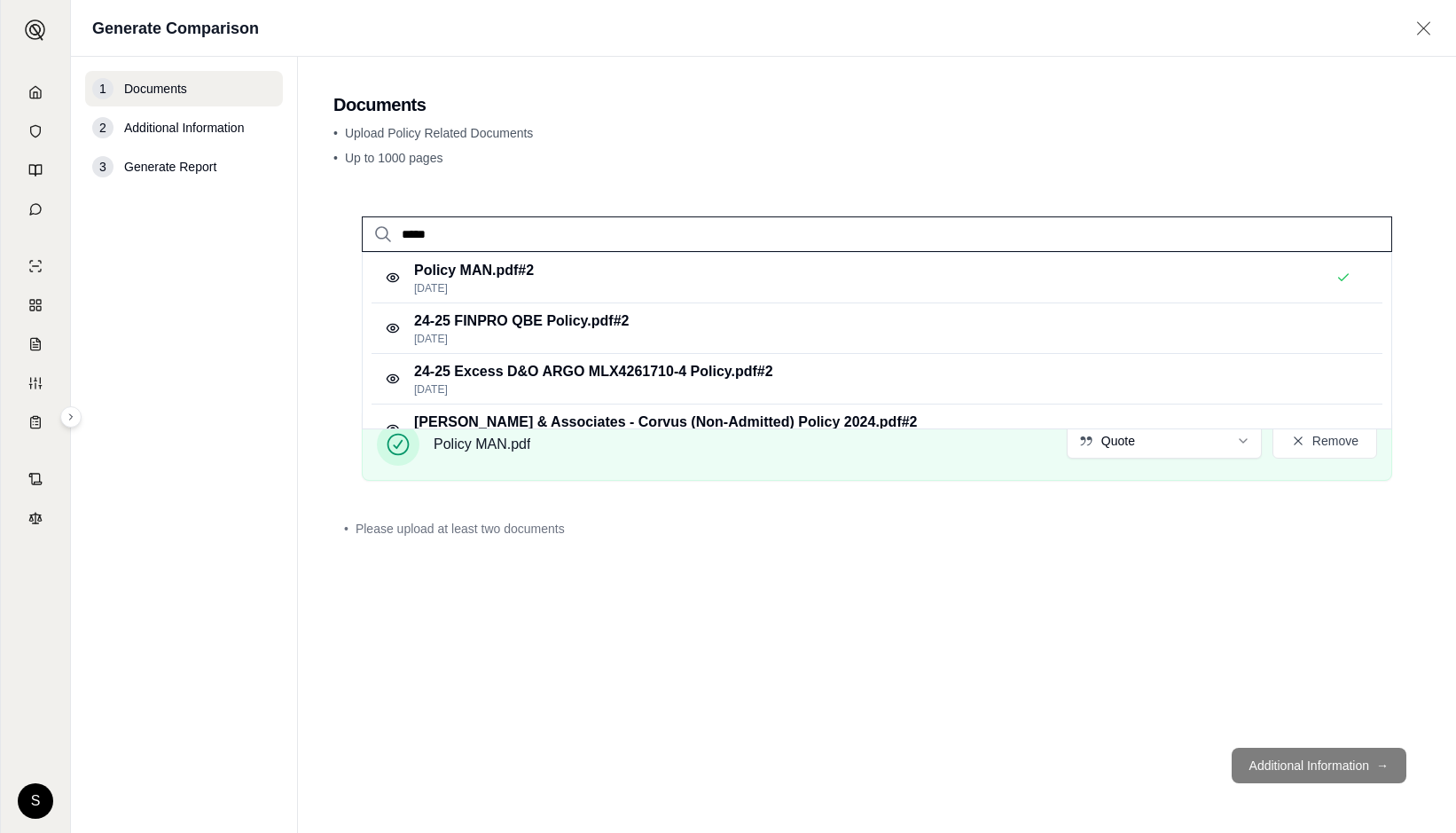
drag, startPoint x: 448, startPoint y: 238, endPoint x: 366, endPoint y: 237, distance: 82.0
click at [366, 237] on input "*****" at bounding box center [877, 234] width 1031 height 35
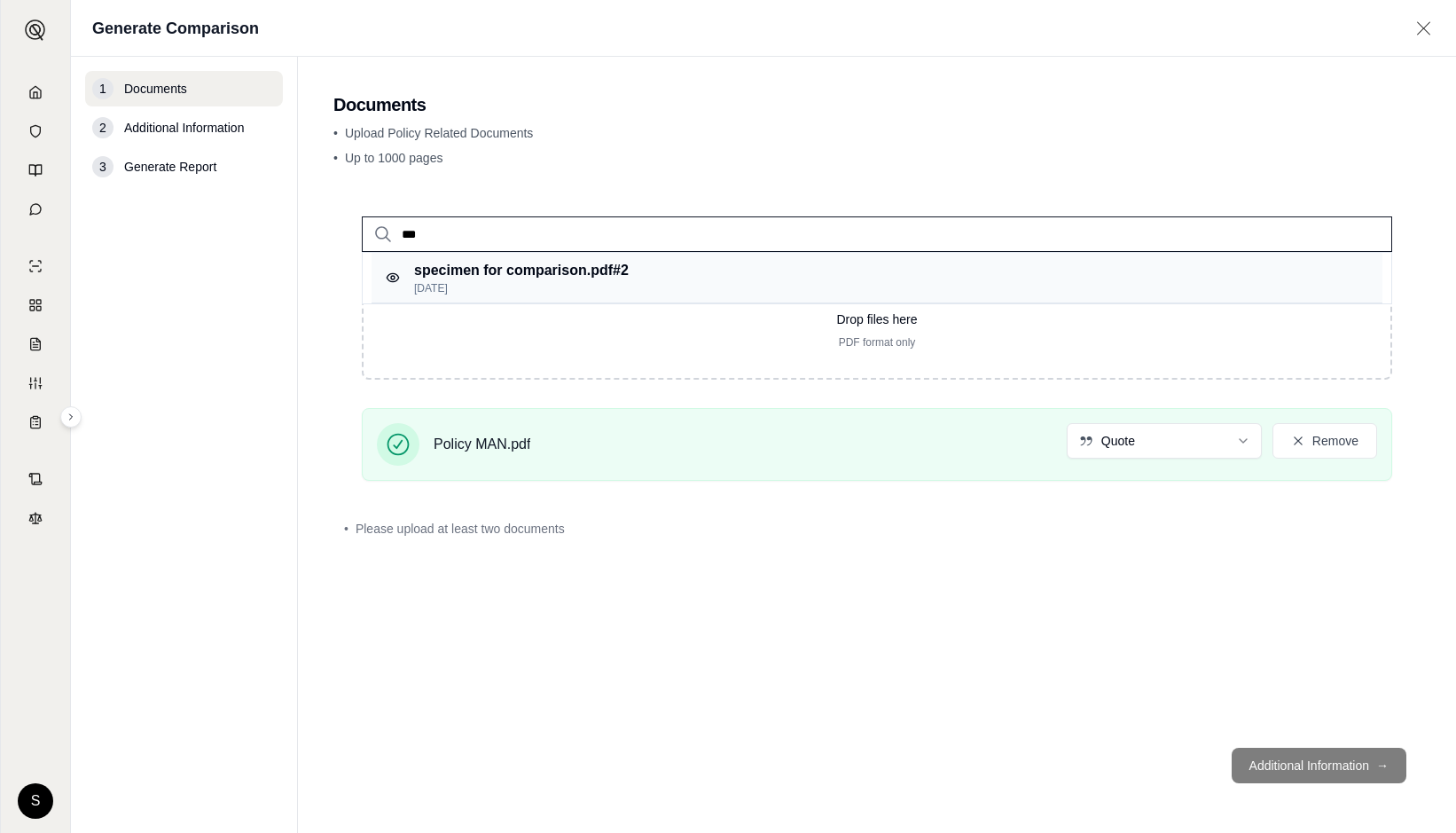
type input "***"
click at [461, 274] on p "specimen for comparison.pdf #2" at bounding box center [521, 270] width 215 height 21
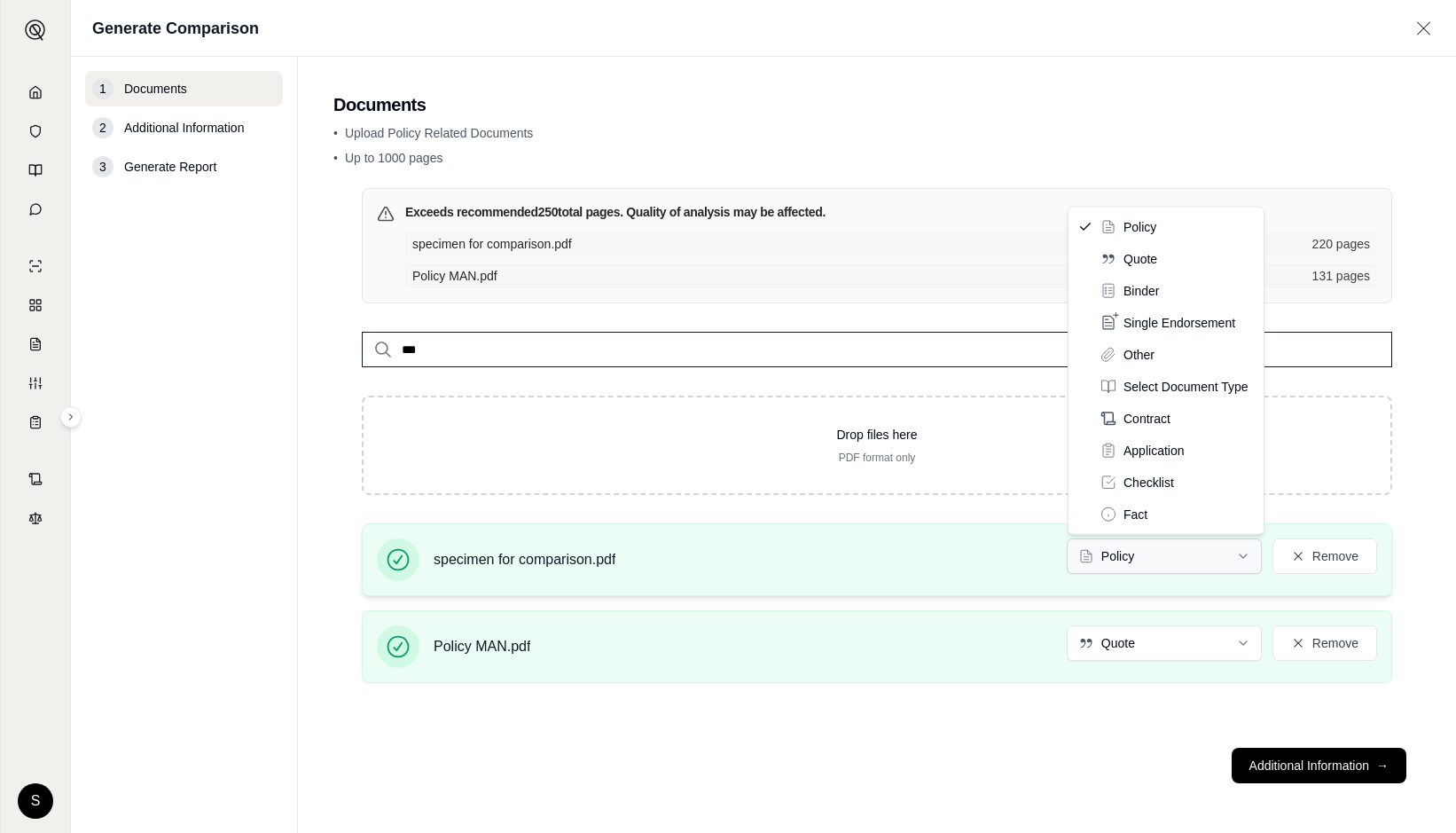
click at [1243, 557] on html "S Generate Comparison 1 Documents 2 Additional Information 3 Generate Report Do…" at bounding box center [728, 416] width 1456 height 833
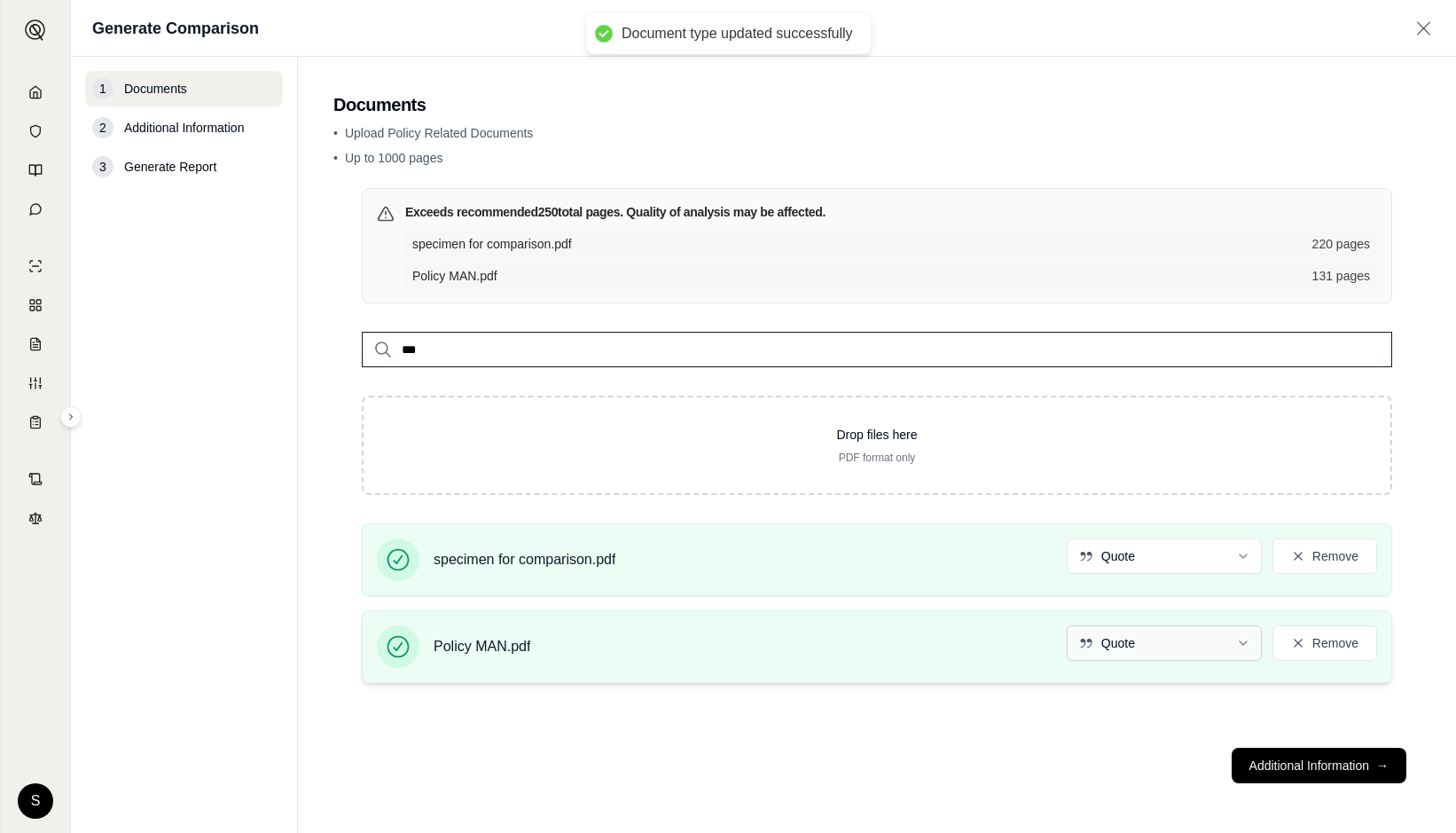
click at [1246, 641] on html "Document type updated successfully S Generate Comparison 1 Documents 2 Addition…" at bounding box center [728, 416] width 1456 height 833
click at [1300, 765] on button "Additional Information →" at bounding box center [1319, 765] width 175 height 35
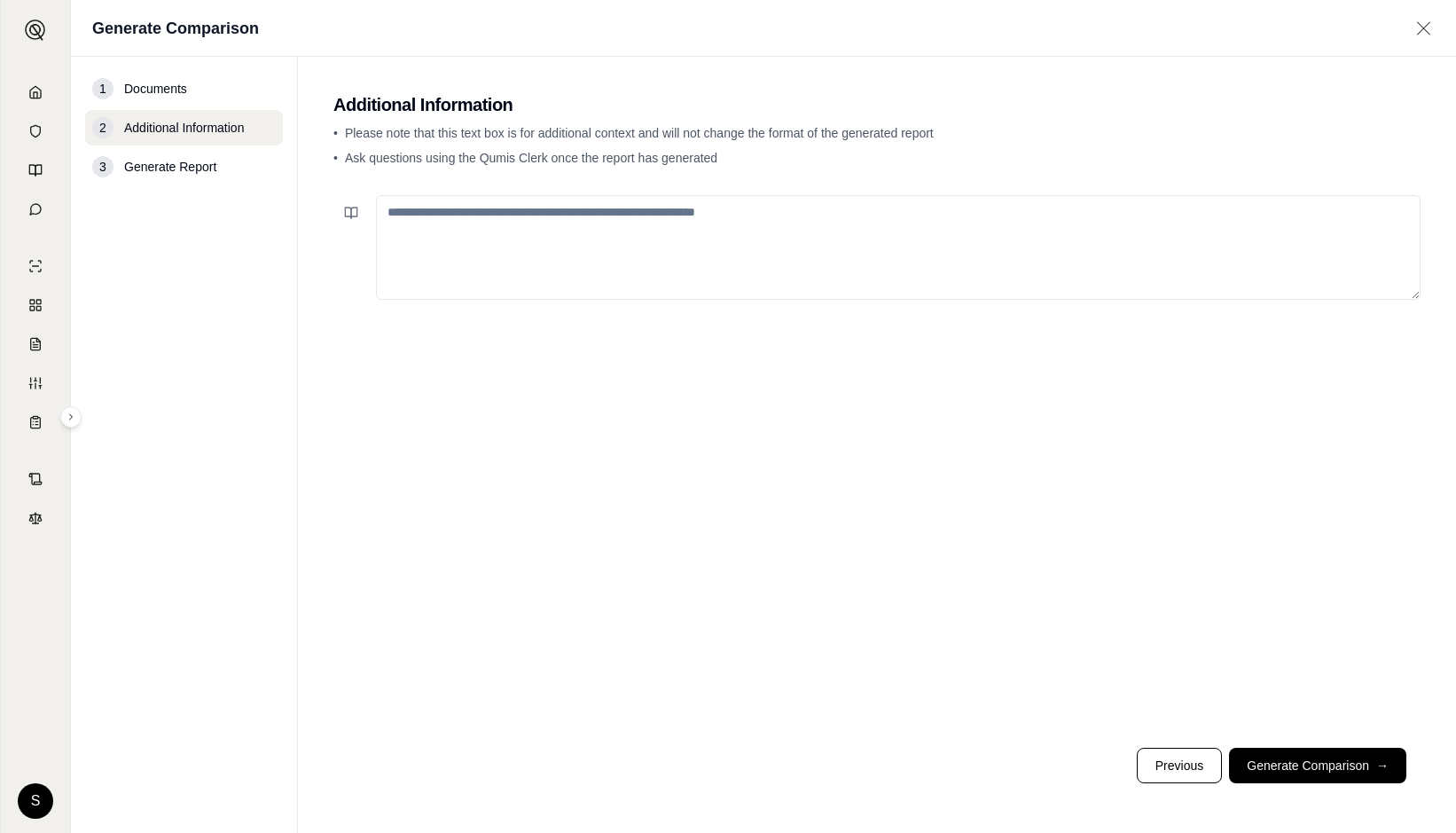
click at [444, 223] on textarea at bounding box center [898, 247] width 1045 height 105
drag, startPoint x: 512, startPoint y: 212, endPoint x: 585, endPoint y: 214, distance: 73.0
click at [585, 214] on textarea "**********" at bounding box center [898, 247] width 1045 height 104
drag, startPoint x: 587, startPoint y: 209, endPoint x: 651, endPoint y: 212, distance: 64.1
click at [651, 212] on textarea "**********" at bounding box center [898, 247] width 1045 height 104
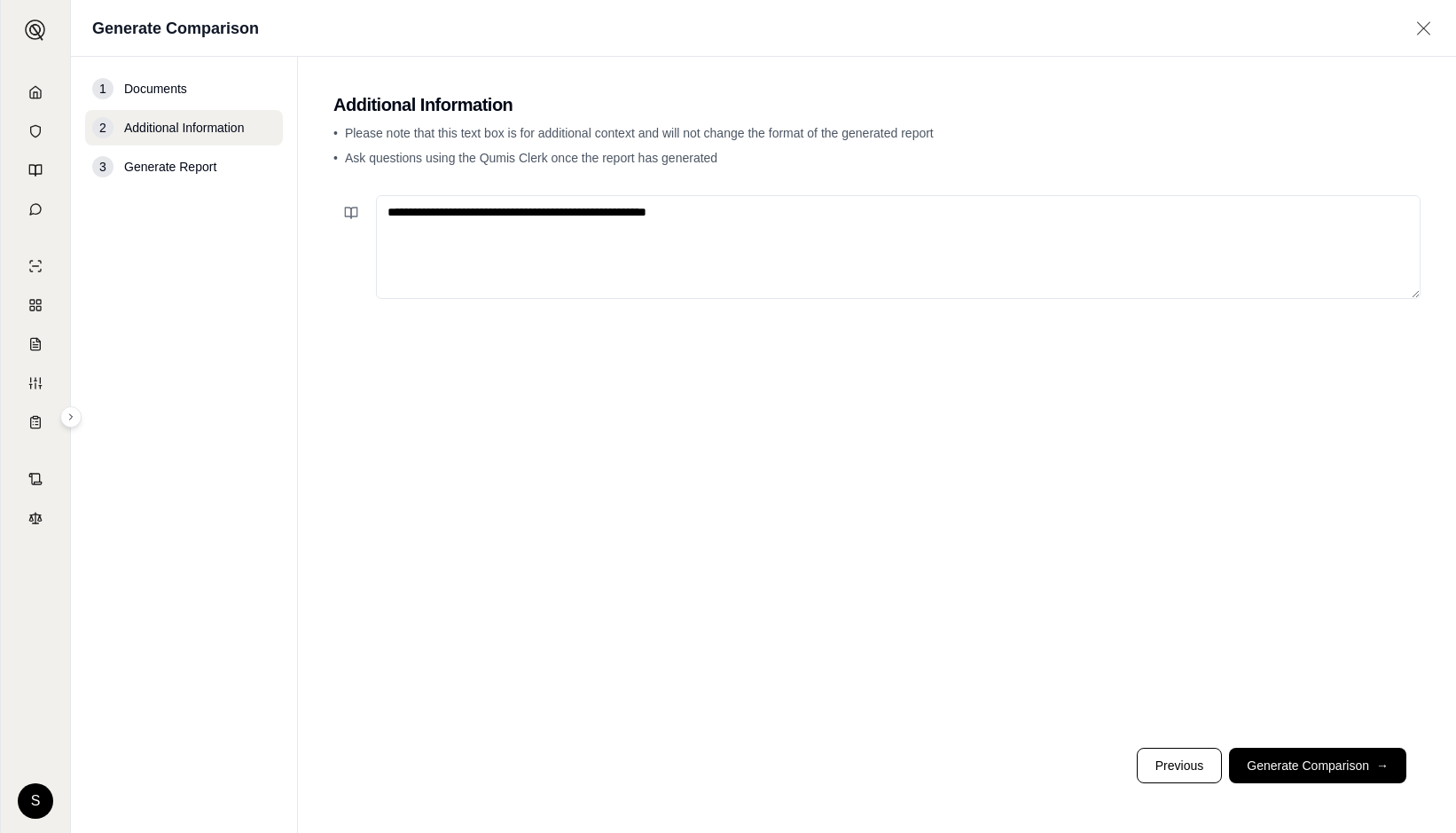
drag, startPoint x: 773, startPoint y: 210, endPoint x: 687, endPoint y: 212, distance: 86.0
click at [687, 212] on textarea "**********" at bounding box center [898, 247] width 1045 height 104
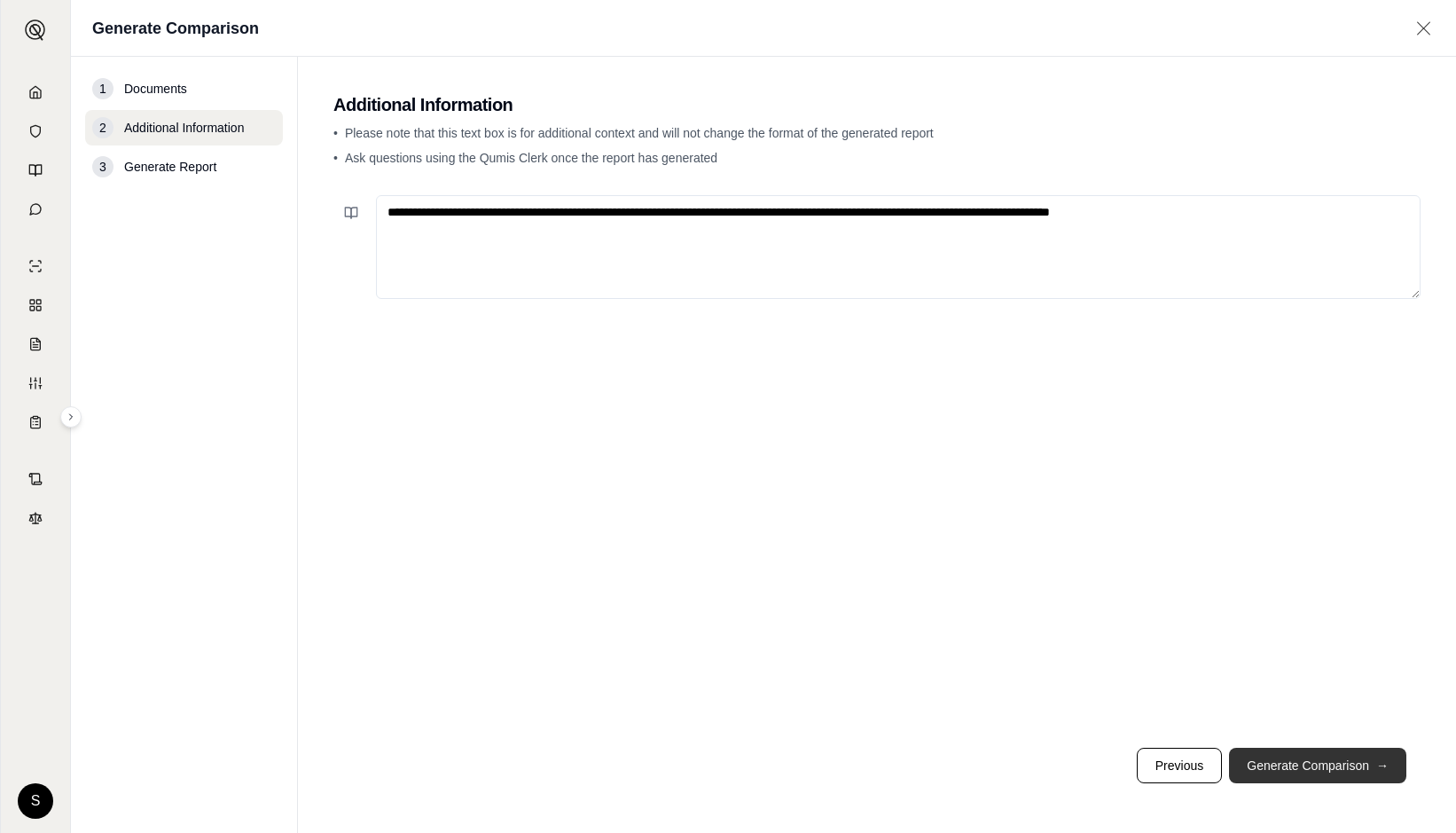
type textarea "**********"
click at [1254, 760] on button "Generate Comparison →" at bounding box center [1318, 765] width 178 height 35
